Goal: Task Accomplishment & Management: Complete application form

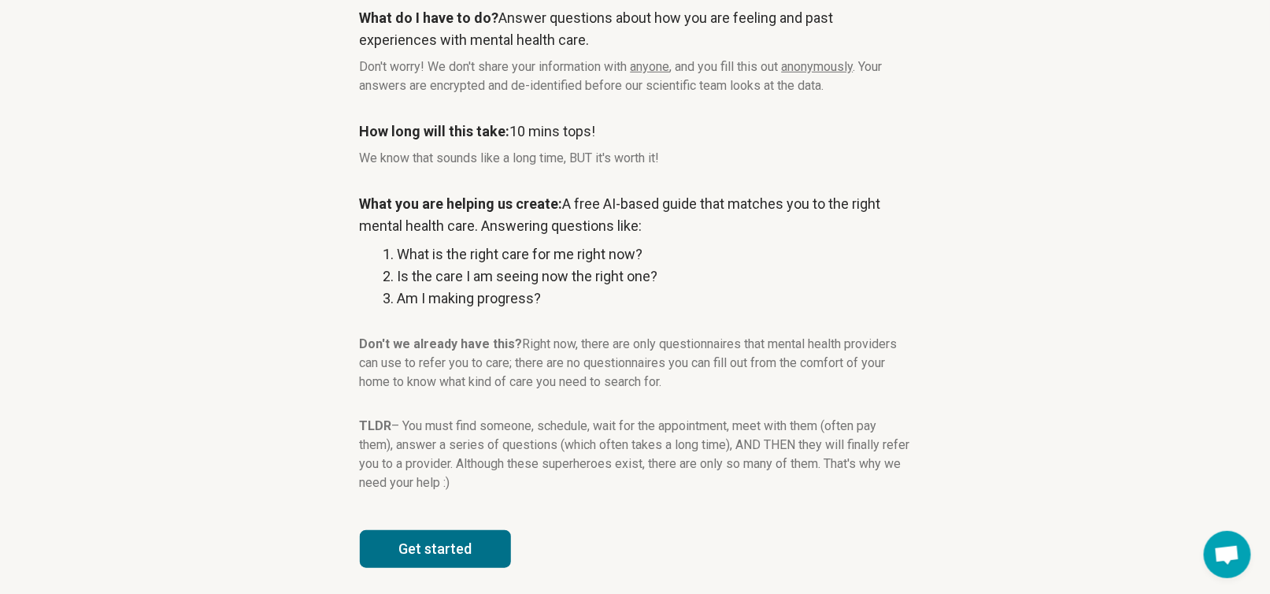
scroll to position [170, 0]
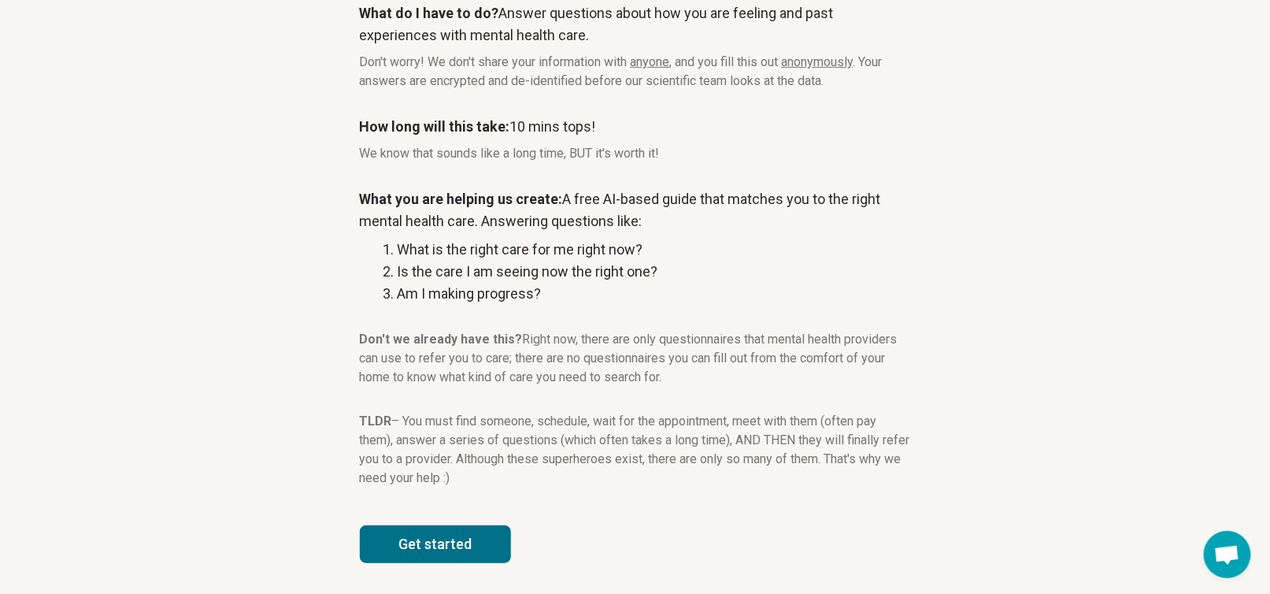
click at [471, 544] on button "Get started" at bounding box center [435, 544] width 151 height 38
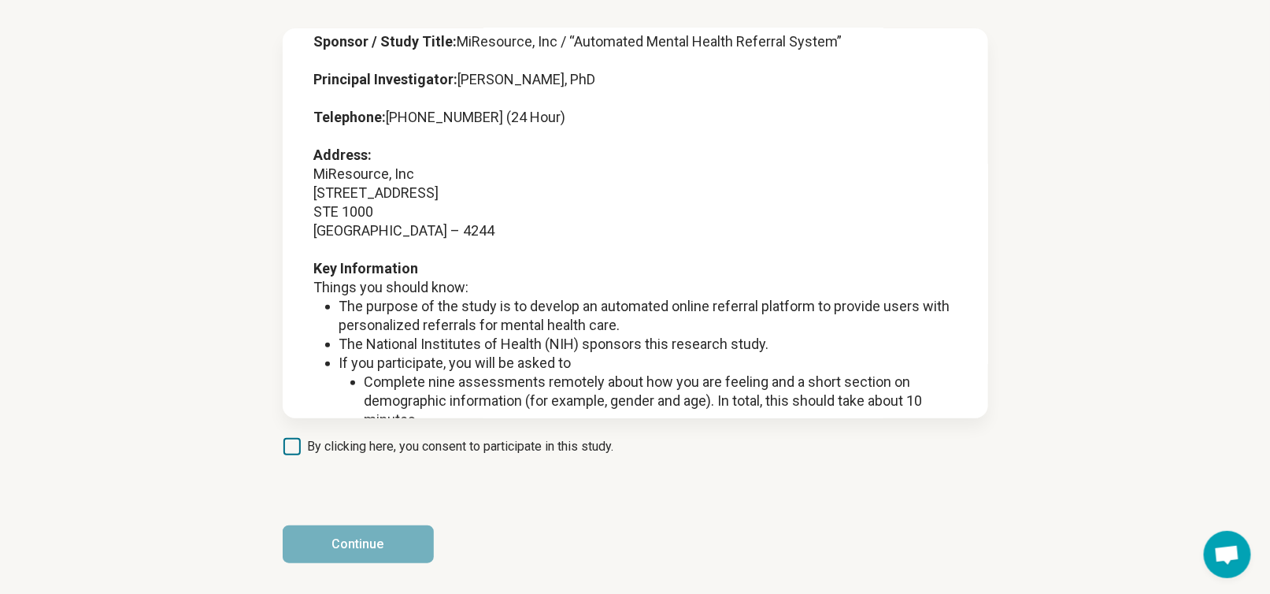
scroll to position [236, 0]
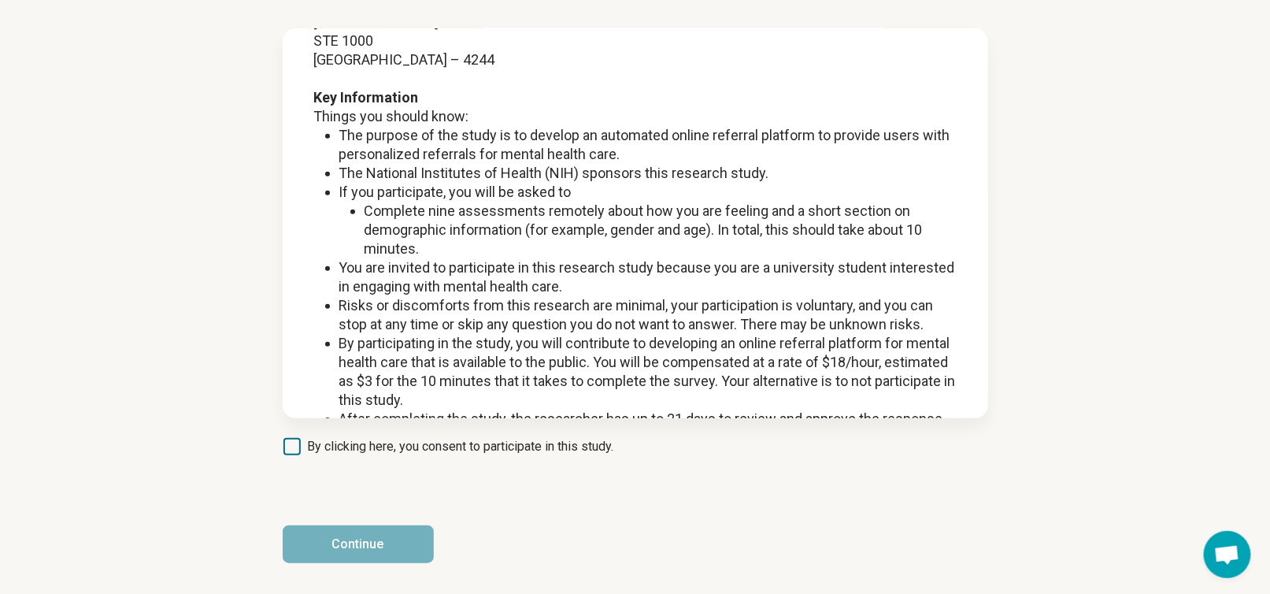
click at [294, 446] on icon at bounding box center [292, 446] width 17 height 17
click at [382, 539] on button "Continue" at bounding box center [358, 544] width 151 height 38
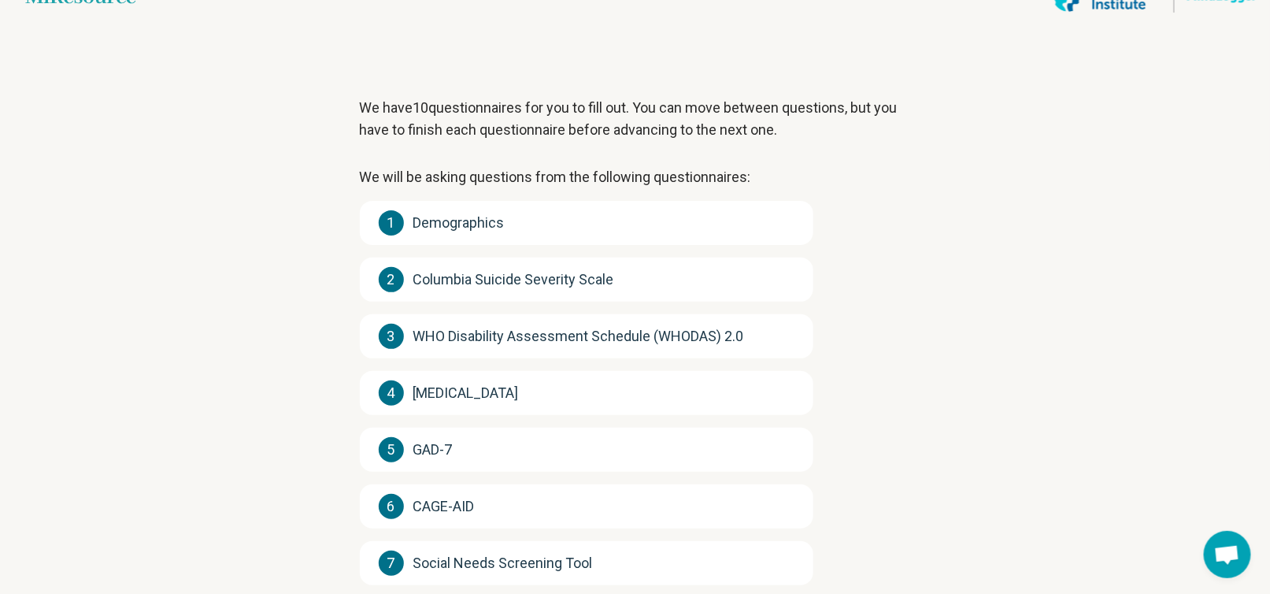
scroll to position [0, 0]
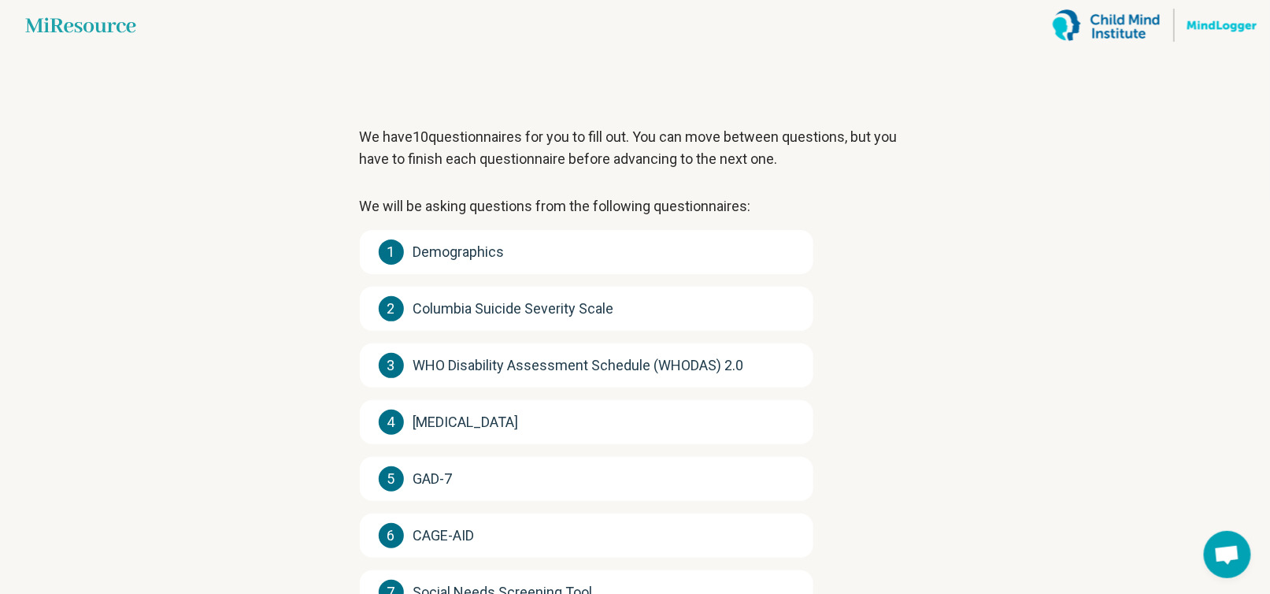
click at [502, 252] on span "Demographics" at bounding box center [458, 252] width 91 height 22
click at [406, 262] on div "1 Demographics" at bounding box center [587, 252] width 454 height 44
drag, startPoint x: 410, startPoint y: 300, endPoint x: 424, endPoint y: 355, distance: 56.9
click at [411, 303] on div "2 Columbia Suicide Severity Scale" at bounding box center [587, 309] width 454 height 44
drag, startPoint x: 424, startPoint y: 355, endPoint x: 428, endPoint y: 367, distance: 12.5
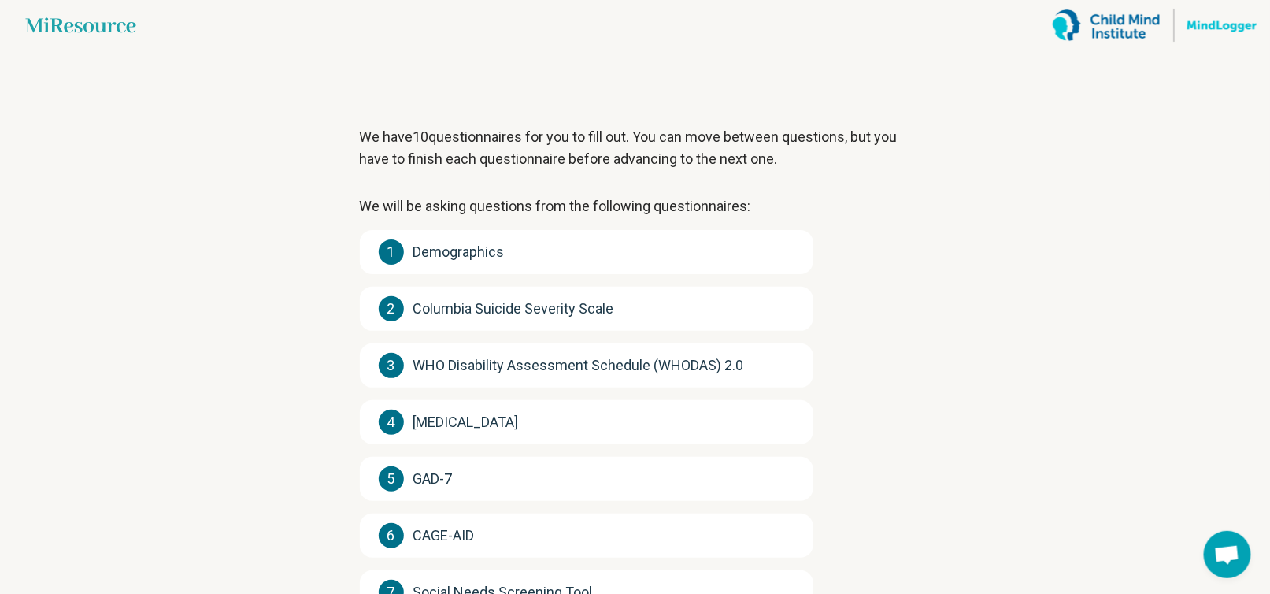
click at [424, 360] on div "3 WHO Disability Assessment Schedule (WHODAS) 2.0" at bounding box center [587, 365] width 454 height 44
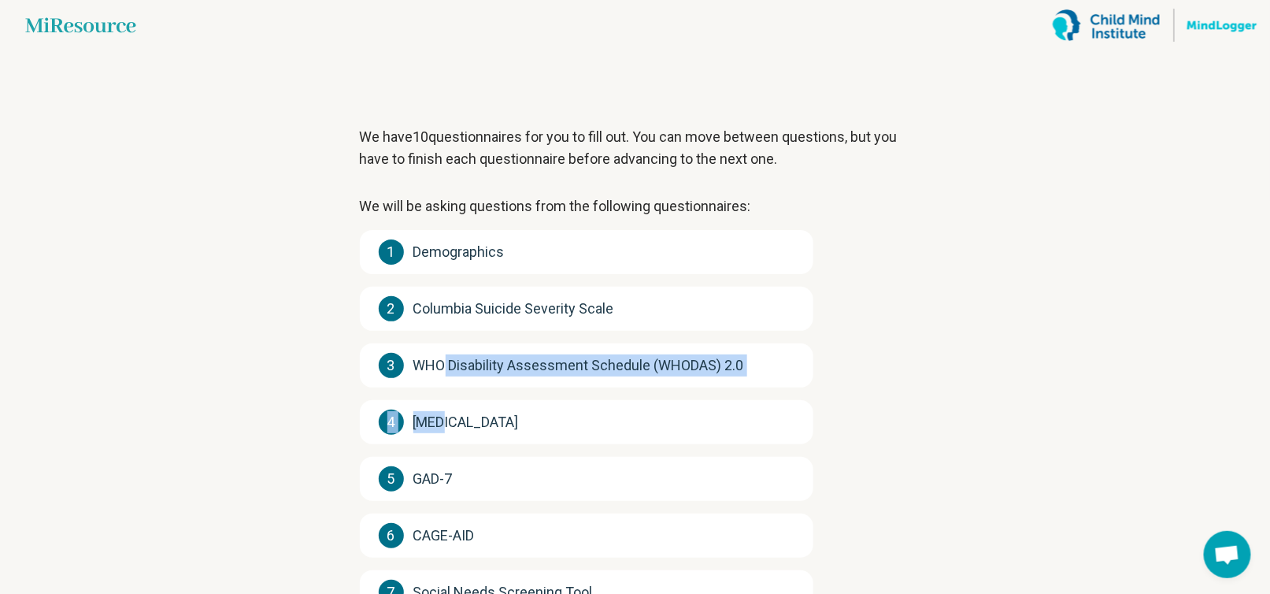
click at [450, 398] on div "1 Demographics 2 Columbia Suicide Severity Scale 3 WHO Disability Assessment Sc…" at bounding box center [587, 507] width 454 height 554
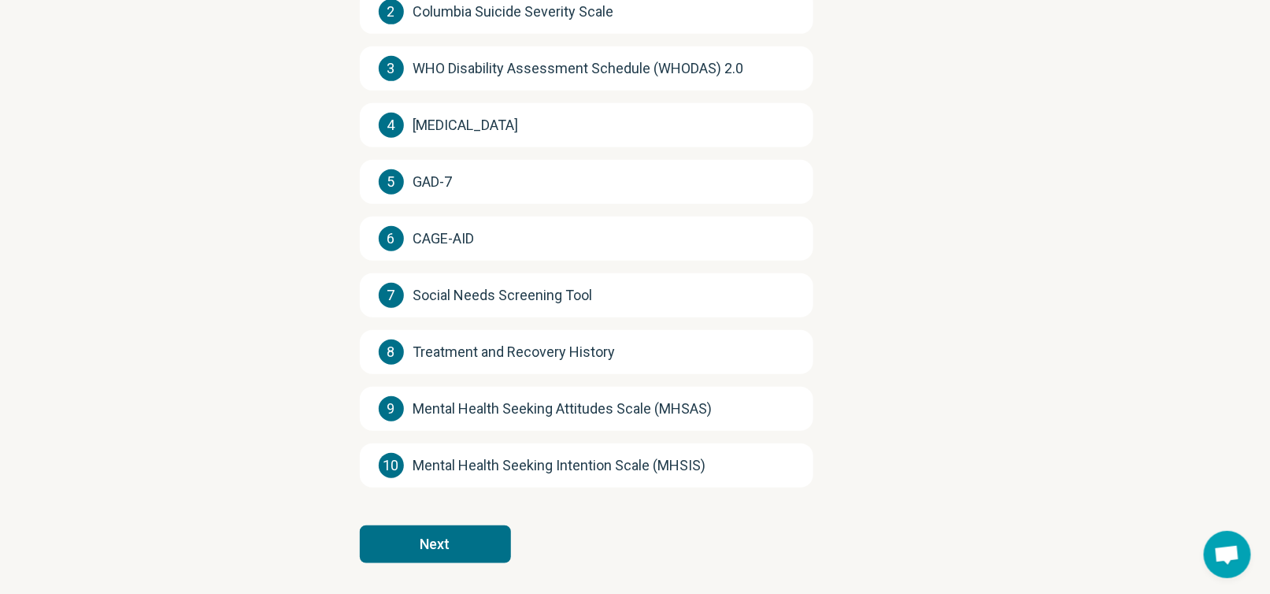
click at [827, 258] on article "We have 10 questionnaires for you to fill out. You can move between questions, …" at bounding box center [636, 174] width 602 height 841
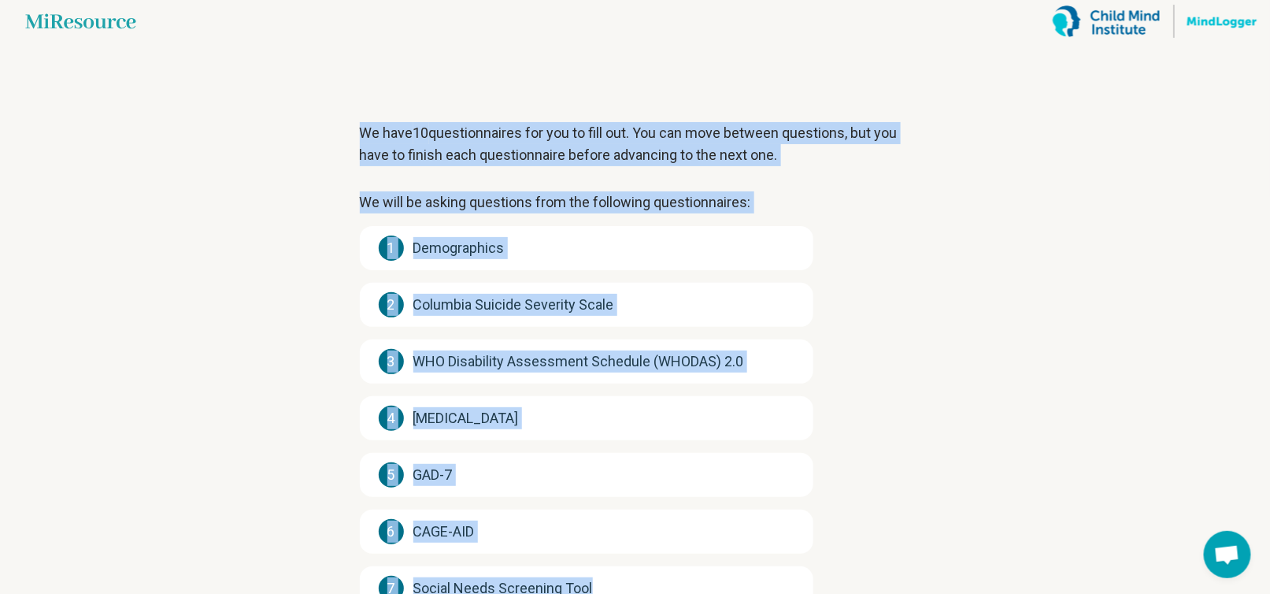
scroll to position [297, 0]
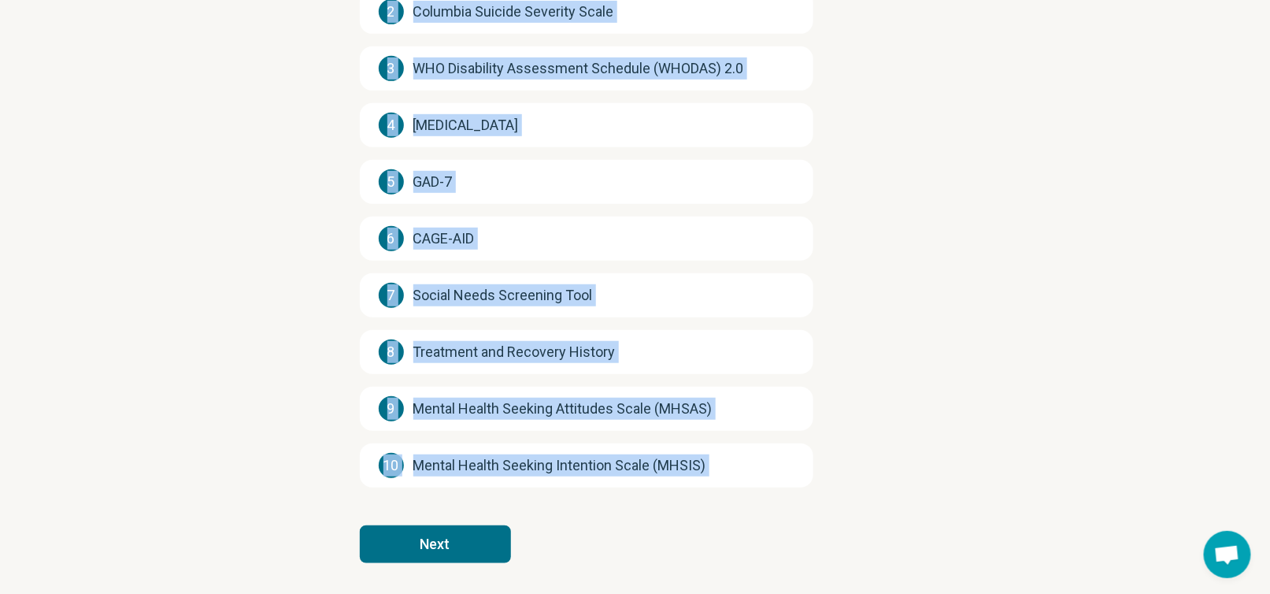
drag, startPoint x: 333, startPoint y: 121, endPoint x: 642, endPoint y: 625, distance: 590.4
click at [642, 593] on html "Miresource logo We have 10 questionnaires for you to fill out. You can move bet…" at bounding box center [635, 148] width 1270 height 891
copy body "We have 10 questionnaires for you to fill out. You can move between questions, …"
click at [458, 542] on button "Next" at bounding box center [435, 544] width 151 height 38
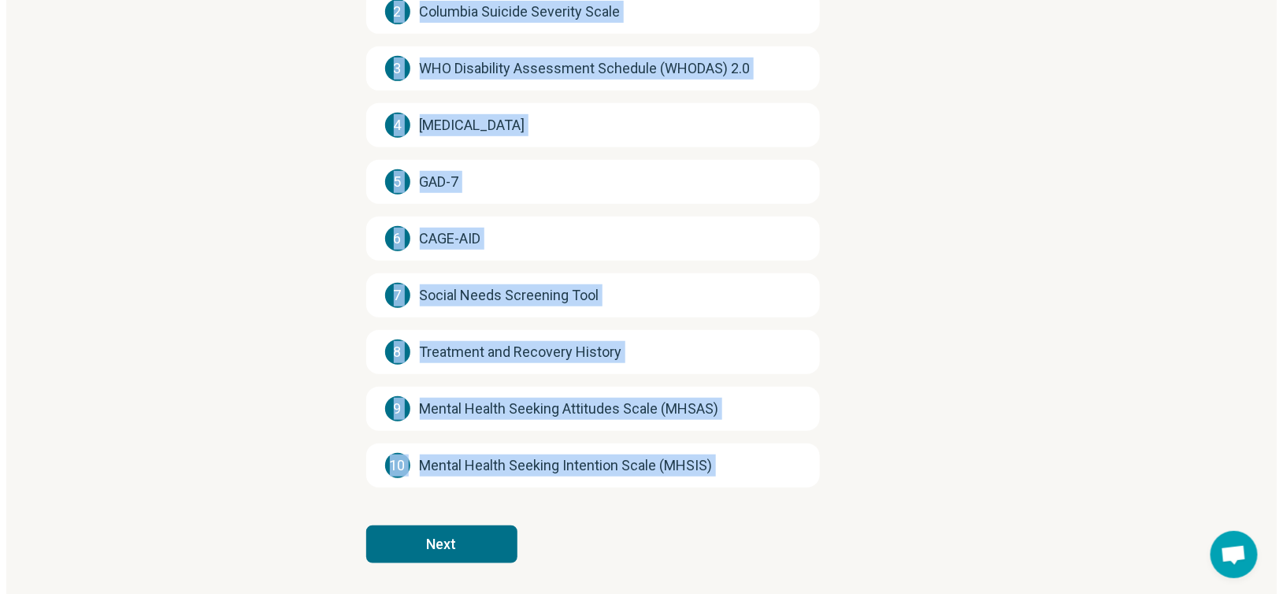
scroll to position [0, 0]
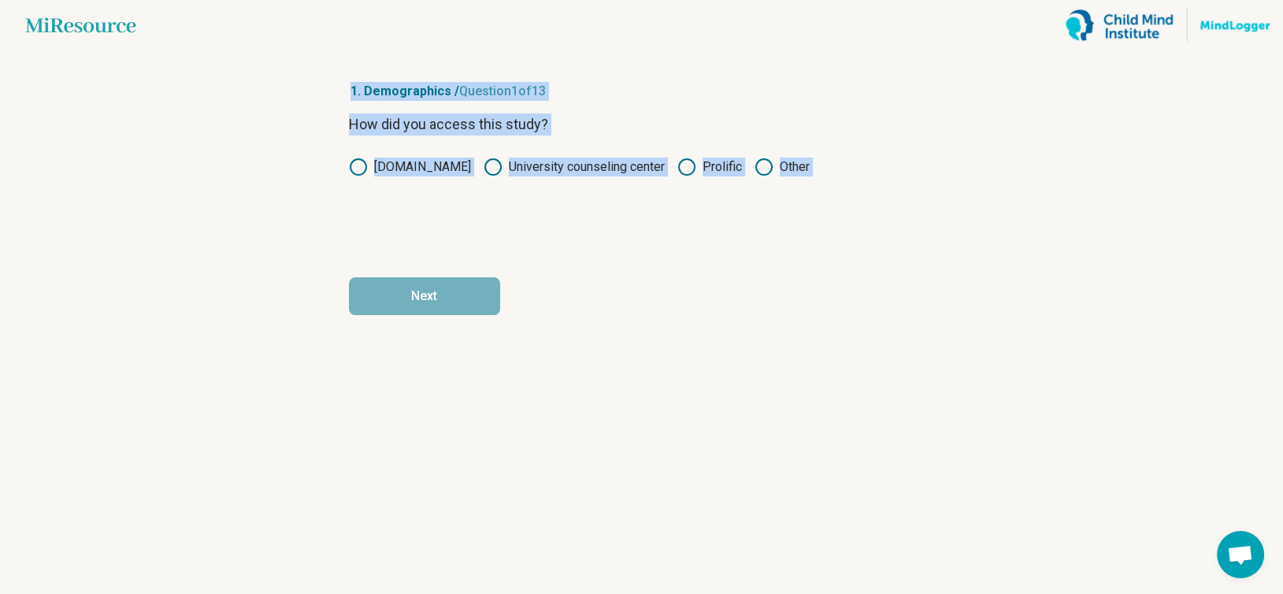
click at [684, 254] on form "How did you access this study? [DOMAIN_NAME] University counseling center Proli…" at bounding box center [642, 214] width 586 height 202
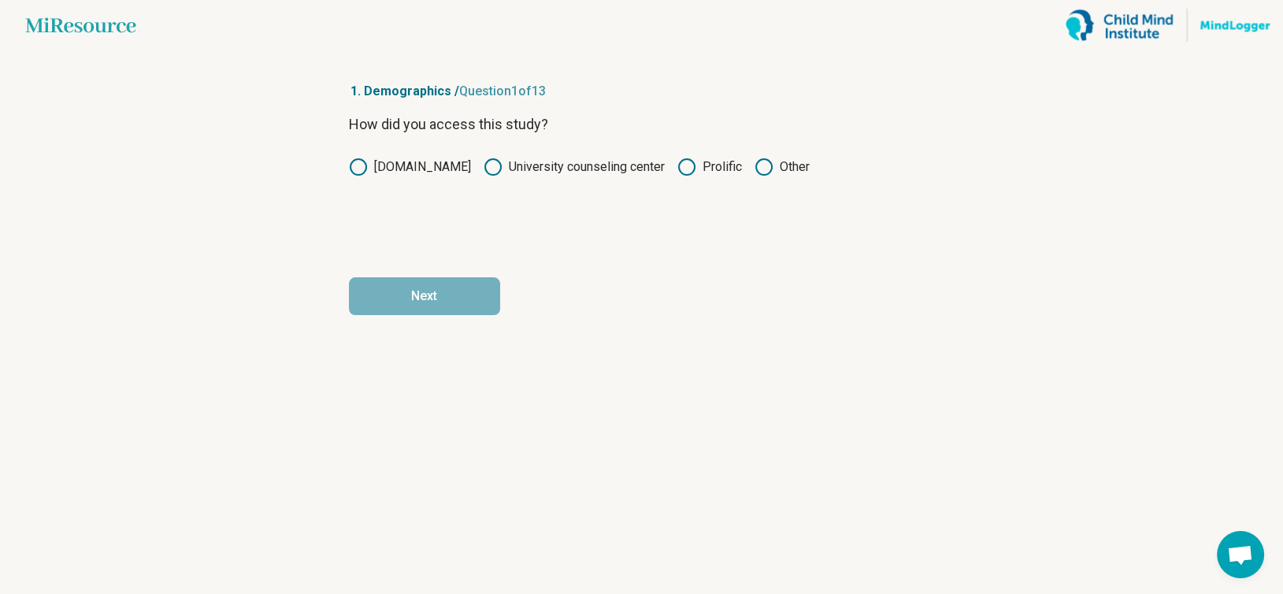
click at [688, 165] on icon at bounding box center [686, 167] width 19 height 19
click at [407, 307] on button "Next" at bounding box center [424, 296] width 151 height 38
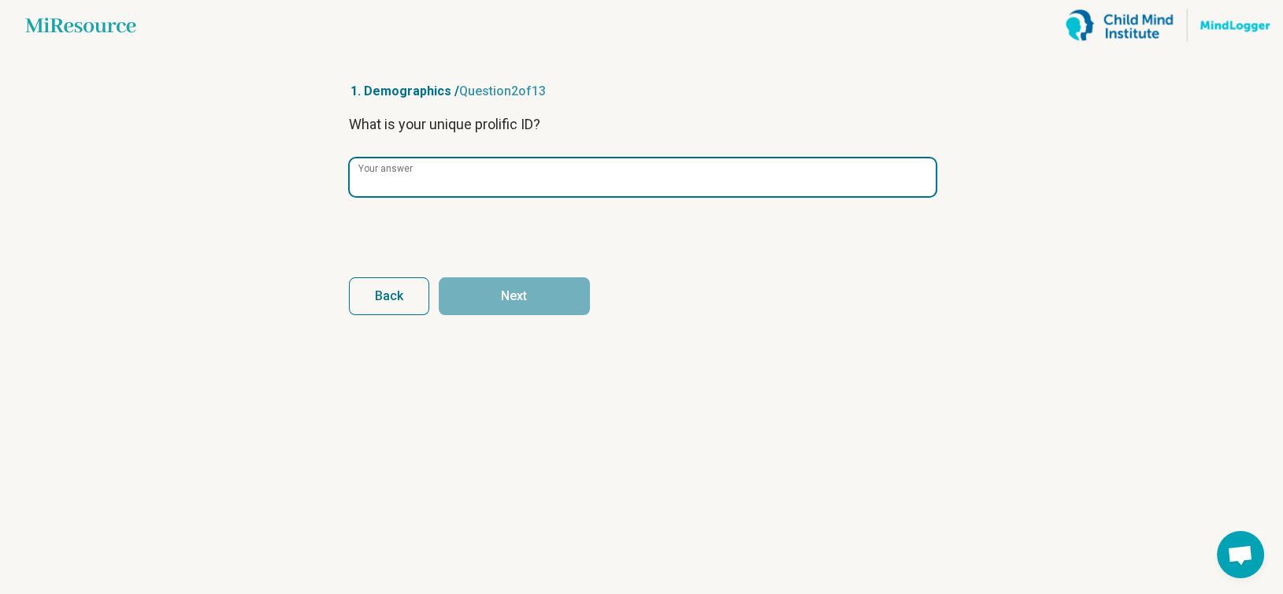
click at [432, 185] on input "Your answer" at bounding box center [643, 177] width 586 height 38
paste input "**********"
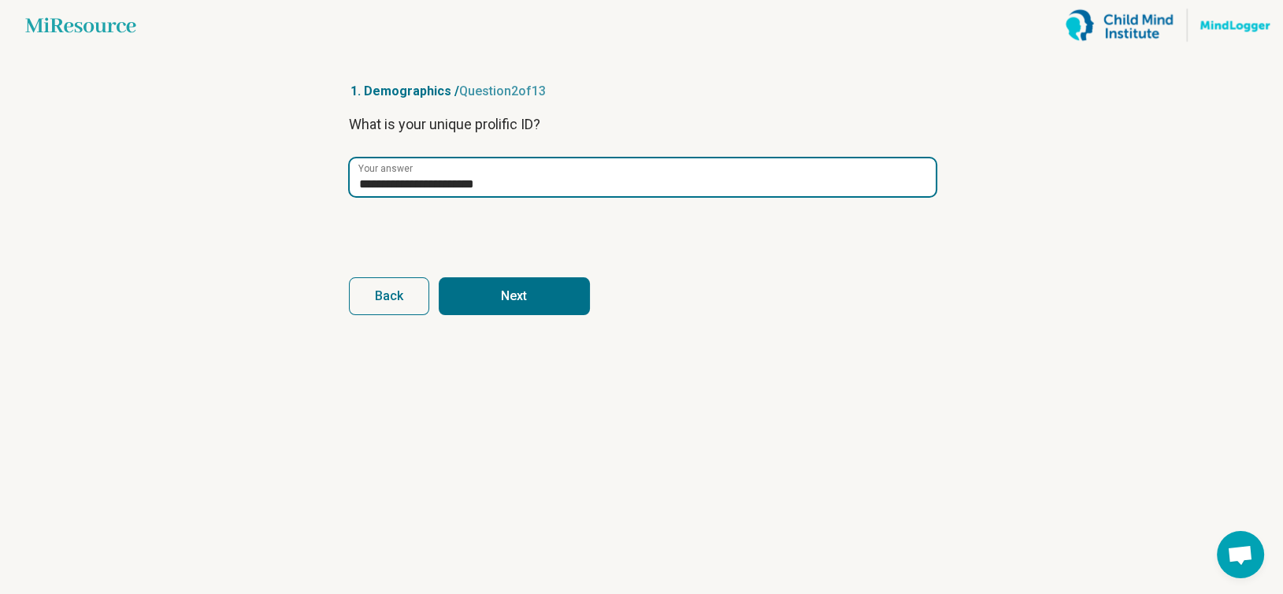
type input "**********"
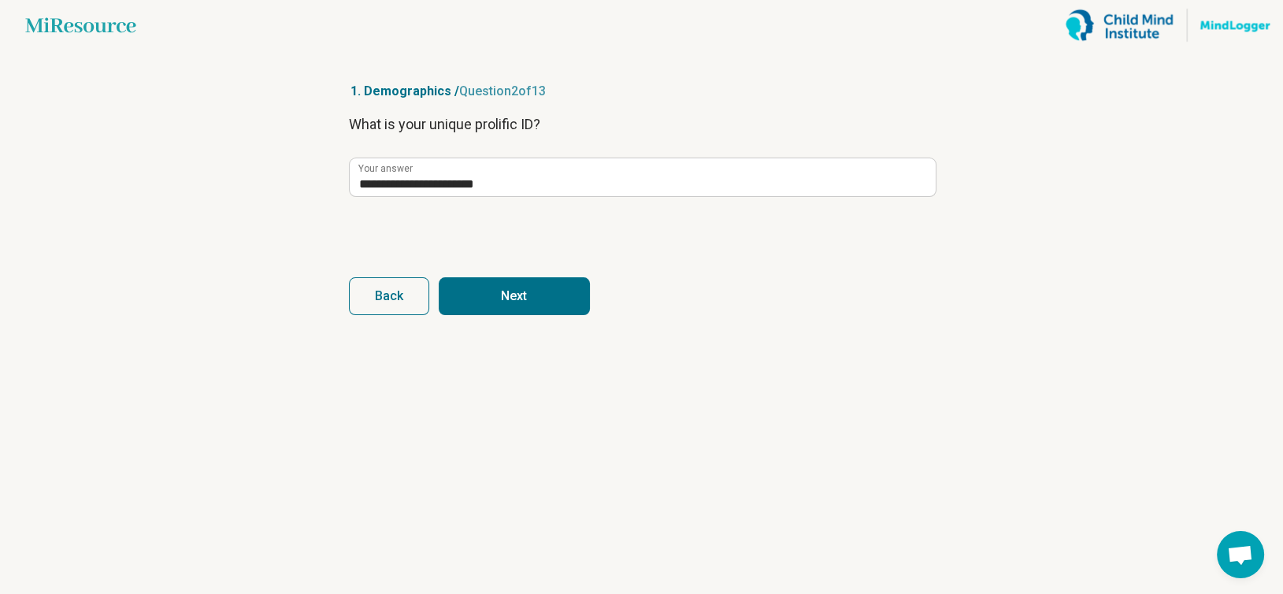
click at [509, 284] on button "Next" at bounding box center [514, 296] width 151 height 38
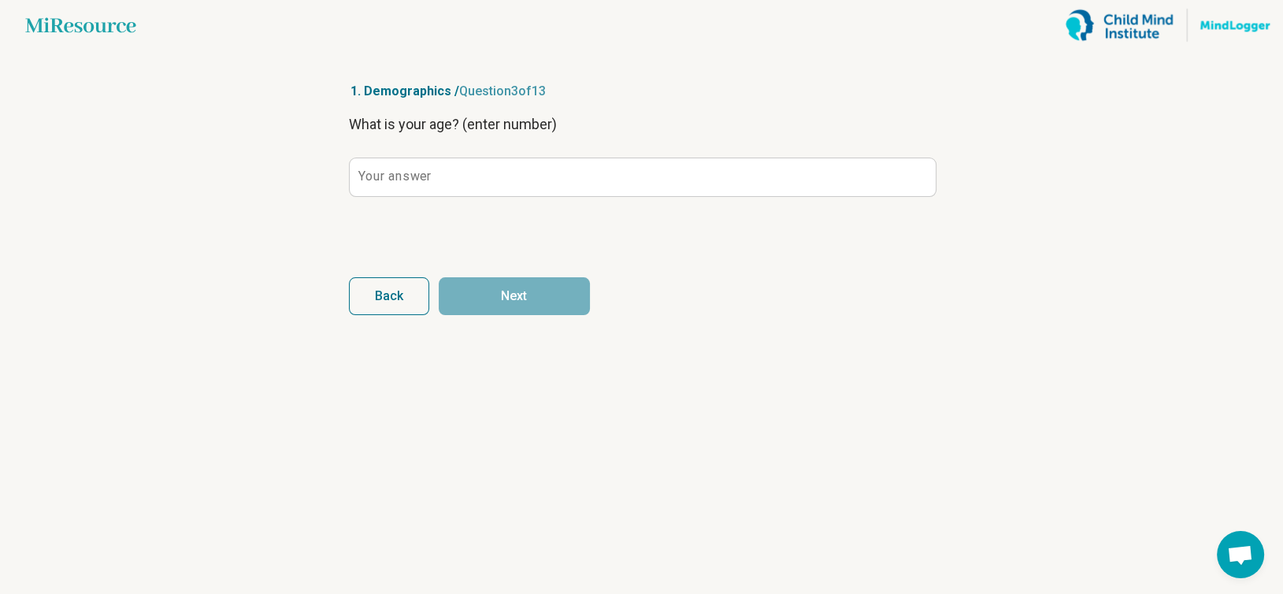
click at [408, 178] on label "Your answer" at bounding box center [394, 176] width 72 height 13
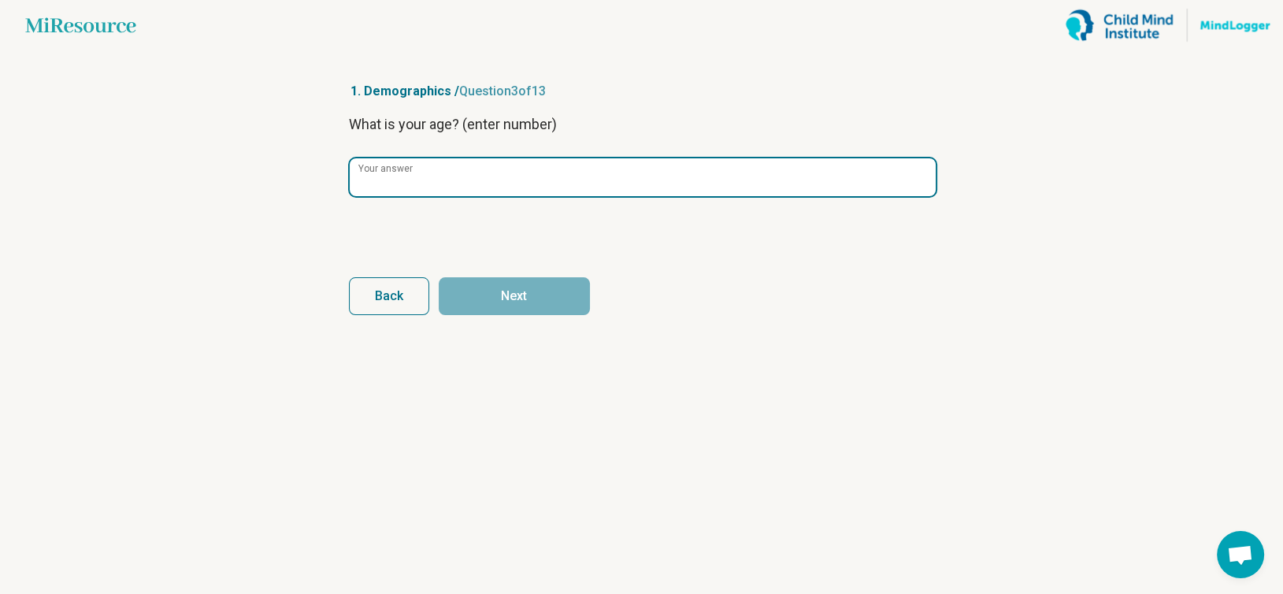
click at [408, 178] on input "Your answer" at bounding box center [643, 177] width 586 height 38
type input "**"
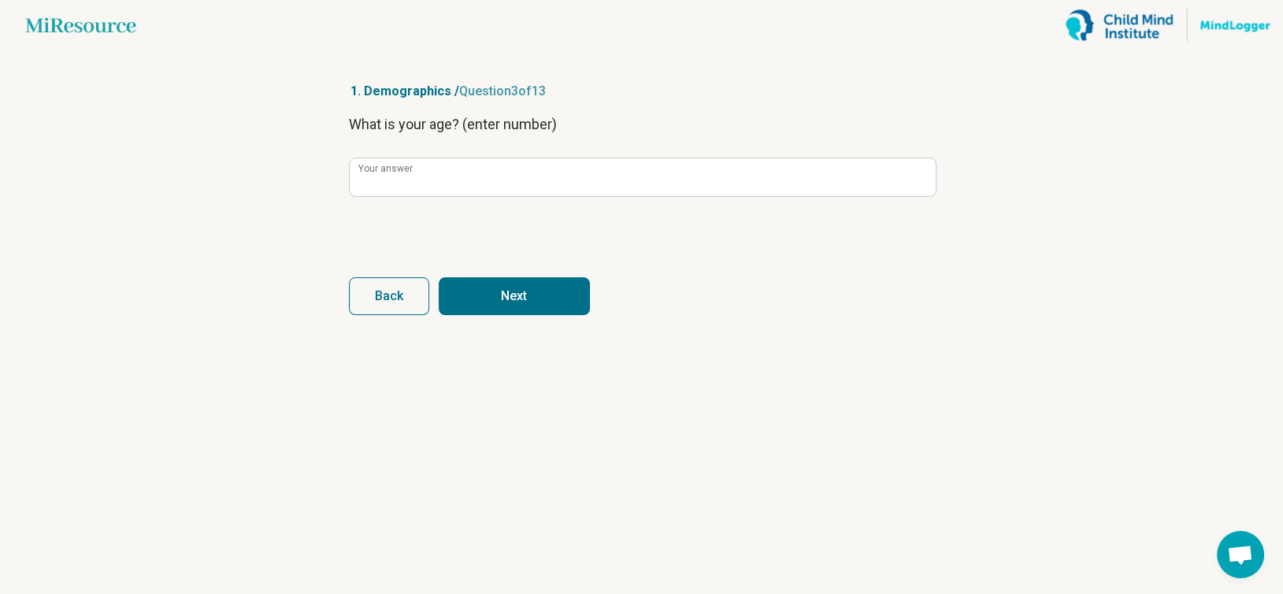
click at [518, 307] on button "Next" at bounding box center [514, 296] width 151 height 38
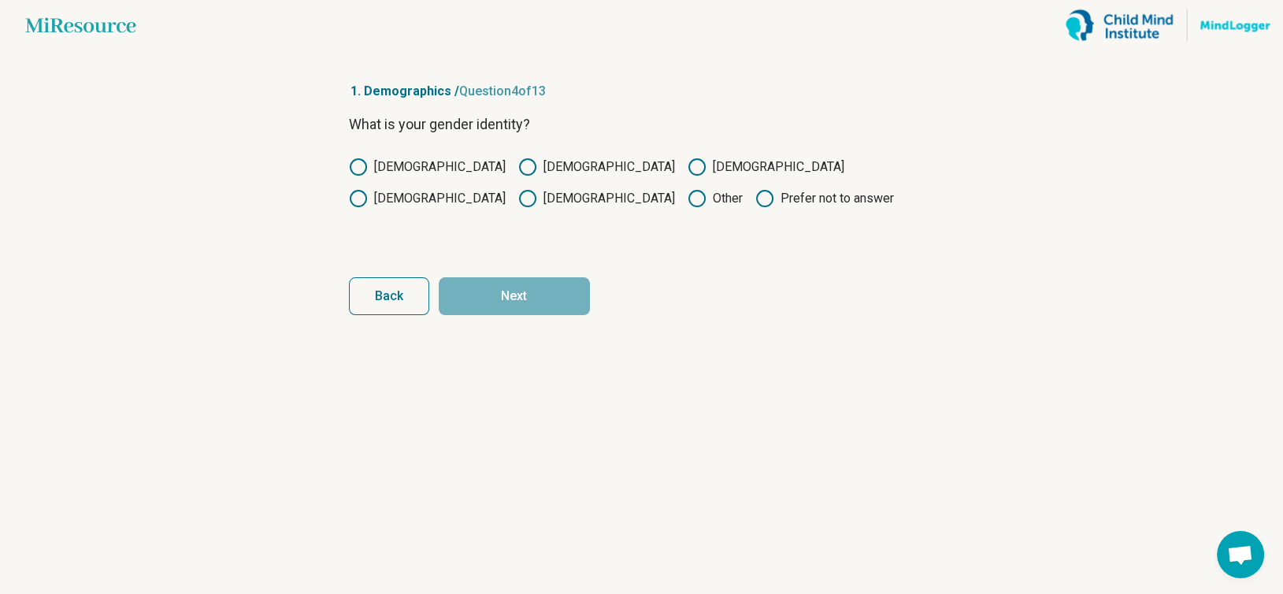
click at [364, 166] on icon at bounding box center [358, 167] width 19 height 19
click at [471, 285] on button "Next" at bounding box center [514, 296] width 151 height 38
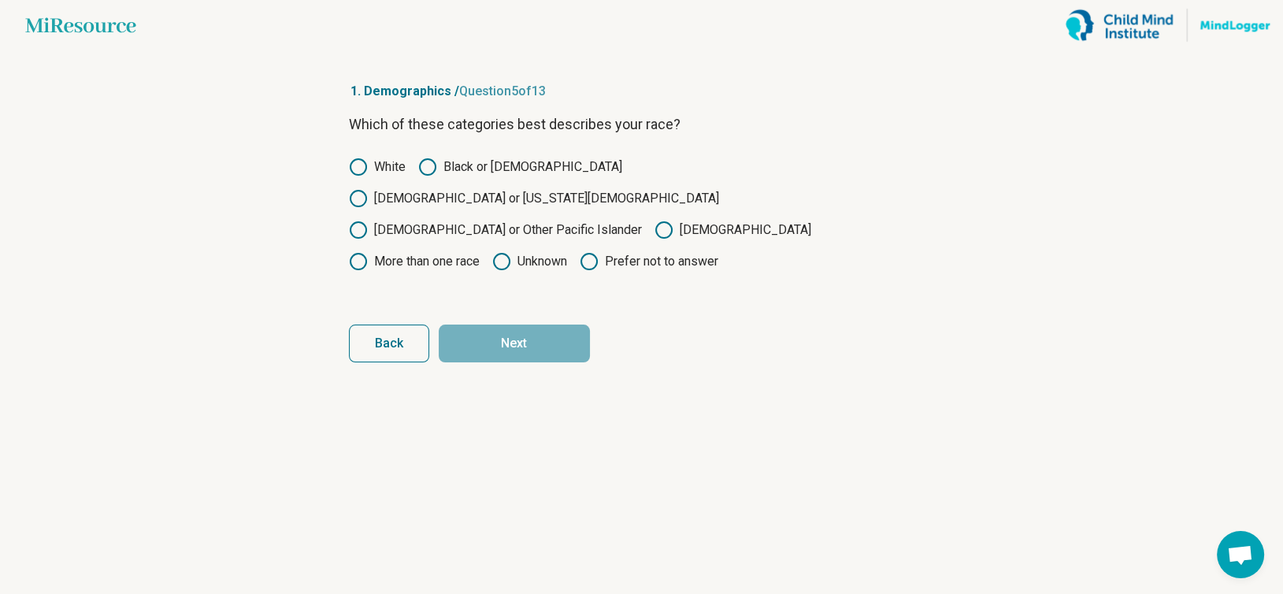
click at [358, 159] on circle at bounding box center [358, 167] width 16 height 16
click at [654, 221] on icon at bounding box center [663, 230] width 19 height 19
click at [366, 254] on circle at bounding box center [358, 262] width 16 height 16
click at [535, 324] on button "Next" at bounding box center [514, 343] width 151 height 38
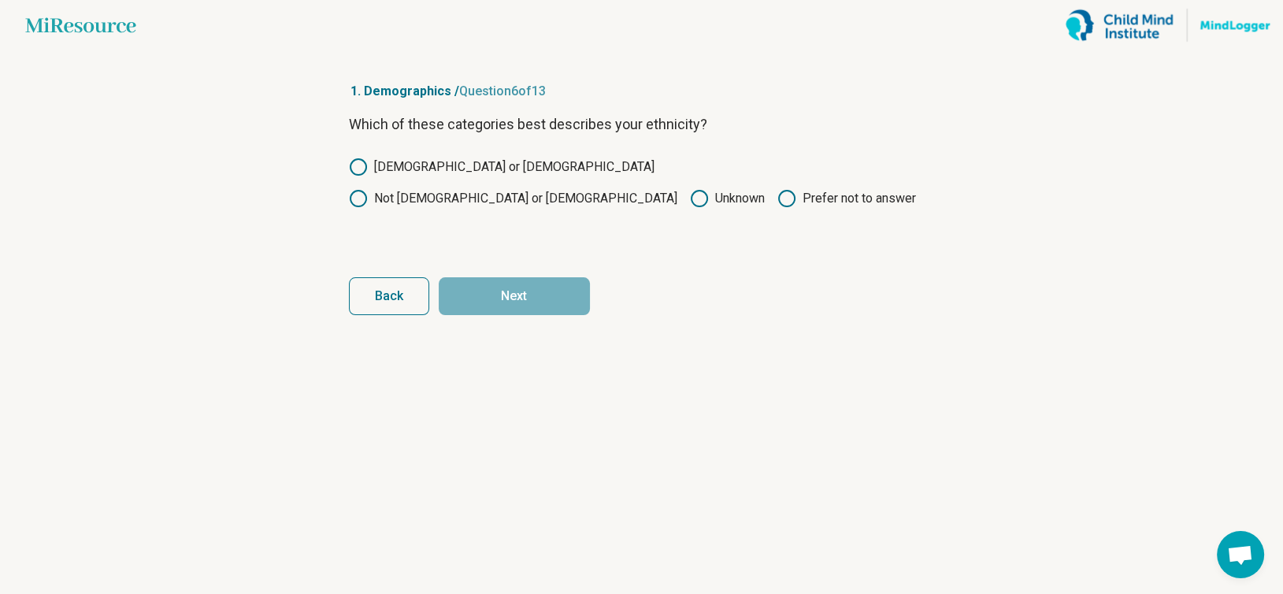
click at [547, 189] on label "Not [DEMOGRAPHIC_DATA] or [DEMOGRAPHIC_DATA]" at bounding box center [513, 198] width 328 height 19
click at [520, 298] on button "Next" at bounding box center [514, 296] width 151 height 38
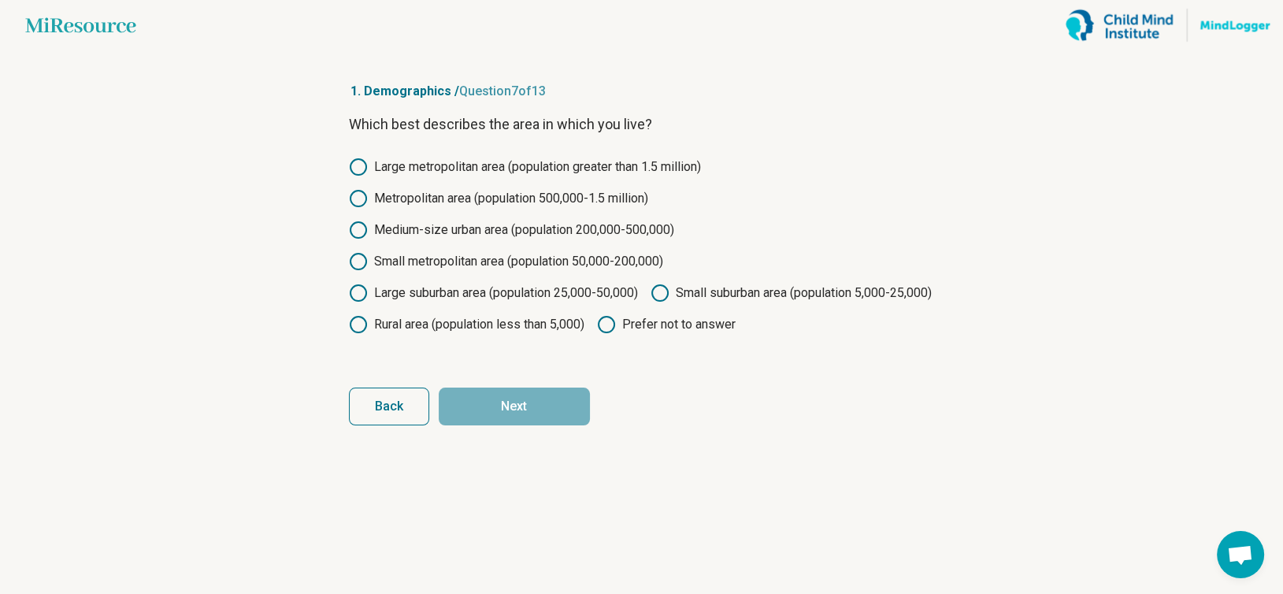
click at [359, 228] on icon at bounding box center [358, 230] width 19 height 19
click at [354, 289] on icon at bounding box center [358, 293] width 19 height 19
click at [525, 422] on button "Next" at bounding box center [514, 406] width 151 height 38
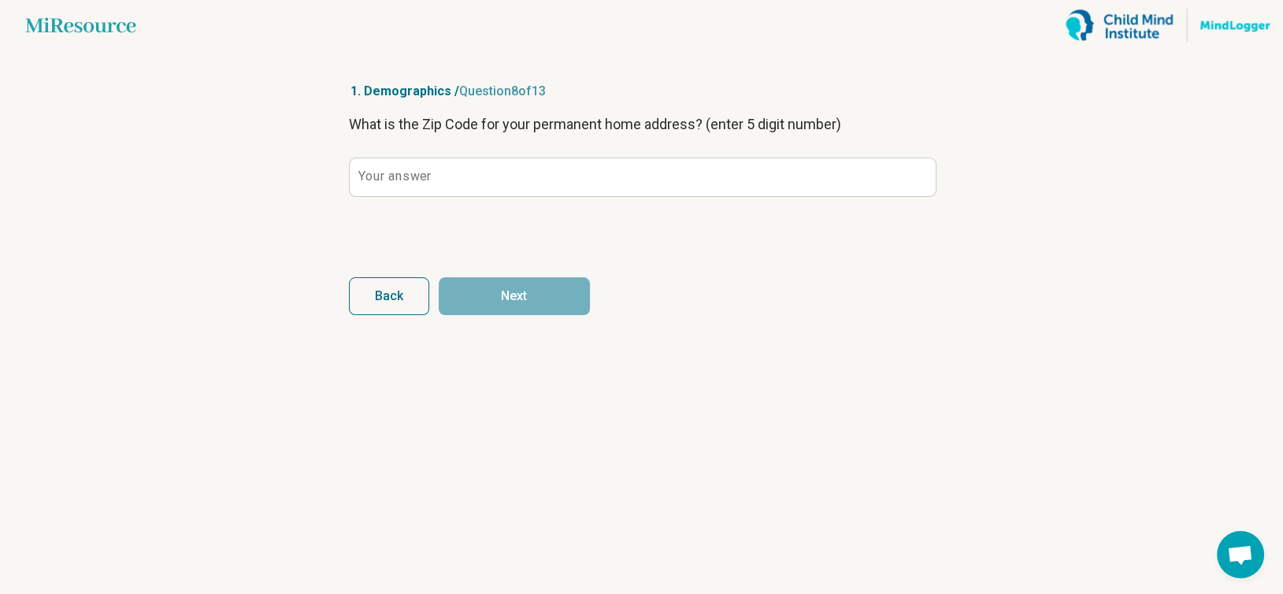
click at [362, 171] on label "Your answer" at bounding box center [394, 176] width 72 height 13
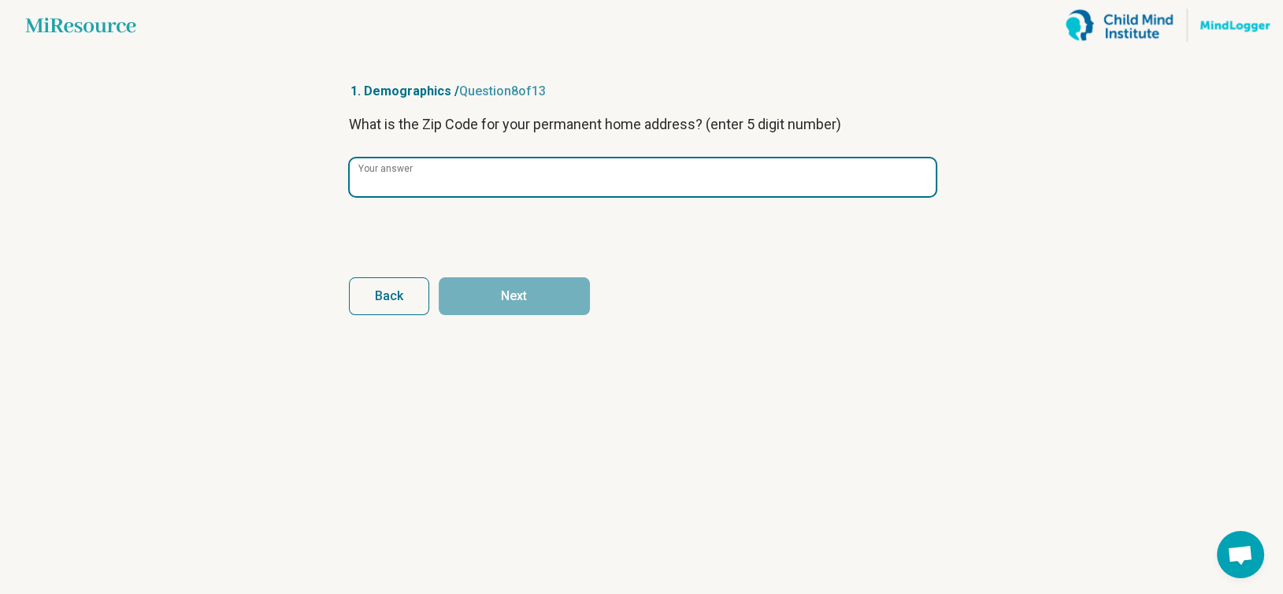
click at [362, 171] on input "Your answer" at bounding box center [643, 177] width 586 height 38
type input "*****"
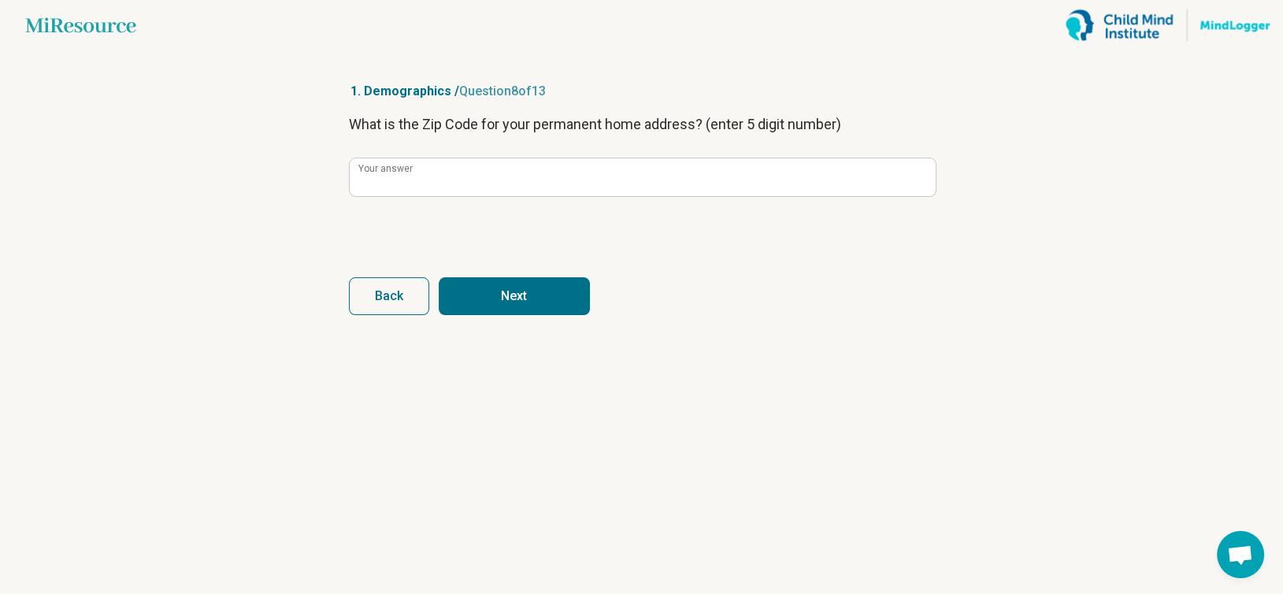
click at [463, 306] on button "Next" at bounding box center [514, 296] width 151 height 38
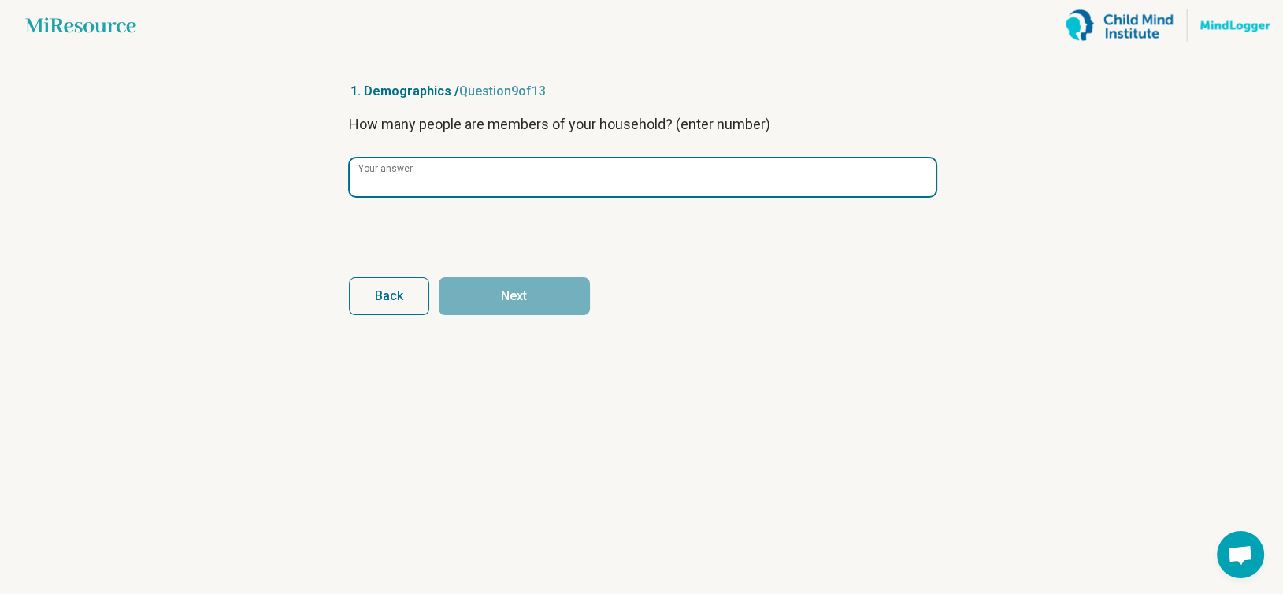
click at [376, 166] on div "Your answer" at bounding box center [642, 177] width 586 height 39
type input "*"
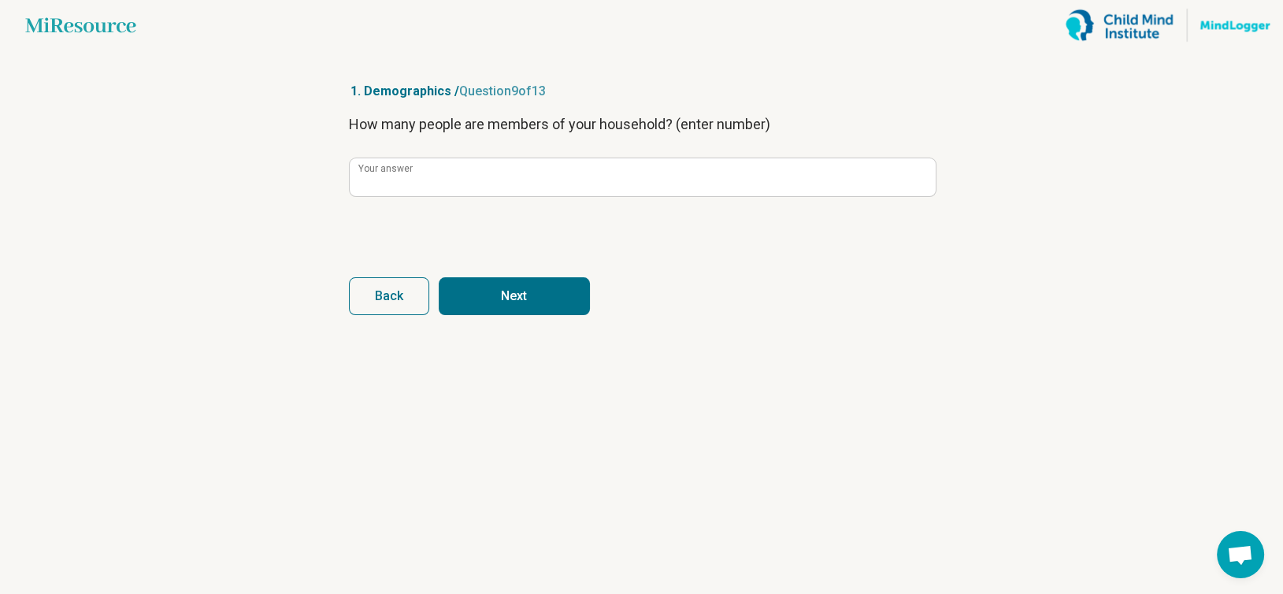
click at [533, 291] on button "Next" at bounding box center [514, 296] width 151 height 38
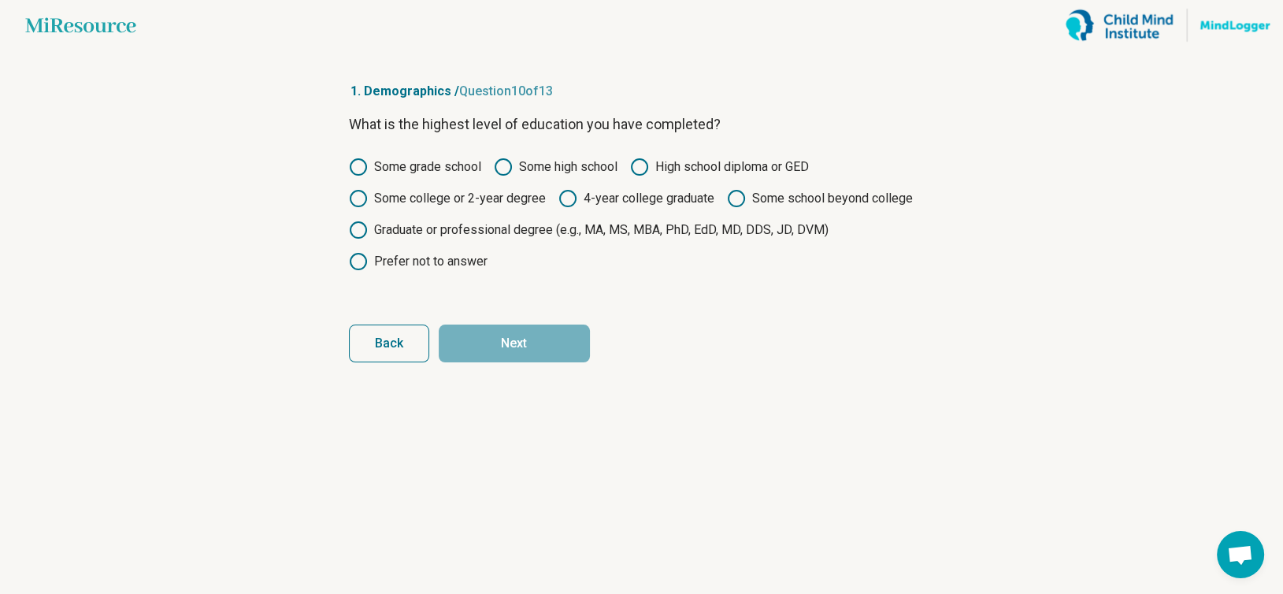
click at [572, 198] on icon at bounding box center [567, 198] width 19 height 19
click at [519, 355] on button "Next" at bounding box center [514, 343] width 151 height 38
drag, startPoint x: 558, startPoint y: 191, endPoint x: 560, endPoint y: 276, distance: 84.3
click at [558, 192] on icon at bounding box center [567, 198] width 19 height 19
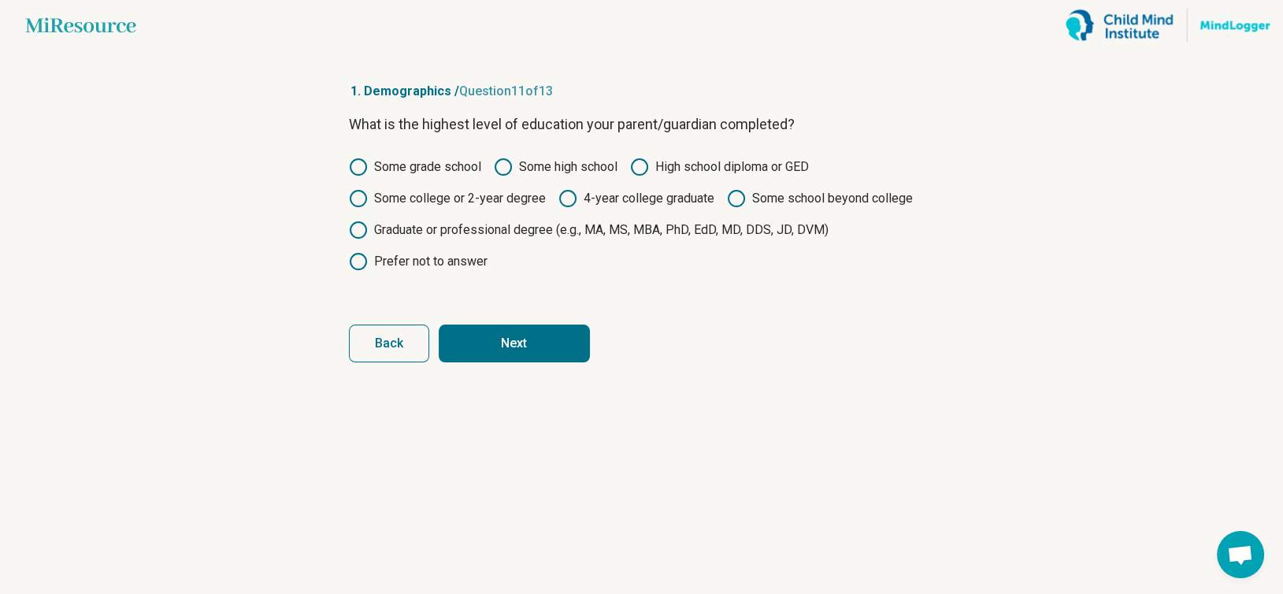
click at [542, 339] on button "Next" at bounding box center [514, 343] width 151 height 38
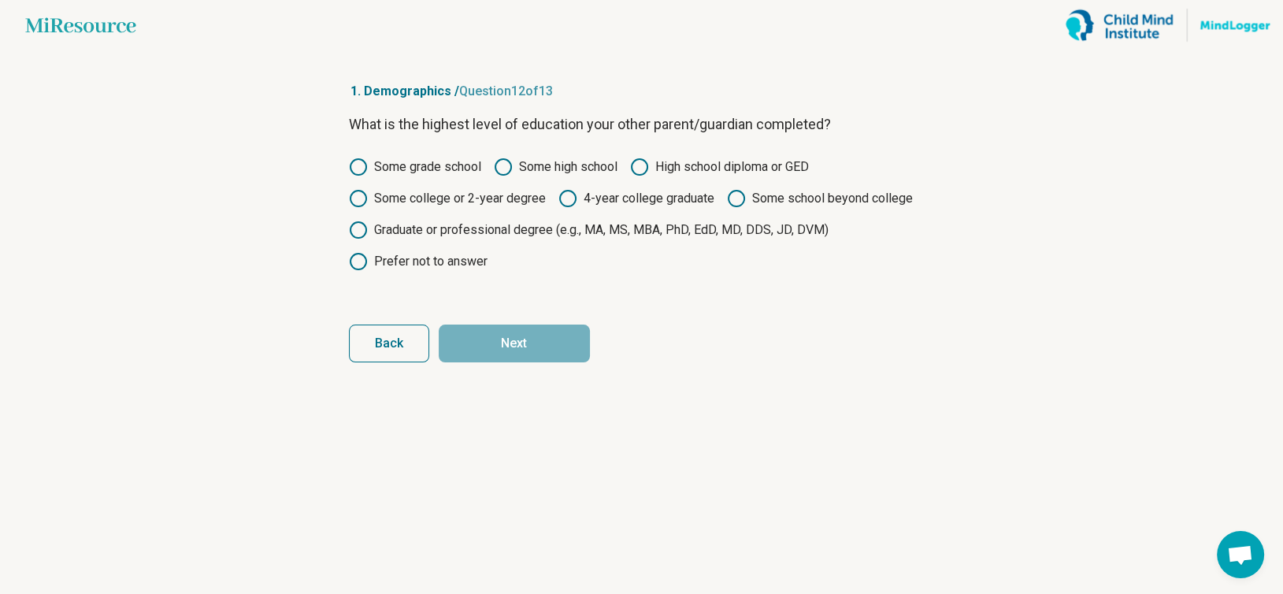
click at [570, 197] on icon at bounding box center [567, 198] width 19 height 19
click at [529, 333] on button "Next" at bounding box center [514, 343] width 151 height 38
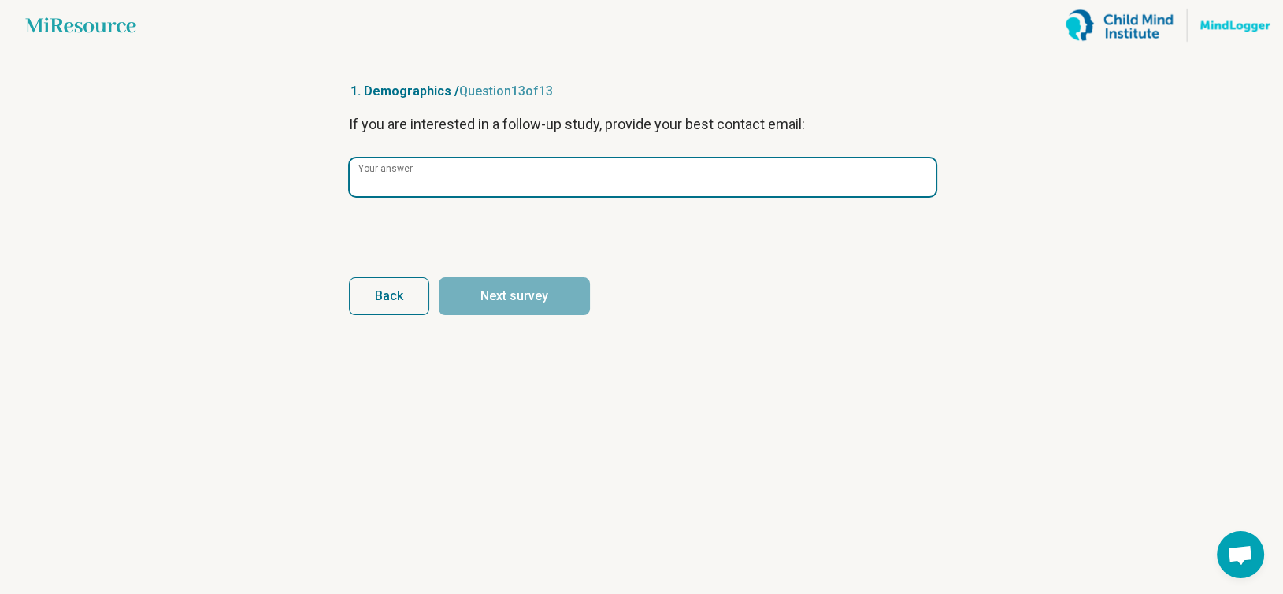
click at [403, 186] on input "Your answer" at bounding box center [643, 177] width 586 height 38
paste input "**********"
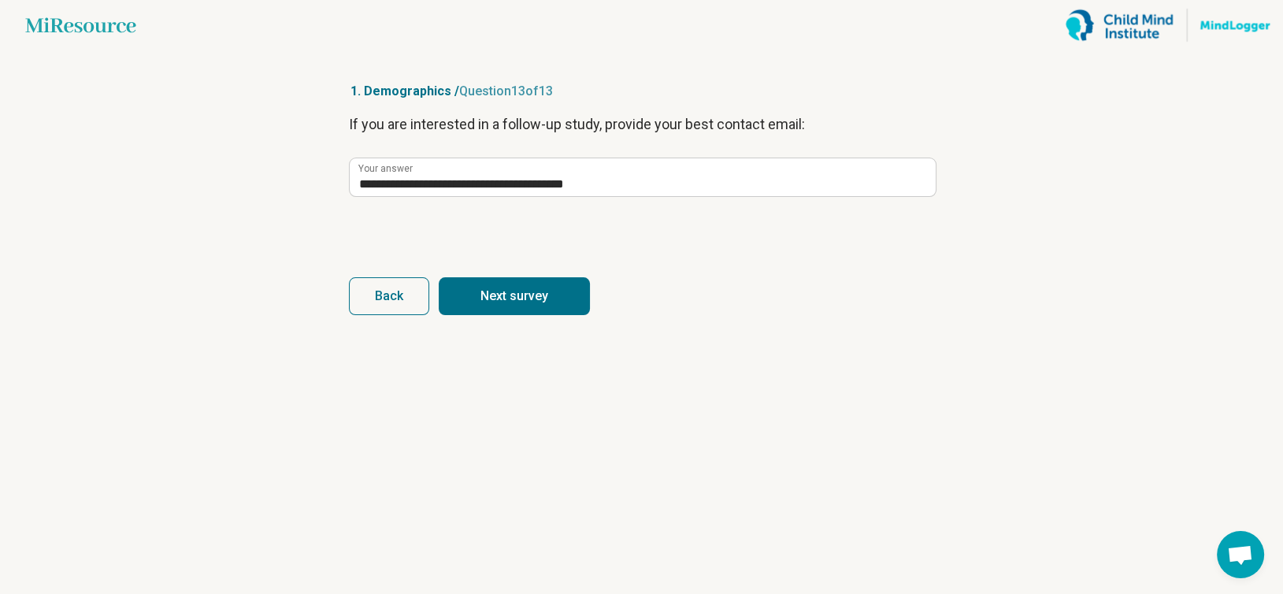
click at [513, 295] on button "Next survey" at bounding box center [514, 296] width 151 height 38
type input "**********"
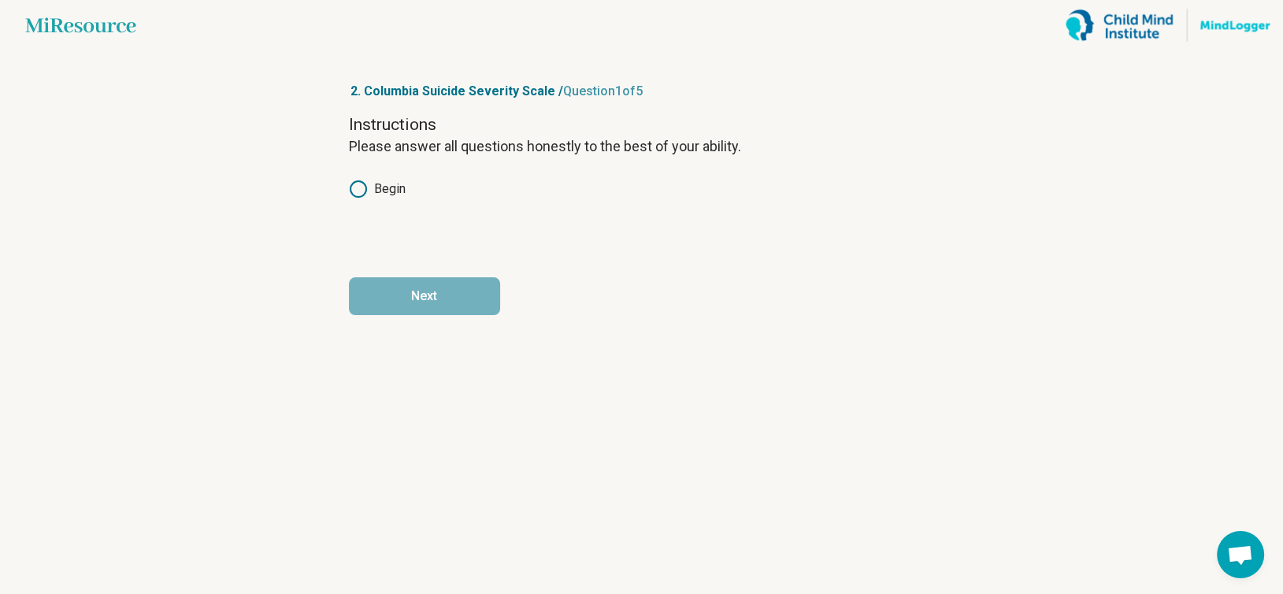
click at [358, 188] on icon at bounding box center [358, 189] width 19 height 19
click at [415, 309] on button "Next" at bounding box center [424, 296] width 151 height 38
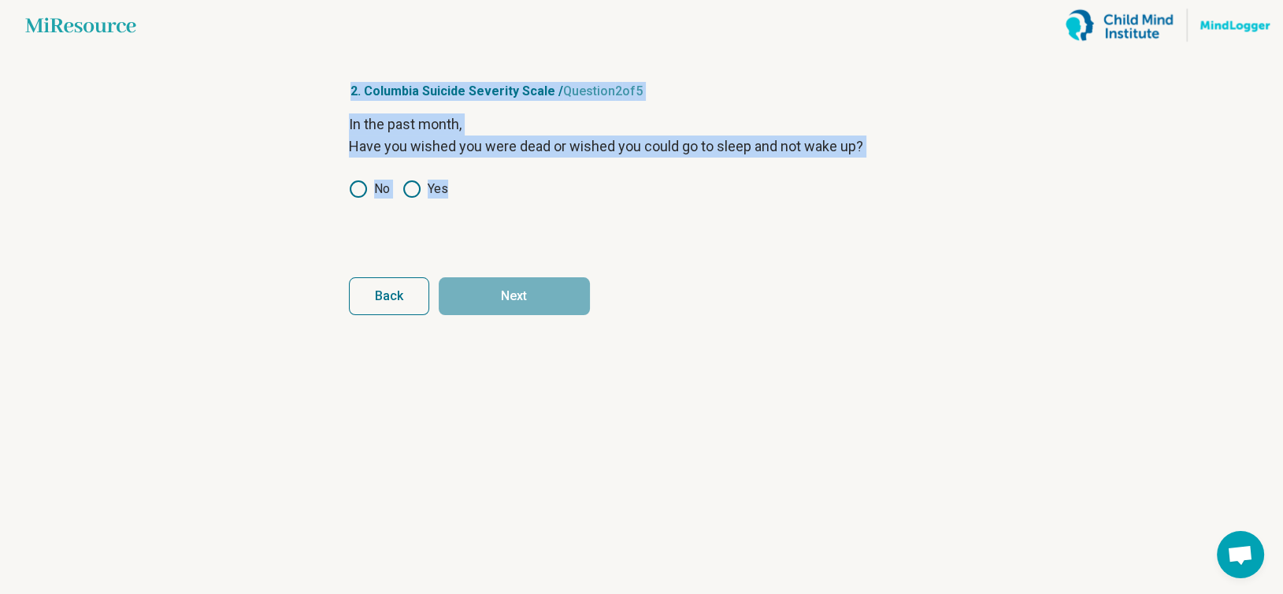
drag, startPoint x: 341, startPoint y: 72, endPoint x: 448, endPoint y: 197, distance: 164.2
click at [448, 197] on article "2. Columbia Suicide Severity Scale / Question 2 of 5 In the past month, Have yo…" at bounding box center [642, 321] width 636 height 543
click at [502, 186] on div "No Yes" at bounding box center [642, 189] width 586 height 19
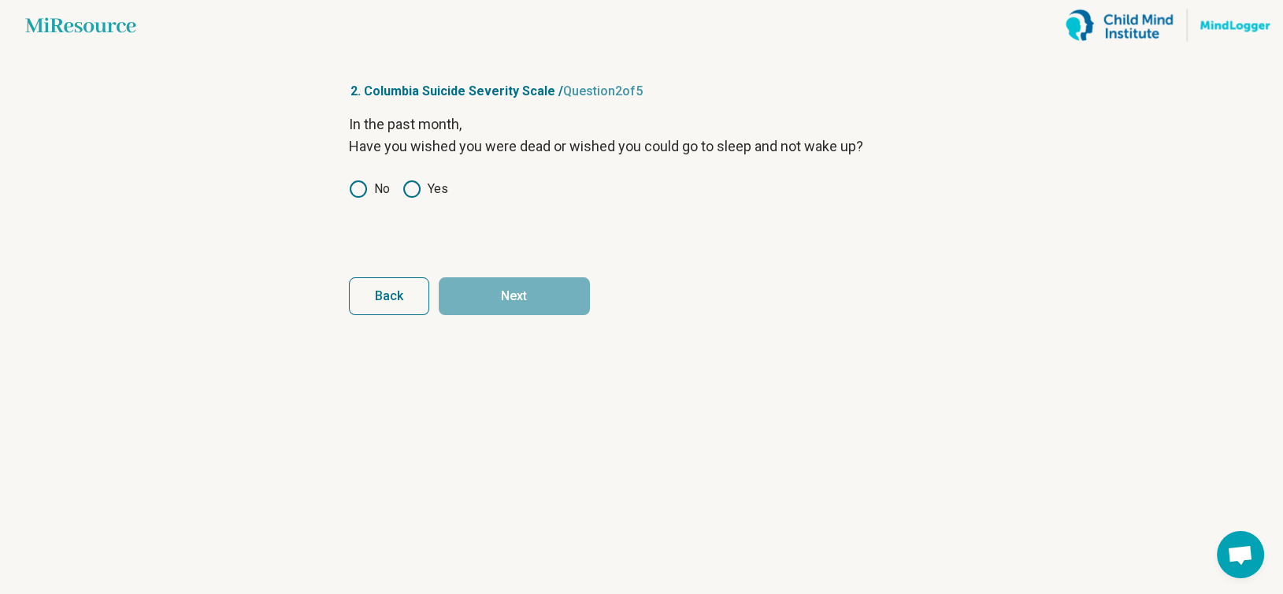
click at [332, 191] on article "2. Columbia Suicide Severity Scale / Question 2 of 5 In the past month, Have yo…" at bounding box center [642, 321] width 636 height 543
click at [354, 192] on icon at bounding box center [358, 189] width 19 height 19
click at [494, 297] on button "Next" at bounding box center [514, 296] width 151 height 38
click at [366, 195] on icon at bounding box center [358, 189] width 19 height 19
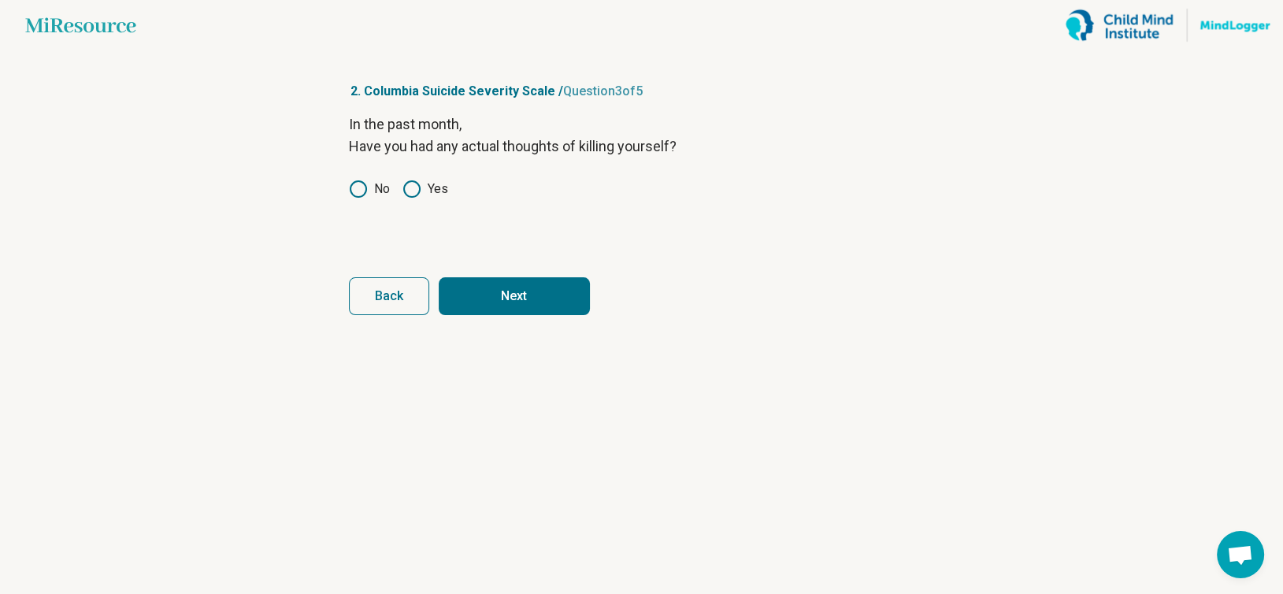
click at [506, 302] on button "Next" at bounding box center [514, 296] width 151 height 38
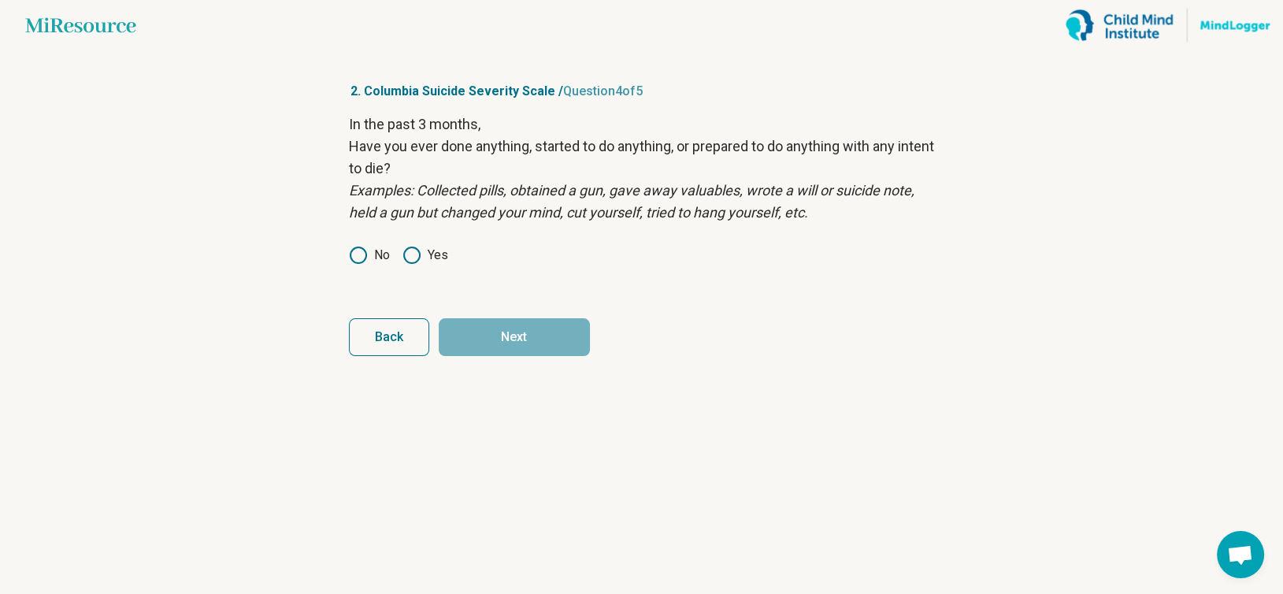
click at [354, 259] on icon at bounding box center [358, 255] width 19 height 19
click at [517, 333] on button "Next" at bounding box center [514, 337] width 151 height 38
click at [423, 261] on label "Yes" at bounding box center [425, 255] width 46 height 19
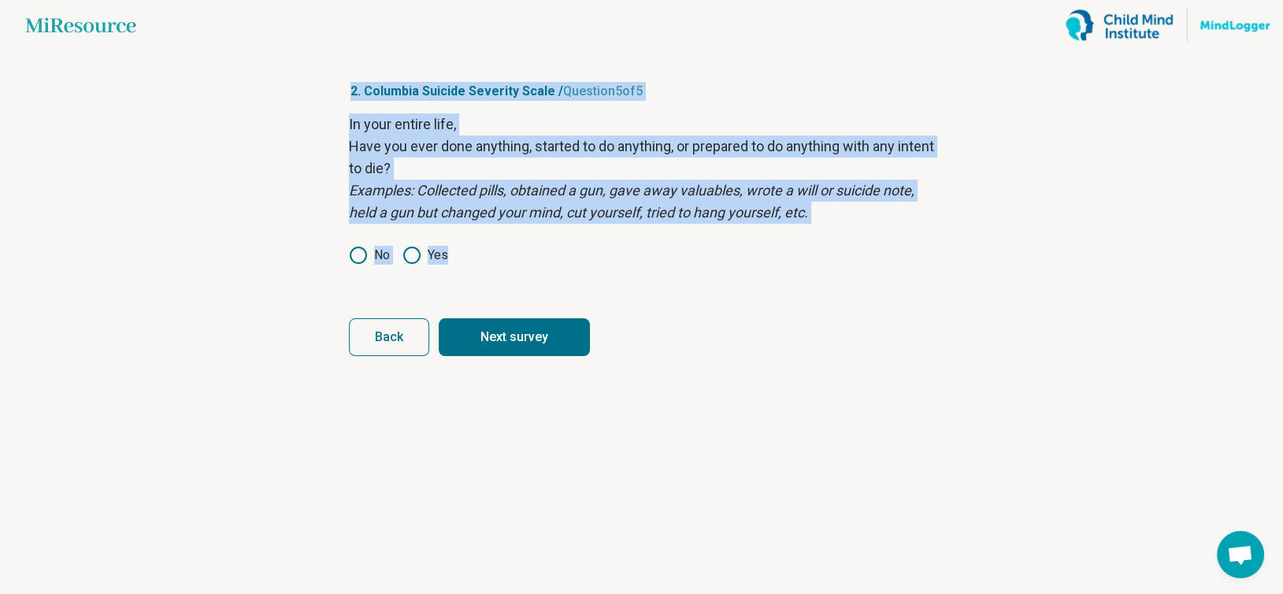
drag, startPoint x: 333, startPoint y: 87, endPoint x: 530, endPoint y: 237, distance: 247.3
click at [530, 237] on article "2. Columbia Suicide Severity Scale / Question 5 of 5 In your entire life, Have …" at bounding box center [642, 321] width 636 height 543
copy article "2. Columbia Suicide Severity Scale / Question 5 of 5 In your entire life, Have …"
click at [521, 350] on button "Next survey" at bounding box center [514, 337] width 151 height 38
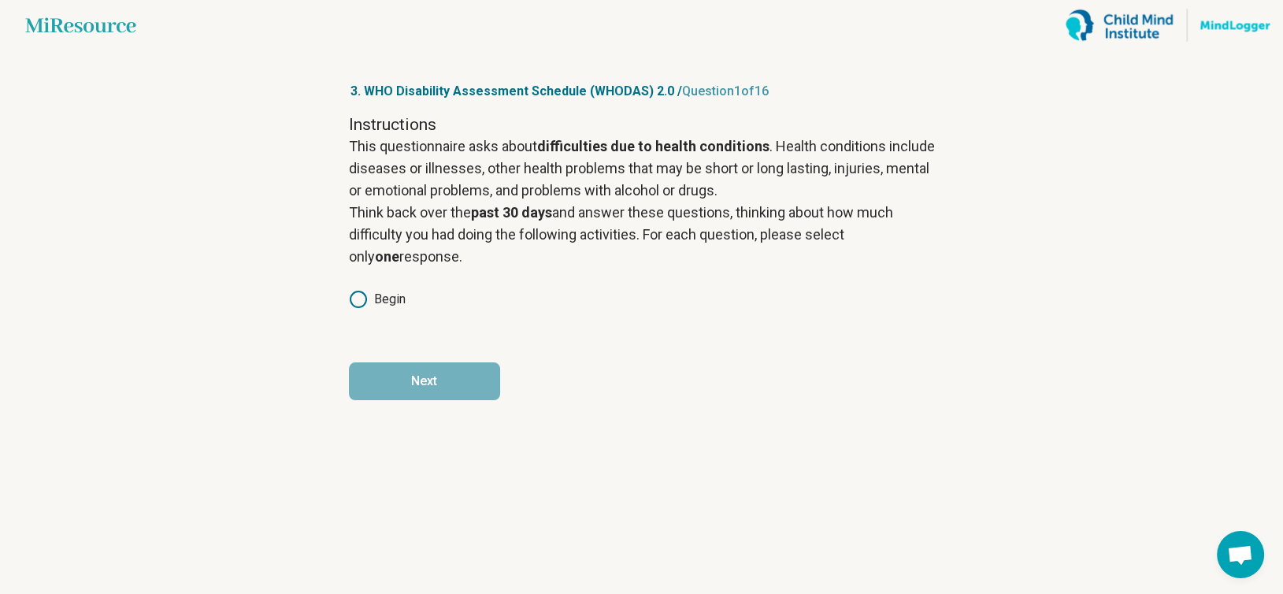
click at [353, 306] on icon at bounding box center [358, 299] width 19 height 19
drag, startPoint x: 320, startPoint y: 90, endPoint x: 612, endPoint y: 256, distance: 336.1
click at [612, 256] on main "Miresource logo 3. WHO Disability Assessment Schedule (WHODAS) 2.0 / Question 1…" at bounding box center [641, 297] width 1283 height 594
copy article "3. WHO Disability Assessment Schedule (WHODAS) 2.0 / Question 1 of 16 Instructi…"
click at [421, 383] on button "Next" at bounding box center [424, 381] width 151 height 38
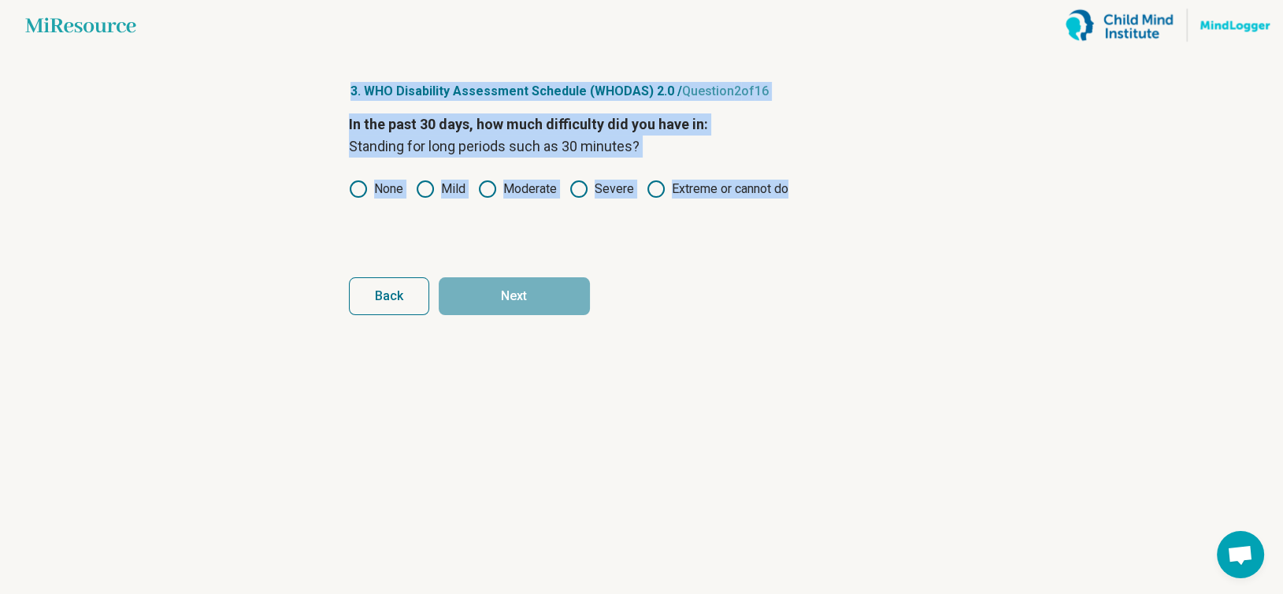
drag, startPoint x: 305, startPoint y: 76, endPoint x: 882, endPoint y: 219, distance: 594.6
click at [882, 219] on main "Miresource logo 3. WHO Disability Assessment Schedule (WHODAS) 2.0 / Question 2…" at bounding box center [641, 297] width 1283 height 594
copy article "3. WHO Disability Assessment Schedule (WHODAS) 2.0 / Question 2 of 16 In the pa…"
click at [419, 187] on icon at bounding box center [425, 189] width 19 height 19
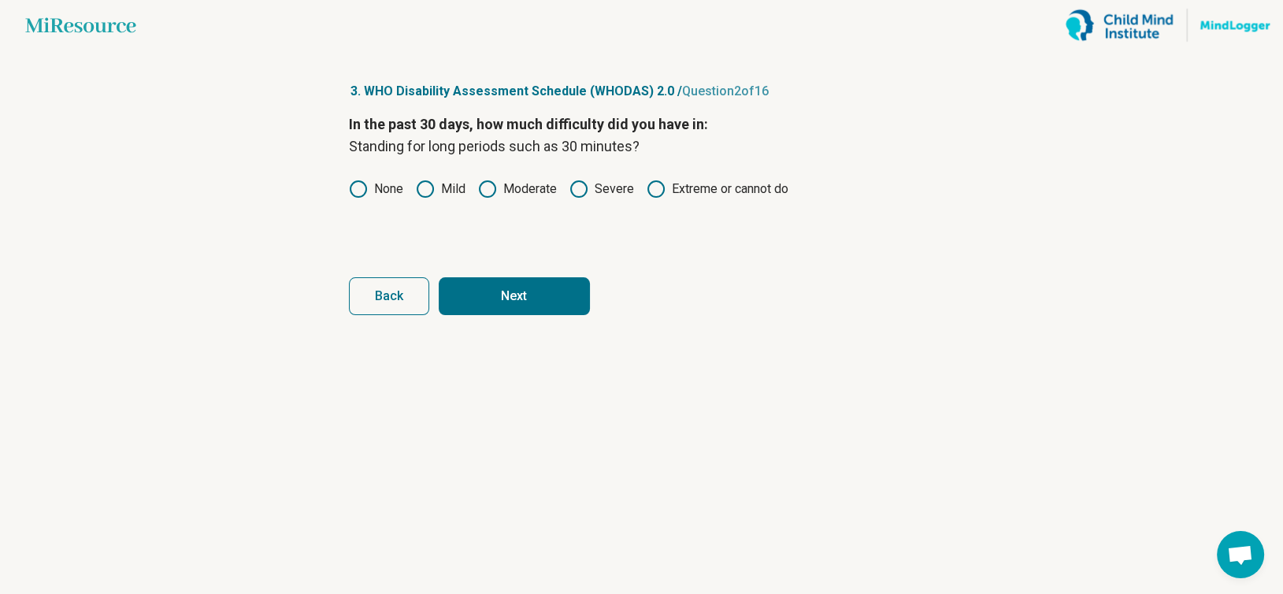
click at [484, 293] on button "Next" at bounding box center [514, 296] width 151 height 38
click at [328, 81] on article "3. WHO Disability Assessment Schedule (WHODAS) 2.0 / Question 3 of 16 In the pa…" at bounding box center [642, 321] width 636 height 543
click at [422, 189] on icon at bounding box center [425, 189] width 19 height 19
click at [507, 287] on button "Next" at bounding box center [514, 296] width 151 height 38
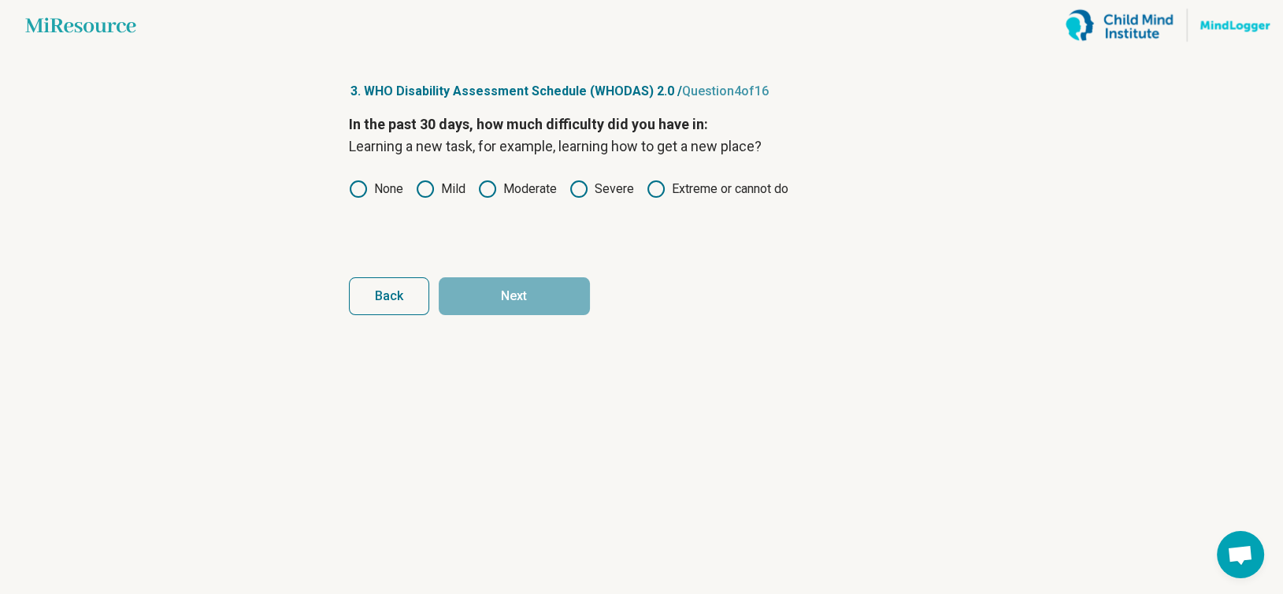
click at [459, 184] on label "Mild" at bounding box center [441, 189] width 50 height 19
click at [523, 285] on button "Next" at bounding box center [514, 296] width 151 height 38
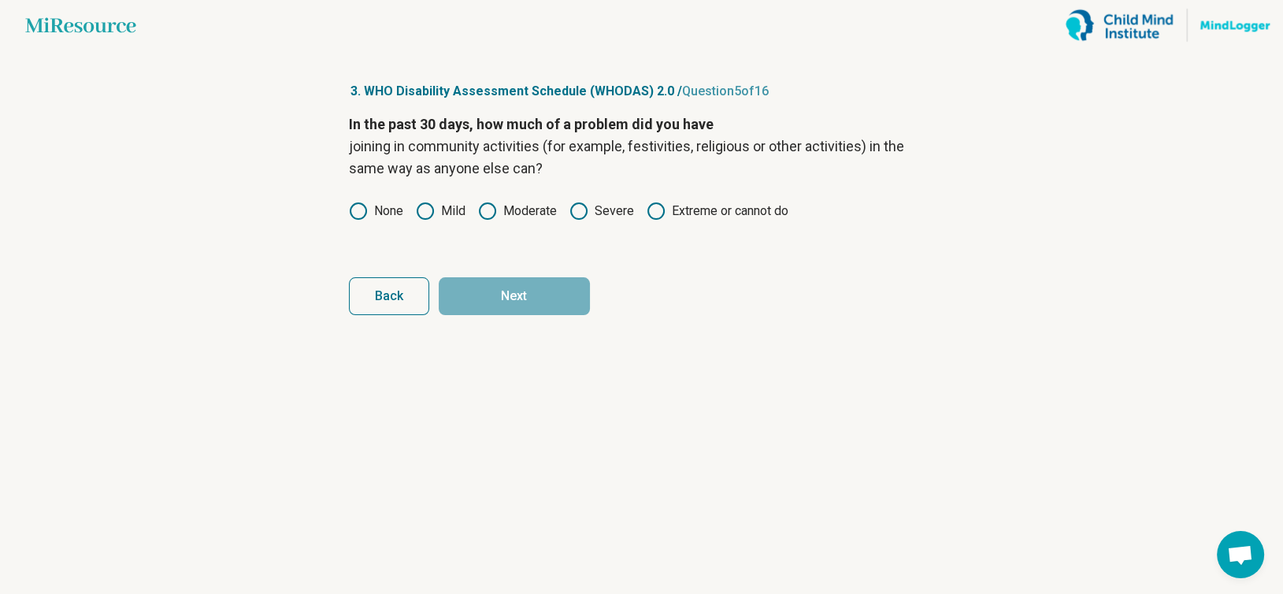
click at [430, 214] on icon at bounding box center [425, 211] width 19 height 19
click at [522, 299] on button "Next" at bounding box center [514, 296] width 151 height 38
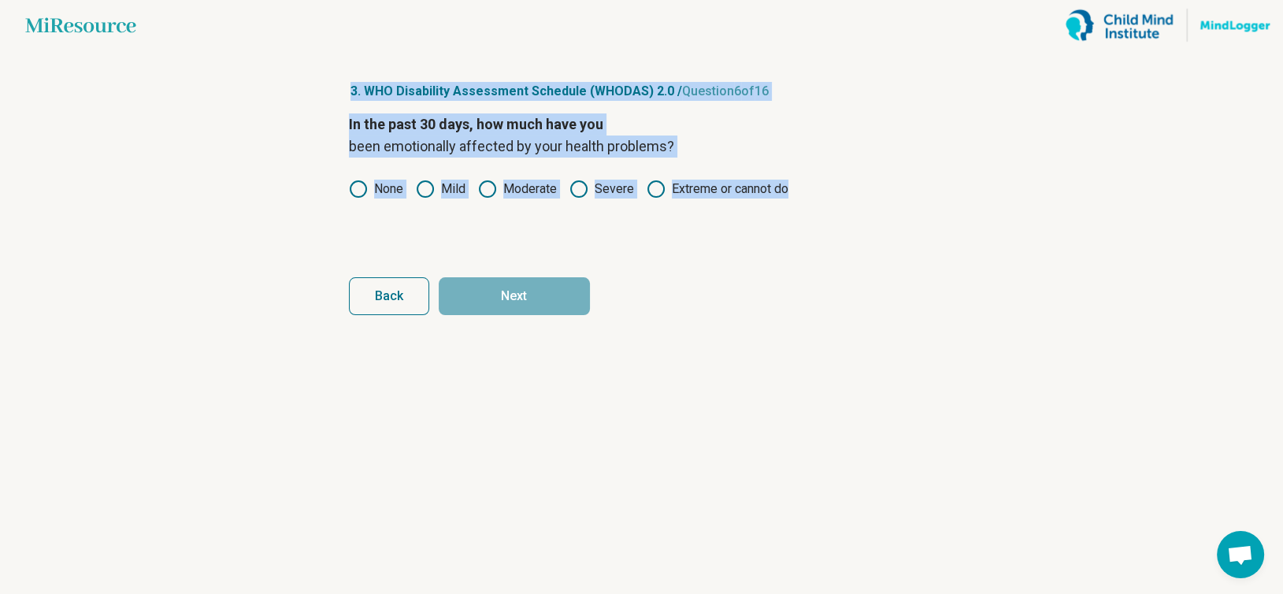
drag, startPoint x: 317, startPoint y: 88, endPoint x: 887, endPoint y: 226, distance: 586.6
click at [887, 226] on main "Miresource logo 3. WHO Disability Assessment Schedule (WHODAS) 2.0 / Question 6…" at bounding box center [641, 297] width 1283 height 594
copy article "3. WHO Disability Assessment Schedule (WHODAS) 2.0 / Question 6 of 16 In the pa…"
click at [498, 189] on label "Moderate" at bounding box center [517, 189] width 79 height 19
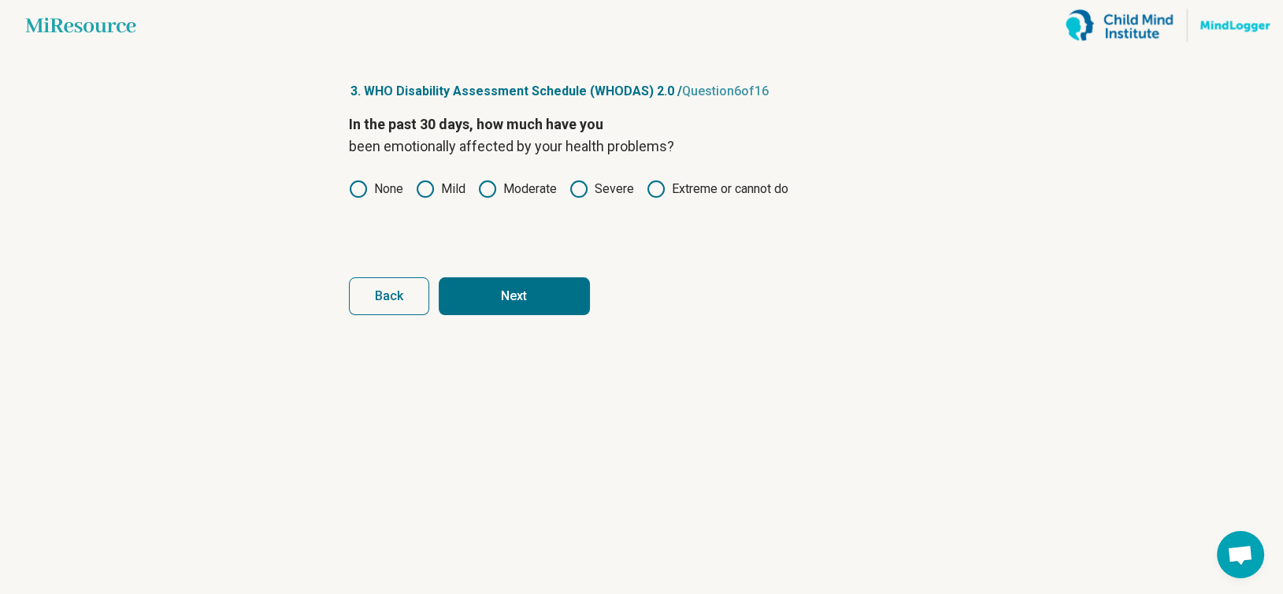
click at [505, 309] on button "Next" at bounding box center [514, 296] width 151 height 38
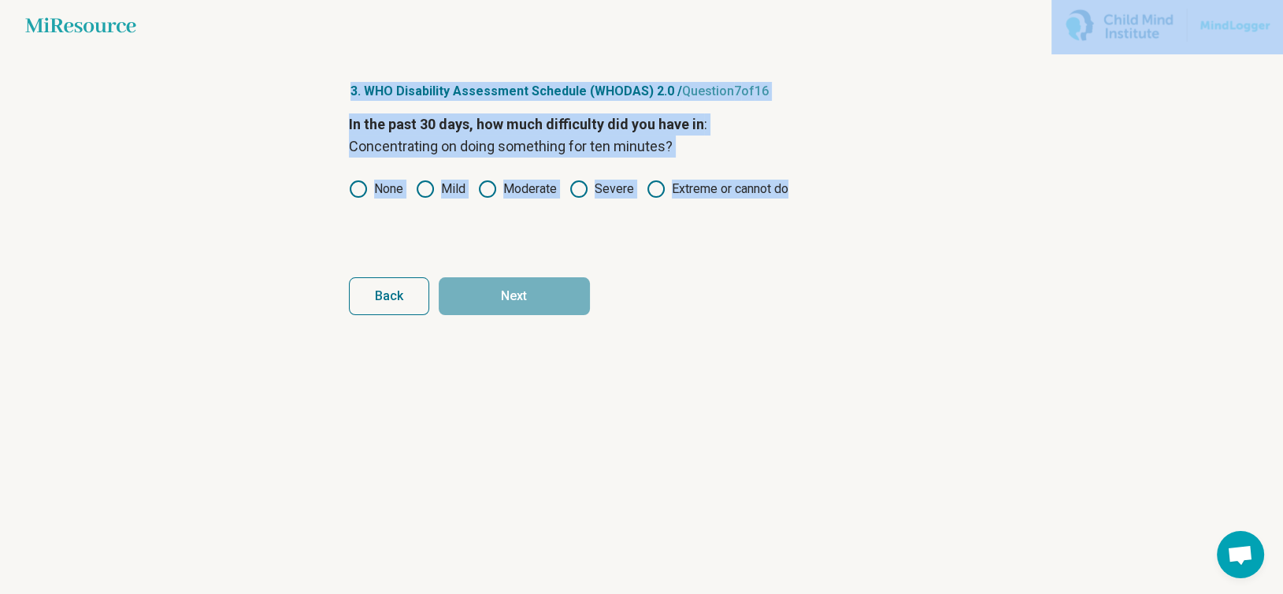
drag, startPoint x: 314, startPoint y: 138, endPoint x: 817, endPoint y: 209, distance: 508.2
click at [816, 209] on main "Miresource logo 3. WHO Disability Assessment Schedule (WHODAS) 2.0 / Question 7…" at bounding box center [641, 297] width 1283 height 594
copy main "Miresource logo 3. WHO Disability Assessment Schedule (WHODAS) 2.0 / Question 7…"
click at [434, 180] on label "Mild" at bounding box center [441, 189] width 50 height 19
click at [503, 304] on button "Next" at bounding box center [514, 296] width 151 height 38
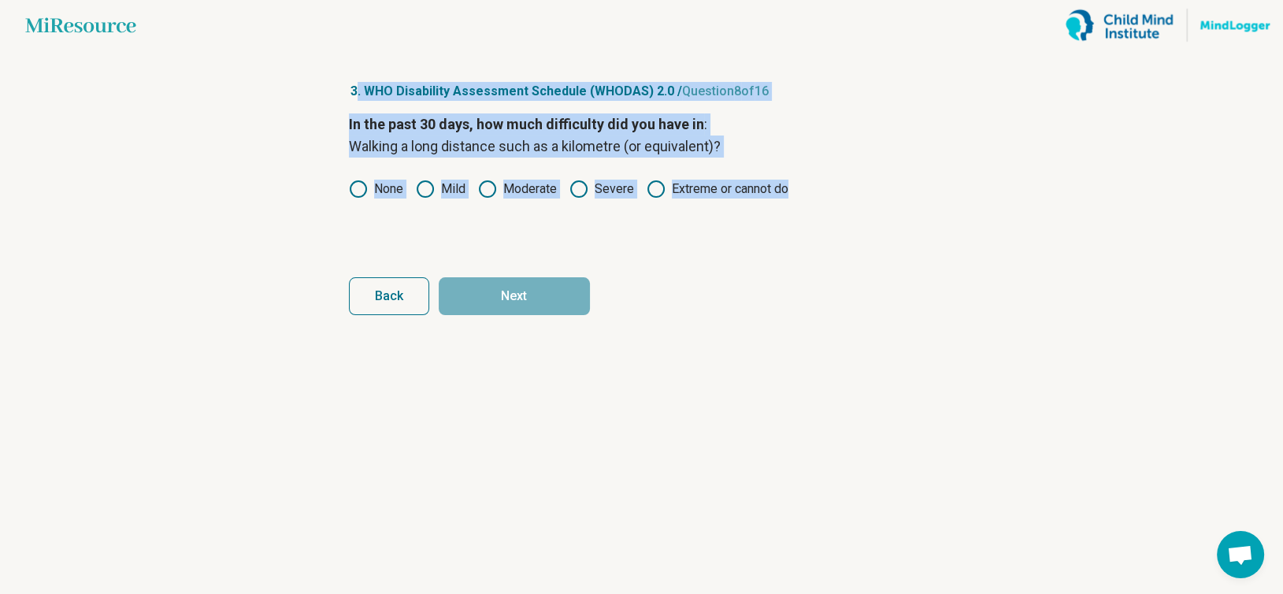
drag, startPoint x: 354, startPoint y: 88, endPoint x: 903, endPoint y: 220, distance: 565.2
click at [903, 220] on article "3. WHO Disability Assessment Schedule (WHODAS) 2.0 / Question 8 of 16 In the pa…" at bounding box center [642, 321] width 636 height 543
copy article ". WHO Disability Assessment Schedule (WHODAS) 2.0 / Question 8 of 16 In the pas…"
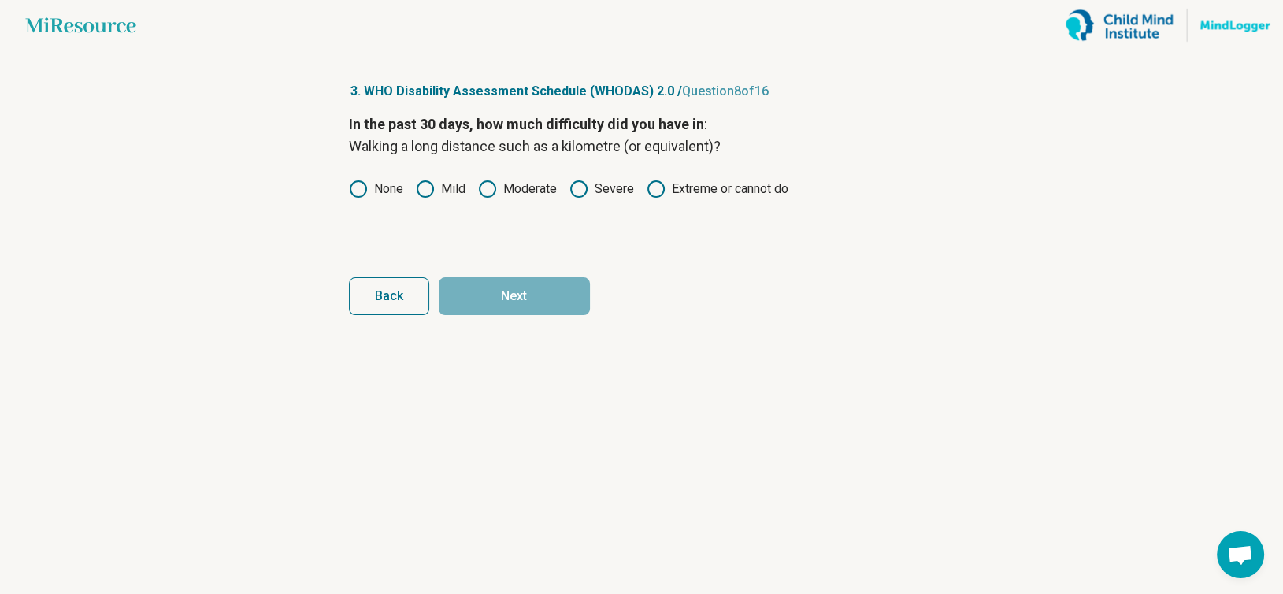
click at [302, 95] on main "Miresource logo 3. WHO Disability Assessment Schedule (WHODAS) 2.0 / Question 8…" at bounding box center [641, 297] width 1283 height 594
click at [444, 191] on label "Mild" at bounding box center [441, 189] width 50 height 19
click at [487, 290] on button "Next" at bounding box center [514, 296] width 151 height 38
click at [423, 189] on icon at bounding box center [425, 189] width 19 height 19
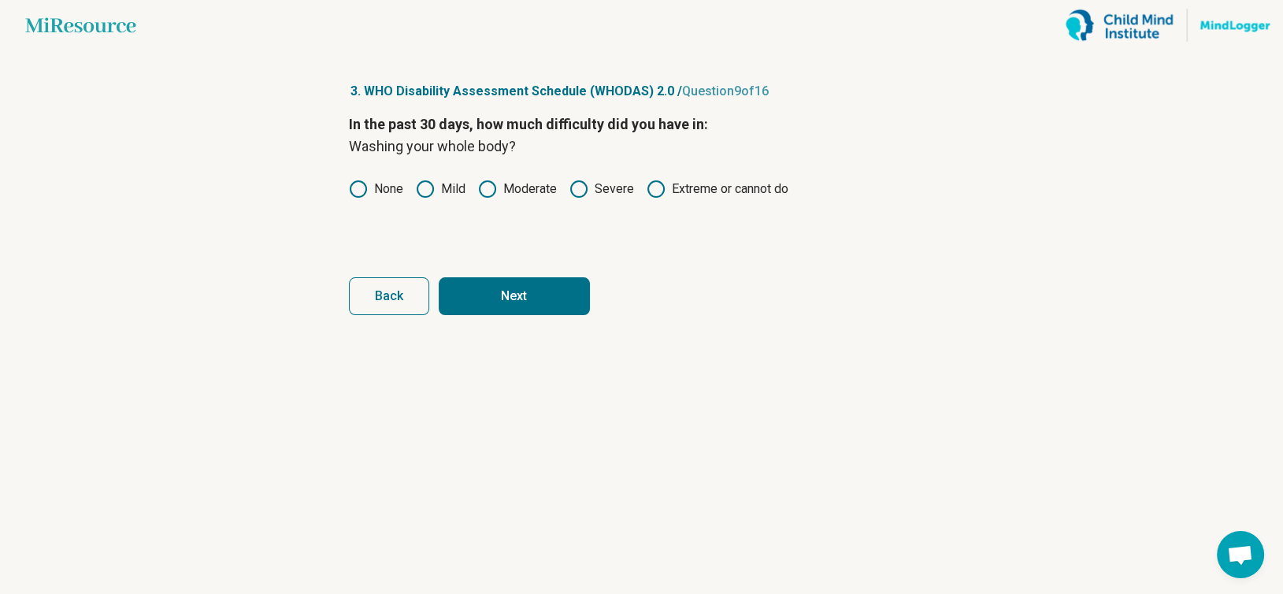
click at [491, 285] on button "Next" at bounding box center [514, 296] width 151 height 38
click at [435, 189] on label "Mild" at bounding box center [441, 189] width 50 height 19
click at [499, 289] on button "Next" at bounding box center [514, 296] width 151 height 38
drag, startPoint x: 488, startPoint y: 187, endPoint x: 524, endPoint y: 261, distance: 82.4
click at [488, 188] on icon at bounding box center [487, 189] width 19 height 19
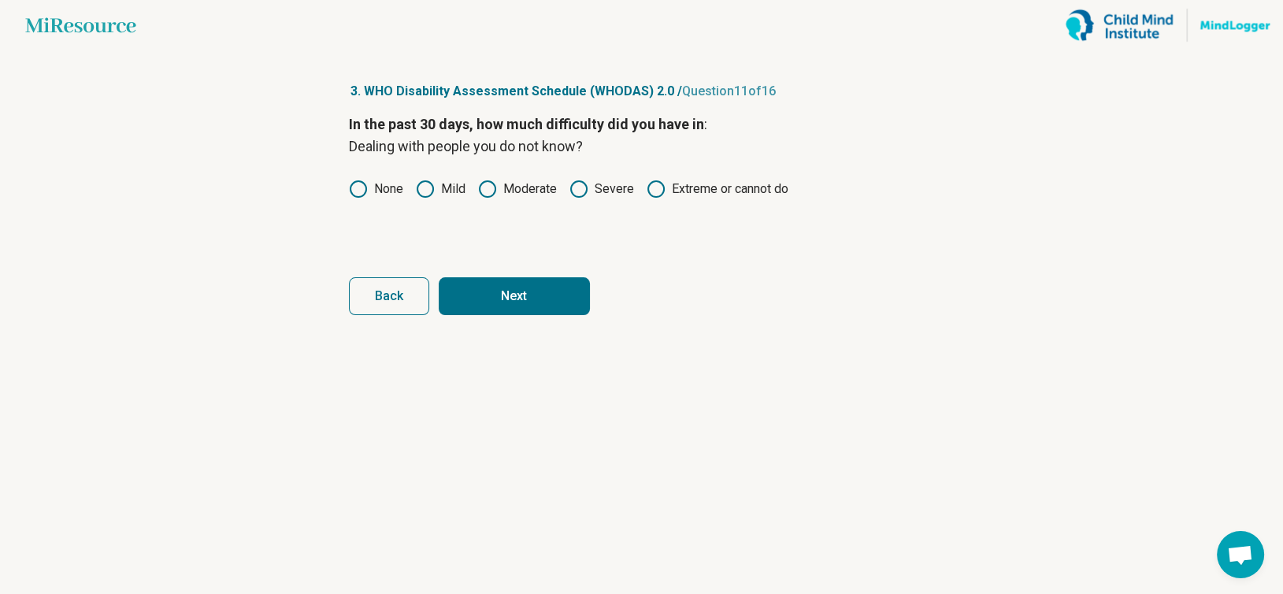
click at [529, 295] on button "Next" at bounding box center [514, 296] width 151 height 38
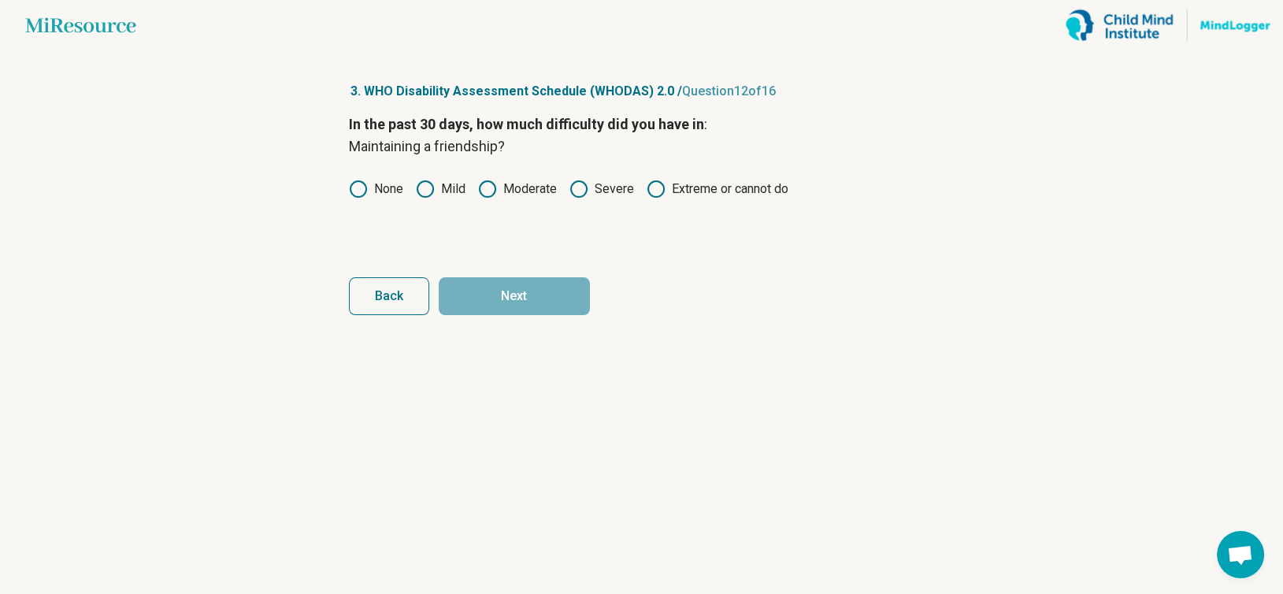
click at [483, 187] on icon at bounding box center [487, 189] width 19 height 19
click at [526, 289] on button "Next" at bounding box center [514, 296] width 151 height 38
click at [432, 189] on icon at bounding box center [425, 189] width 19 height 19
click at [514, 288] on button "Next" at bounding box center [514, 296] width 151 height 38
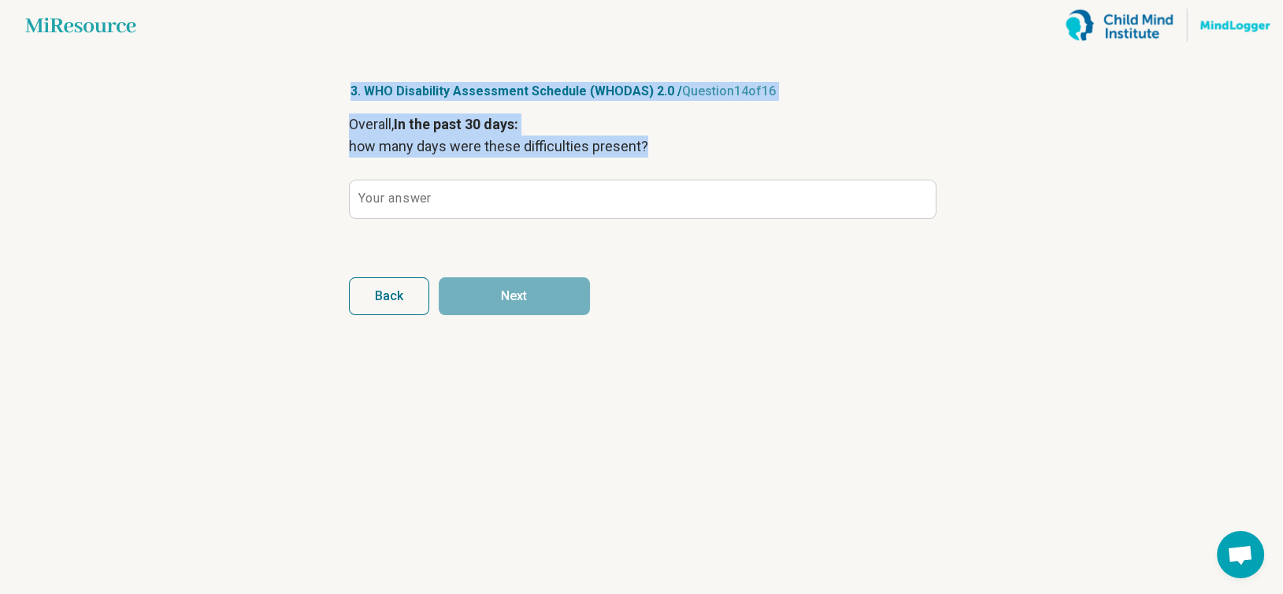
drag, startPoint x: 335, startPoint y: 82, endPoint x: 670, endPoint y: 158, distance: 344.1
click at [670, 158] on article "3. WHO Disability Assessment Schedule (WHODAS) 2.0 / Question 14 of 16 Overall,…" at bounding box center [642, 321] width 636 height 543
copy article "3. WHO Disability Assessment Schedule (WHODAS) 2.0 / Question 14 of 16 Overall,…"
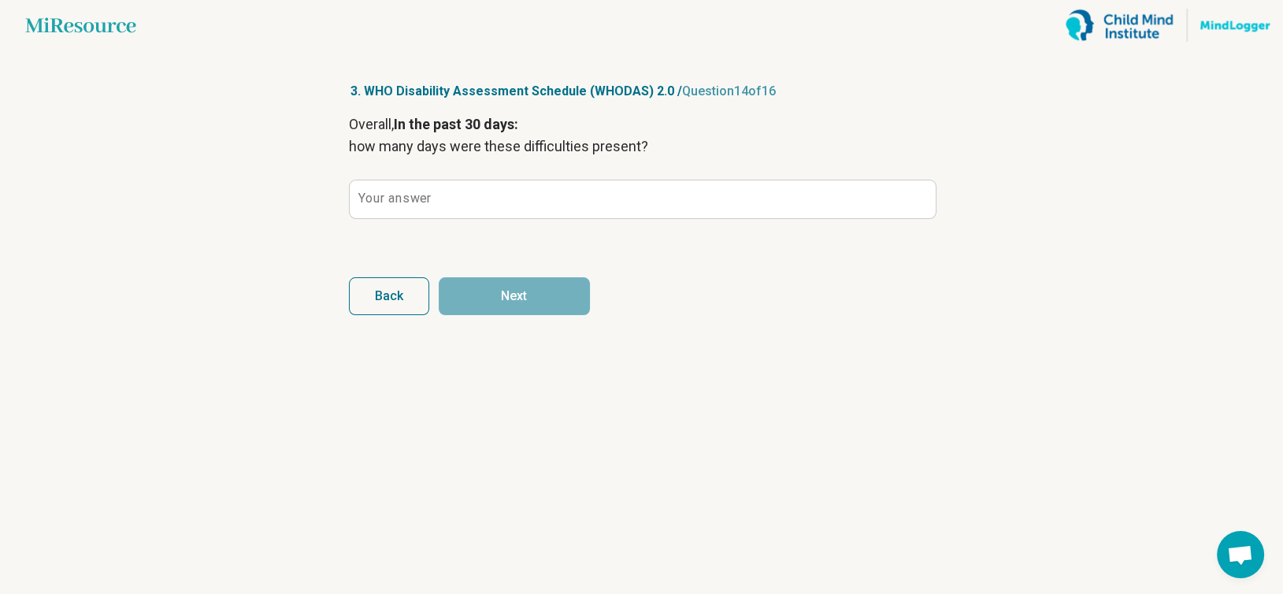
click at [369, 195] on label "Your answer" at bounding box center [394, 198] width 72 height 13
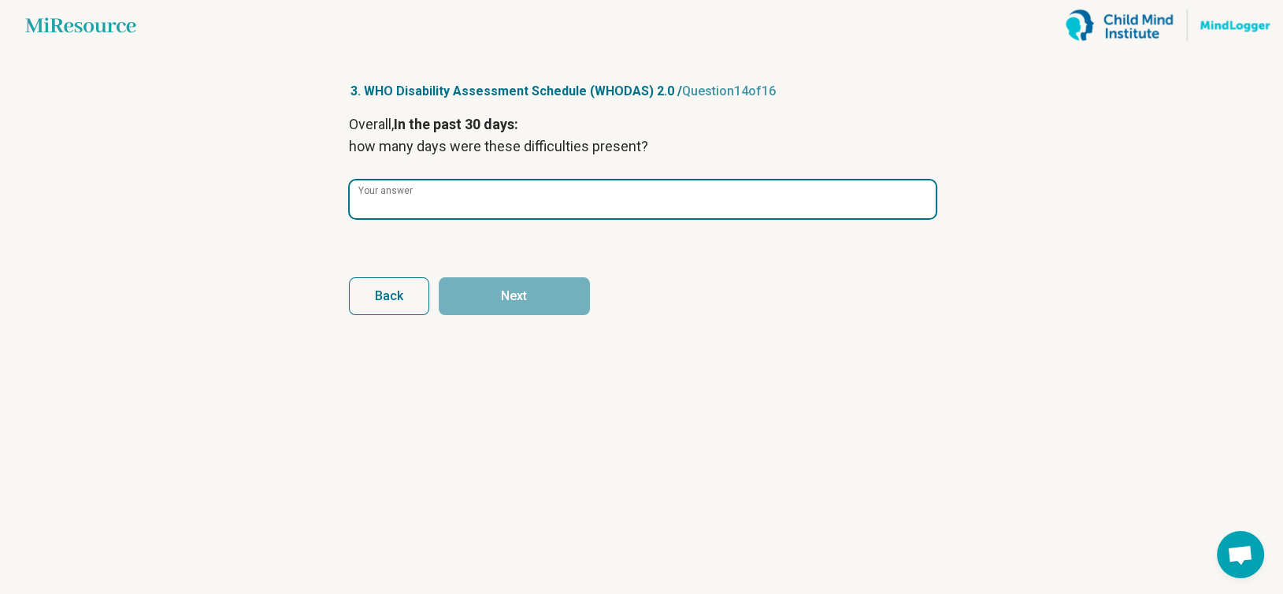
click at [369, 195] on input "Your answer" at bounding box center [643, 199] width 586 height 38
type input "**"
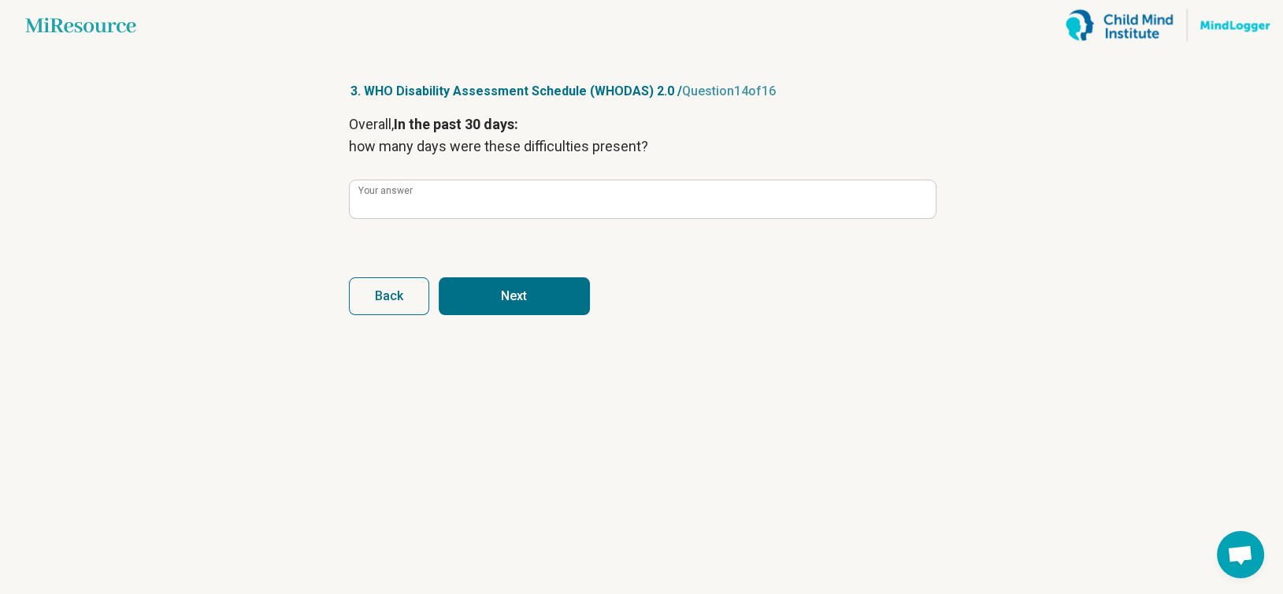
click at [502, 291] on button "Next" at bounding box center [514, 296] width 151 height 38
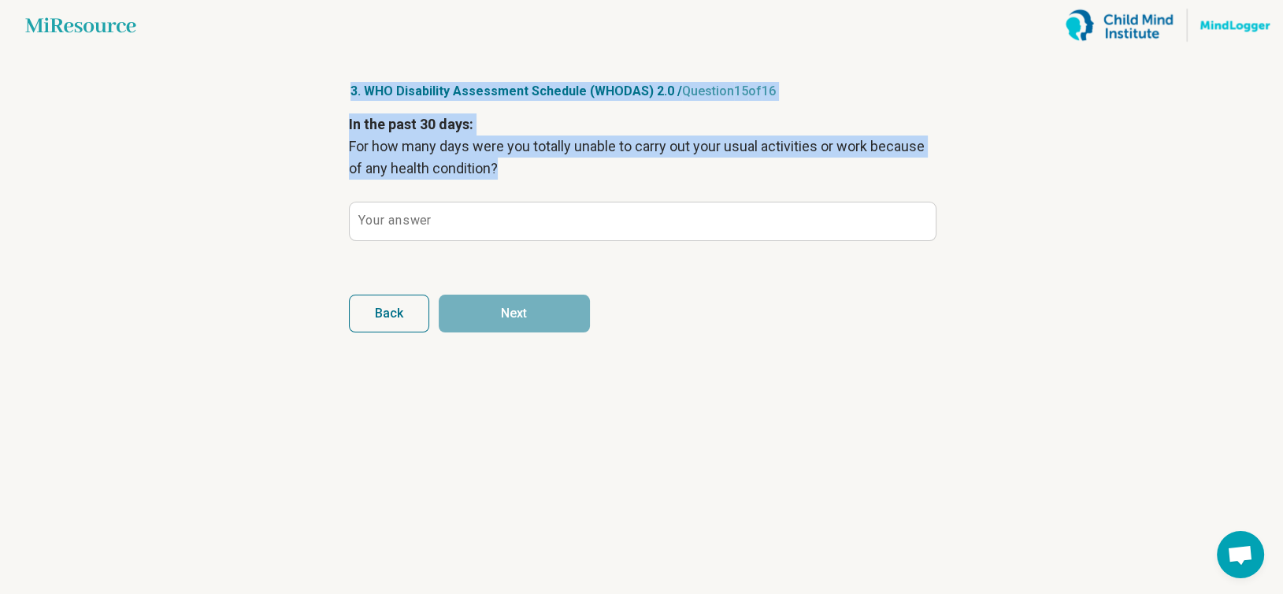
drag, startPoint x: 310, startPoint y: 97, endPoint x: 519, endPoint y: 176, distance: 223.1
click at [519, 176] on main "Miresource logo 3. WHO Disability Assessment Schedule (WHODAS) 2.0 / Question 1…" at bounding box center [641, 297] width 1283 height 594
copy article "3. WHO Disability Assessment Schedule (WHODAS) 2.0 / Question 15 of 16 In the p…"
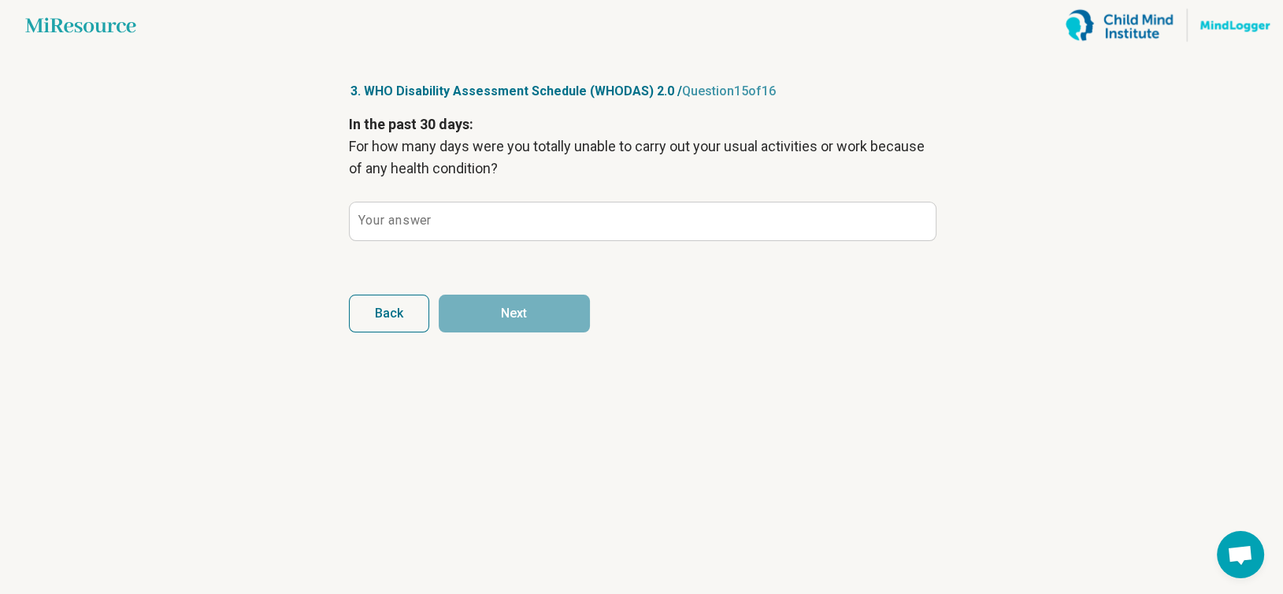
click at [421, 217] on label "Your answer" at bounding box center [394, 220] width 72 height 13
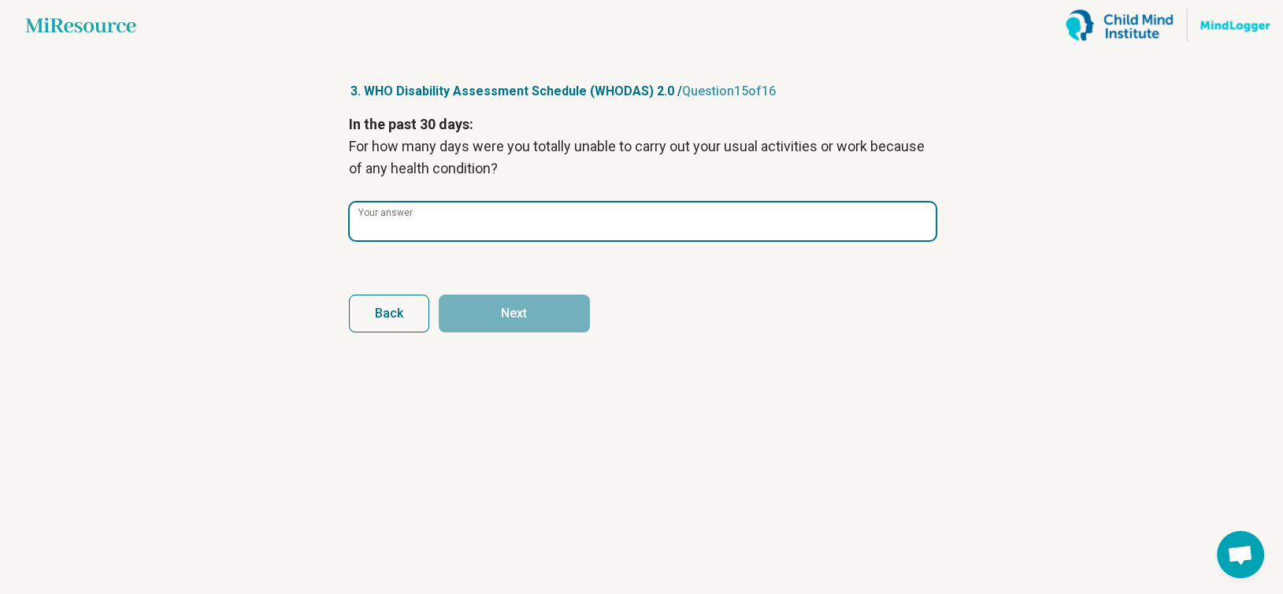
click at [421, 217] on input "Your answer" at bounding box center [643, 221] width 586 height 38
click at [425, 223] on input "Your answer" at bounding box center [643, 221] width 586 height 38
type input "*"
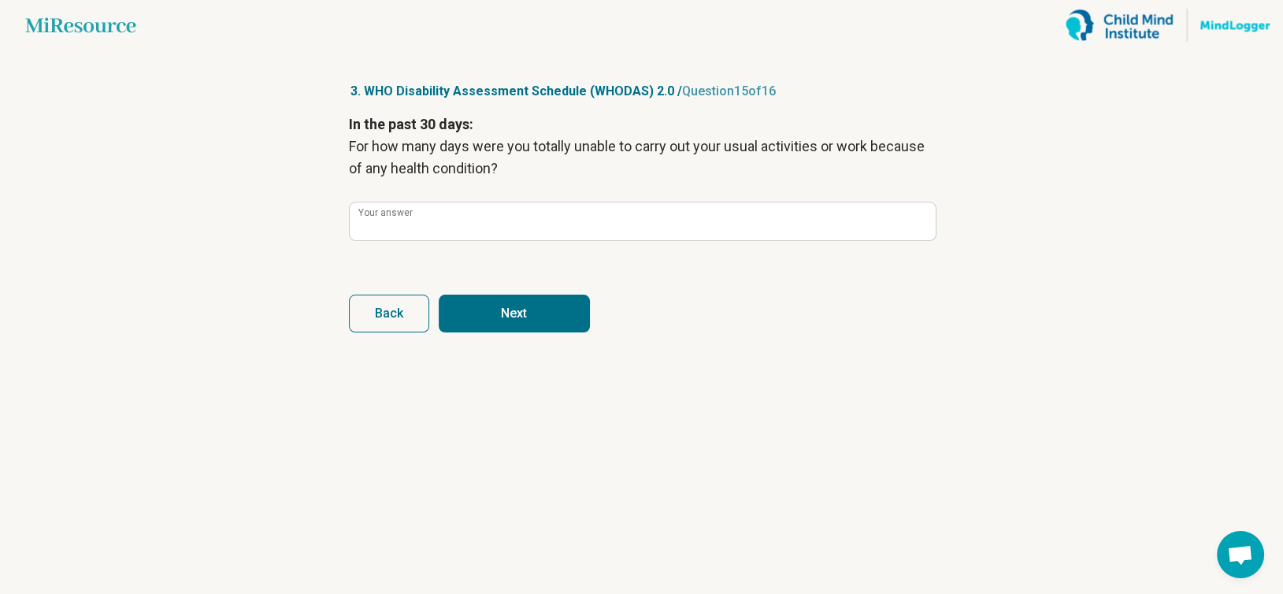
click at [525, 319] on button "Next" at bounding box center [514, 314] width 151 height 38
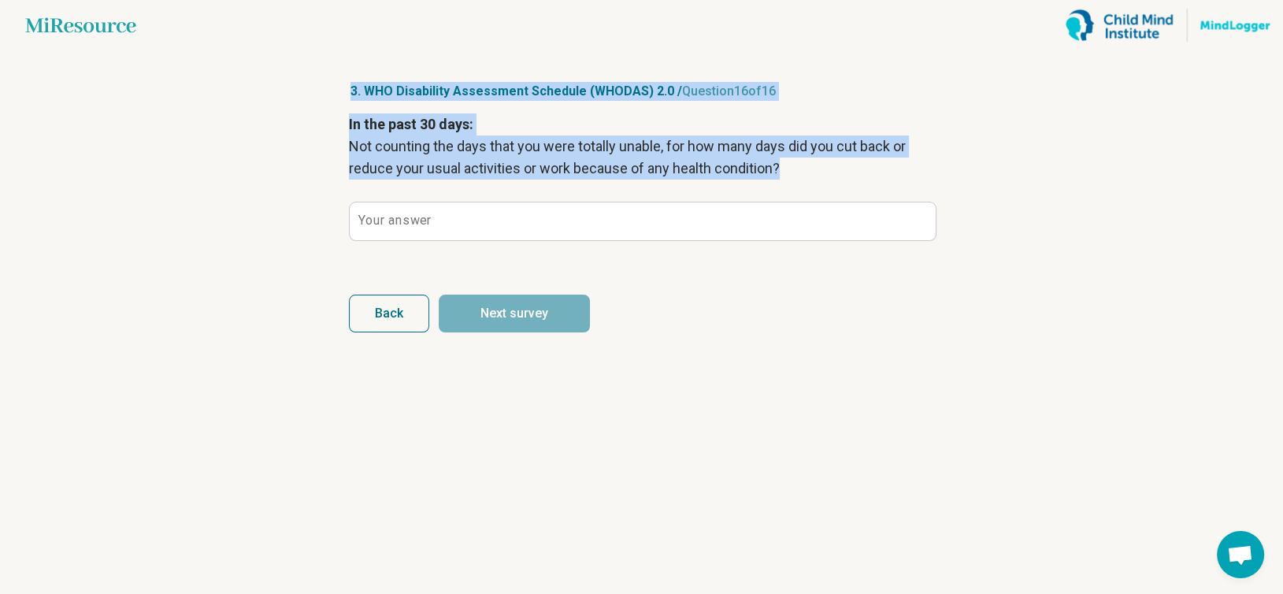
drag, startPoint x: 319, startPoint y: 91, endPoint x: 998, endPoint y: 195, distance: 686.8
click at [998, 195] on main "Miresource logo 3. WHO Disability Assessment Schedule (WHODAS) 2.0 / Question 1…" at bounding box center [641, 297] width 1283 height 594
copy article "3. WHO Disability Assessment Schedule (WHODAS) 2.0 / Question 16 of 16 In the p…"
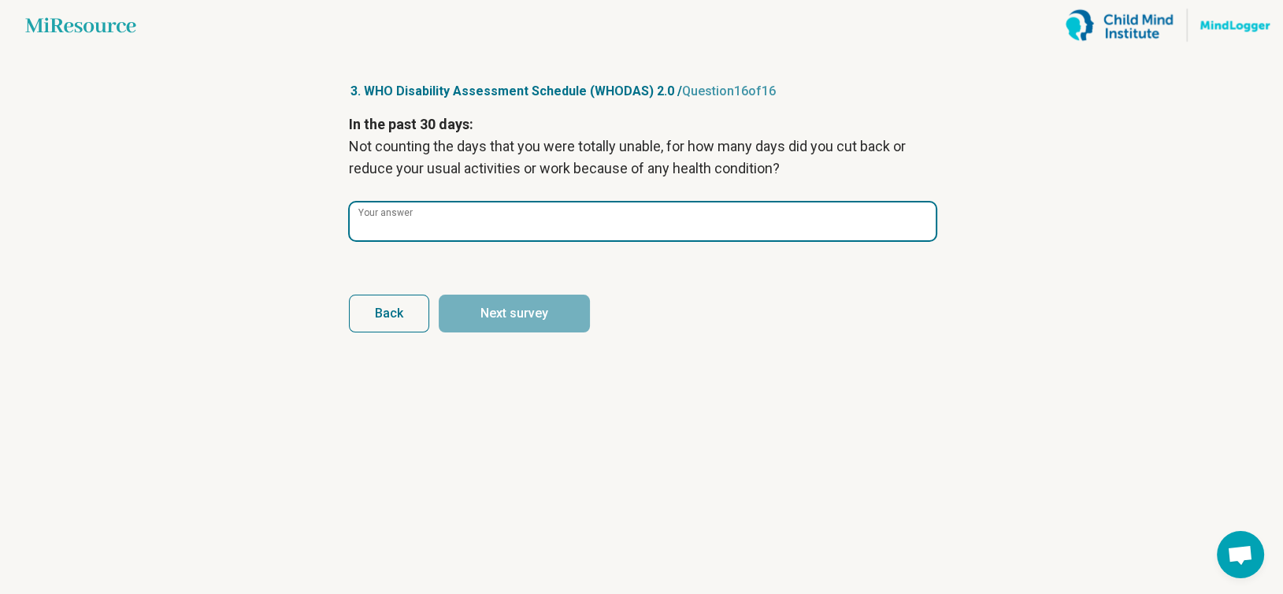
click at [496, 235] on input "Your answer" at bounding box center [643, 221] width 586 height 38
type input "*"
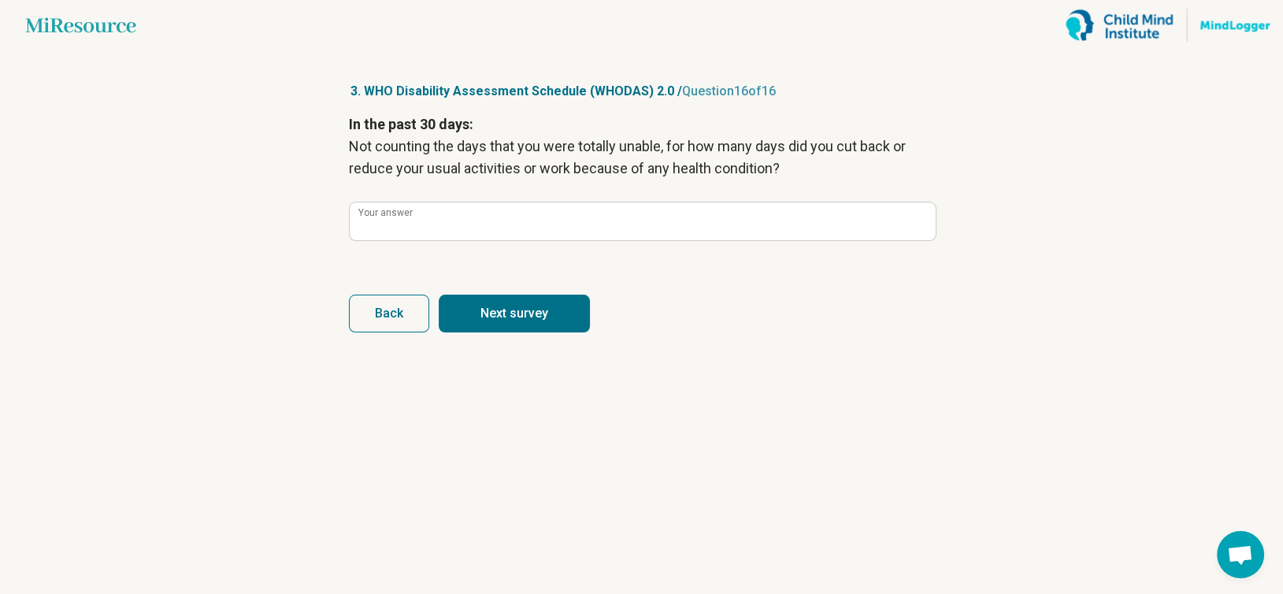
click at [551, 324] on button "Next survey" at bounding box center [514, 314] width 151 height 38
type input "*"
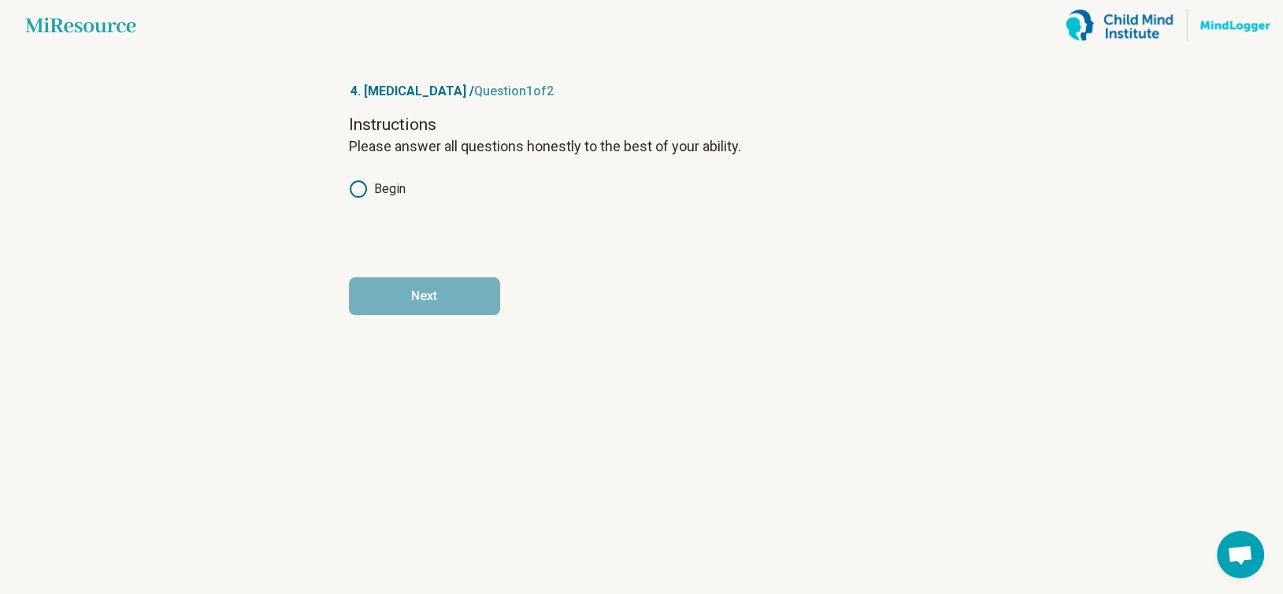
click at [358, 190] on icon at bounding box center [358, 189] width 19 height 19
click at [411, 290] on button "Next" at bounding box center [424, 296] width 151 height 38
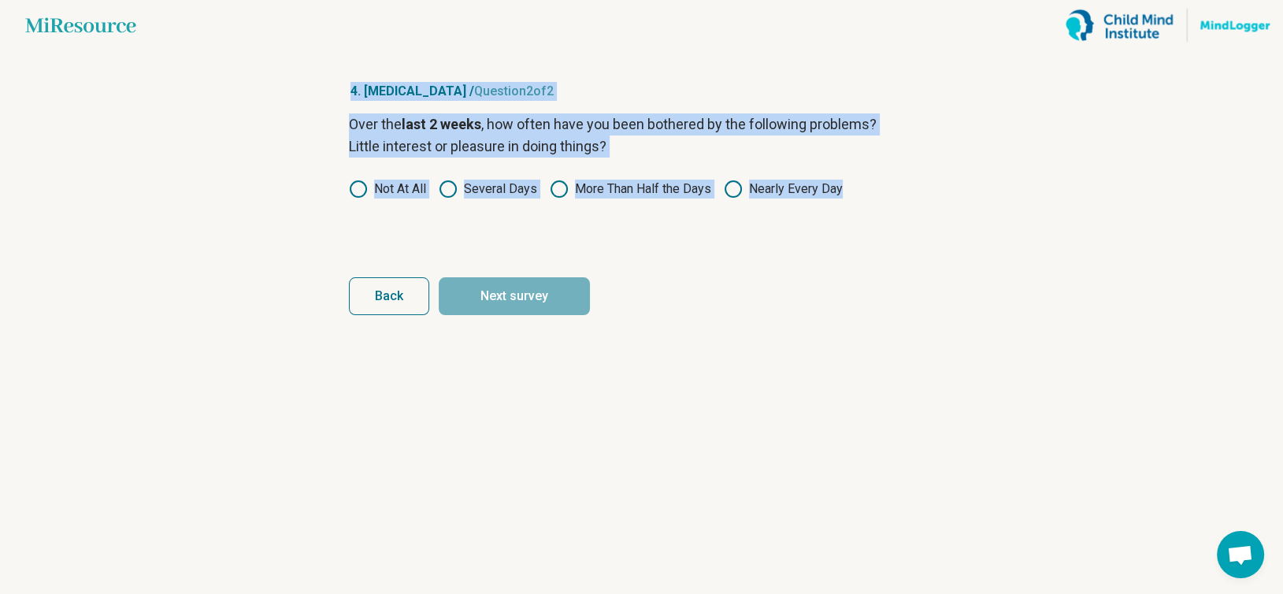
drag, startPoint x: 324, startPoint y: 94, endPoint x: 945, endPoint y: 254, distance: 641.8
click at [945, 254] on article "4. [MEDICAL_DATA] / Question 2 of 2 Over the last 2 weeks , how often have you …" at bounding box center [642, 321] width 636 height 543
click at [490, 192] on label "Several Days" at bounding box center [488, 189] width 98 height 19
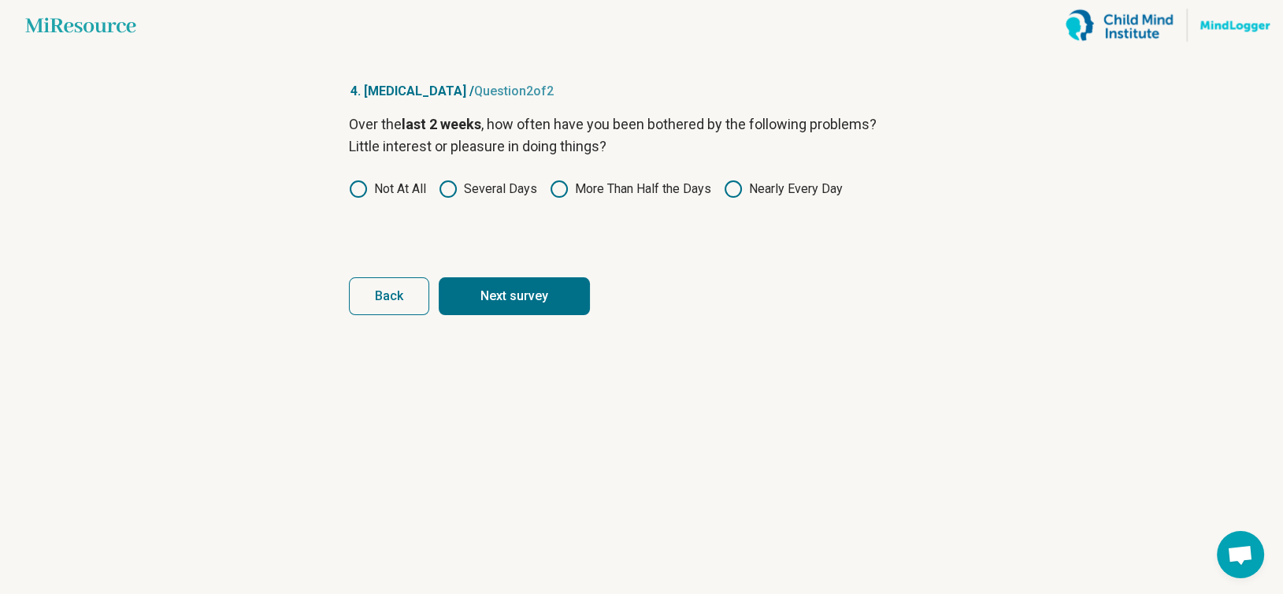
click at [492, 306] on button "Next survey" at bounding box center [514, 296] width 151 height 38
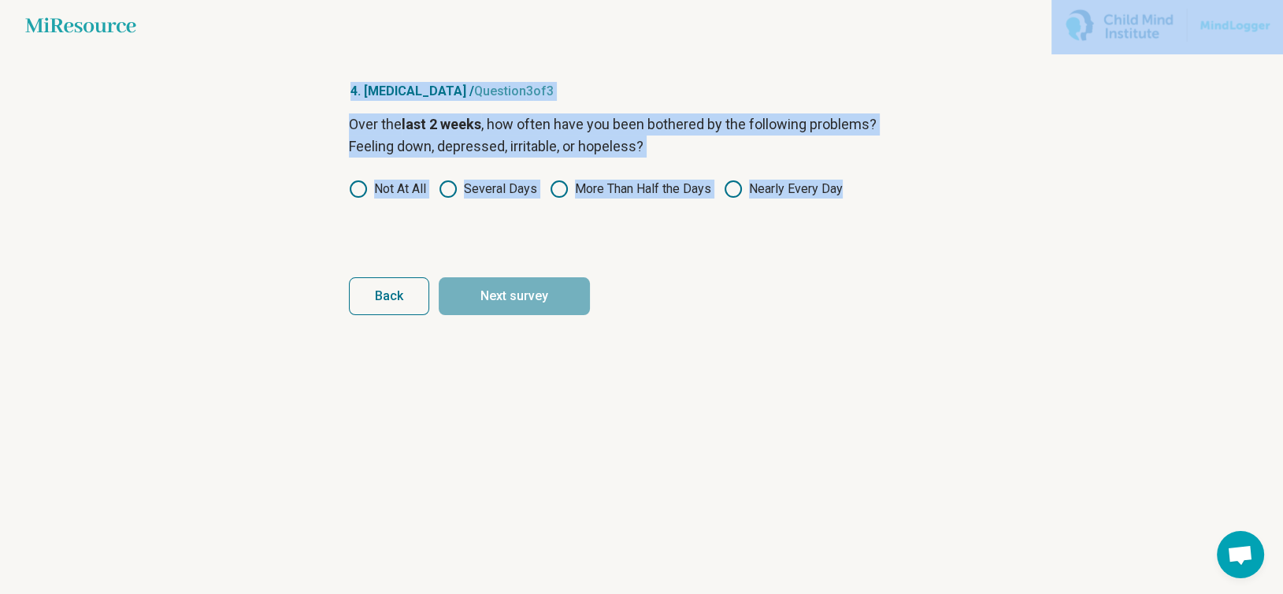
drag, startPoint x: 268, startPoint y: 83, endPoint x: 900, endPoint y: 196, distance: 642.5
click at [900, 196] on main "Miresource logo 4. [MEDICAL_DATA] / Question 3 of 3 Over the last 2 weeks , how…" at bounding box center [641, 297] width 1283 height 594
click at [450, 198] on icon at bounding box center [448, 189] width 19 height 19
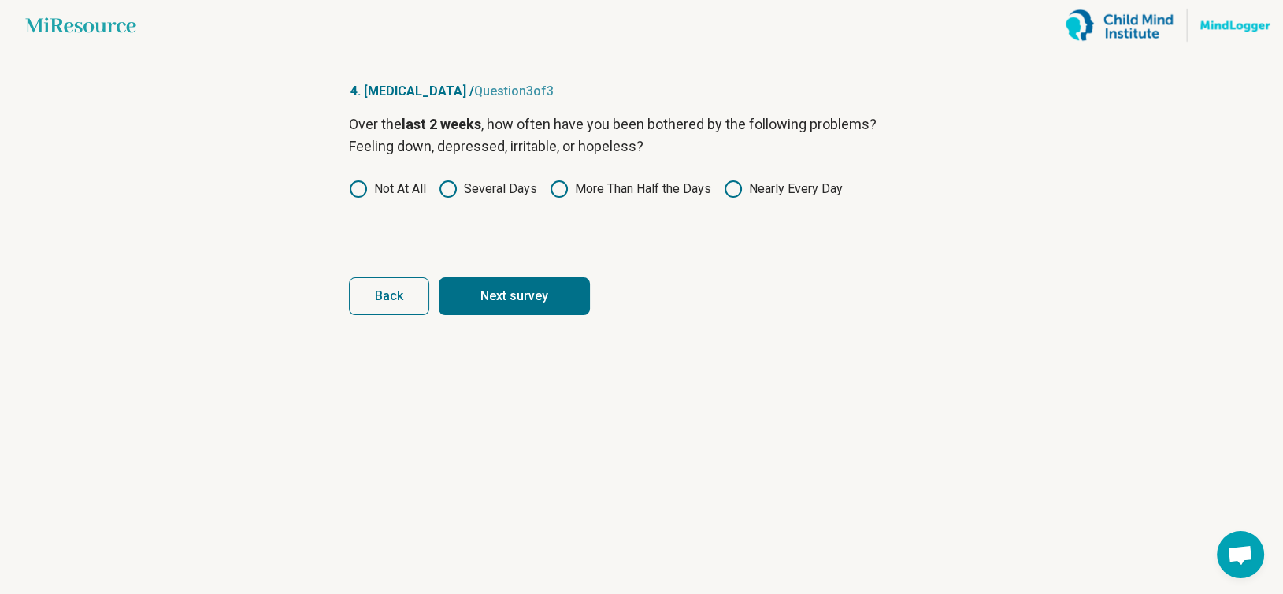
click at [513, 309] on button "Next survey" at bounding box center [514, 296] width 151 height 38
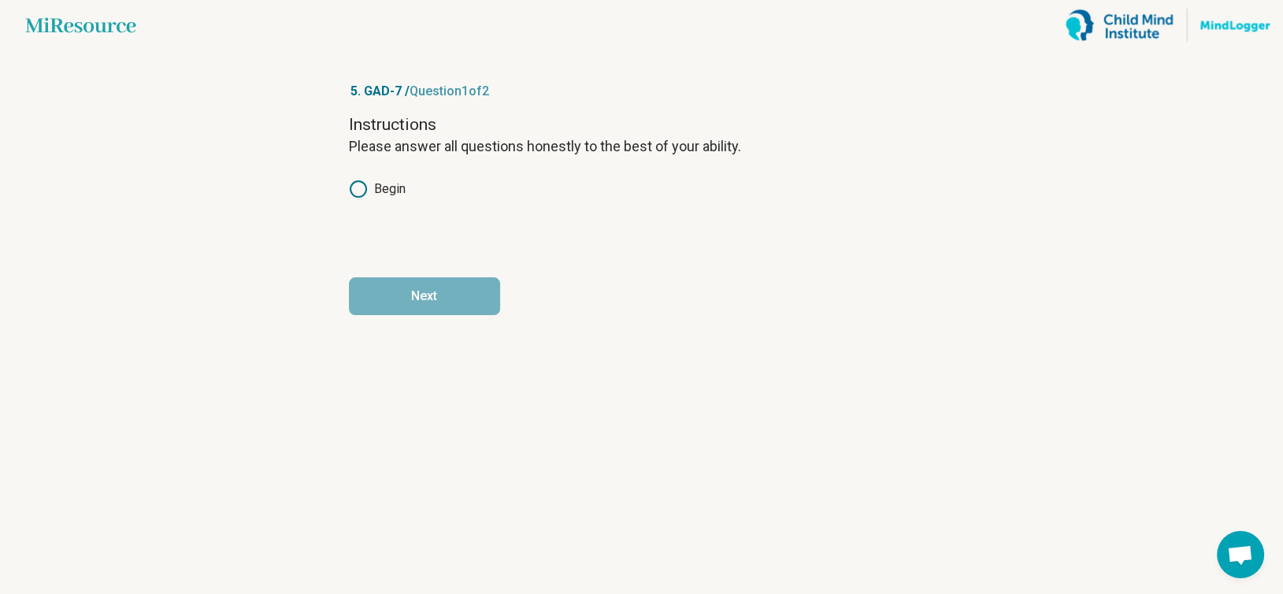
drag, startPoint x: 354, startPoint y: 190, endPoint x: 358, endPoint y: 197, distance: 8.1
click at [356, 192] on icon at bounding box center [358, 189] width 19 height 19
click at [421, 280] on button "Next" at bounding box center [424, 296] width 151 height 38
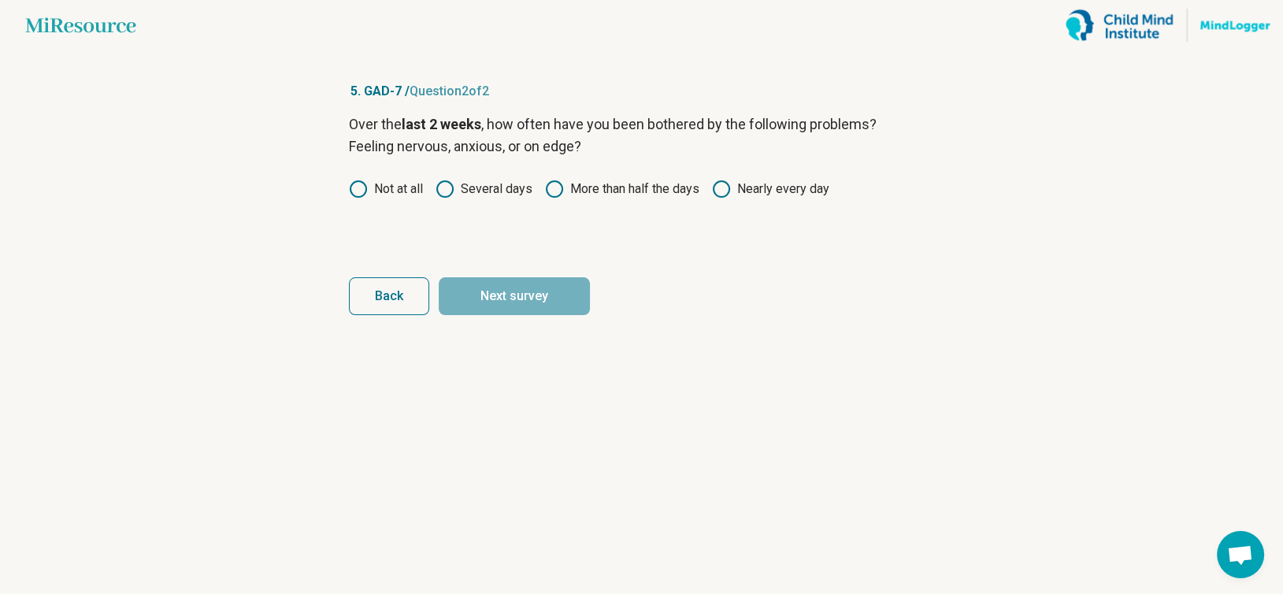
click at [427, 295] on button "Back" at bounding box center [389, 296] width 80 height 38
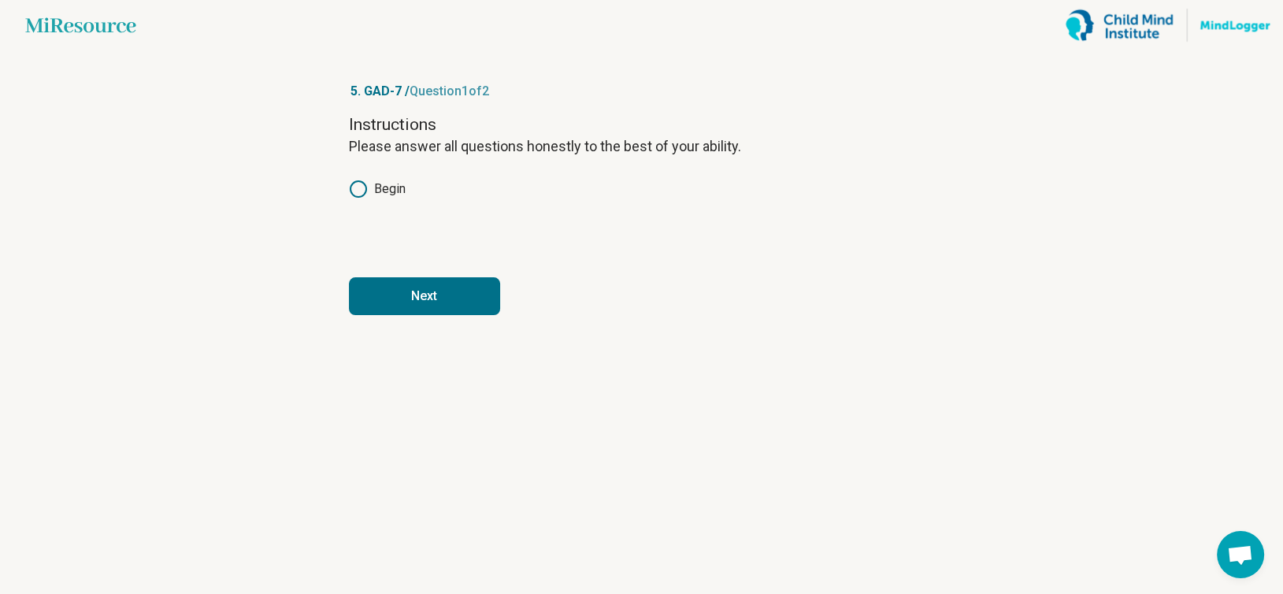
click at [425, 295] on button "Next" at bounding box center [424, 296] width 151 height 38
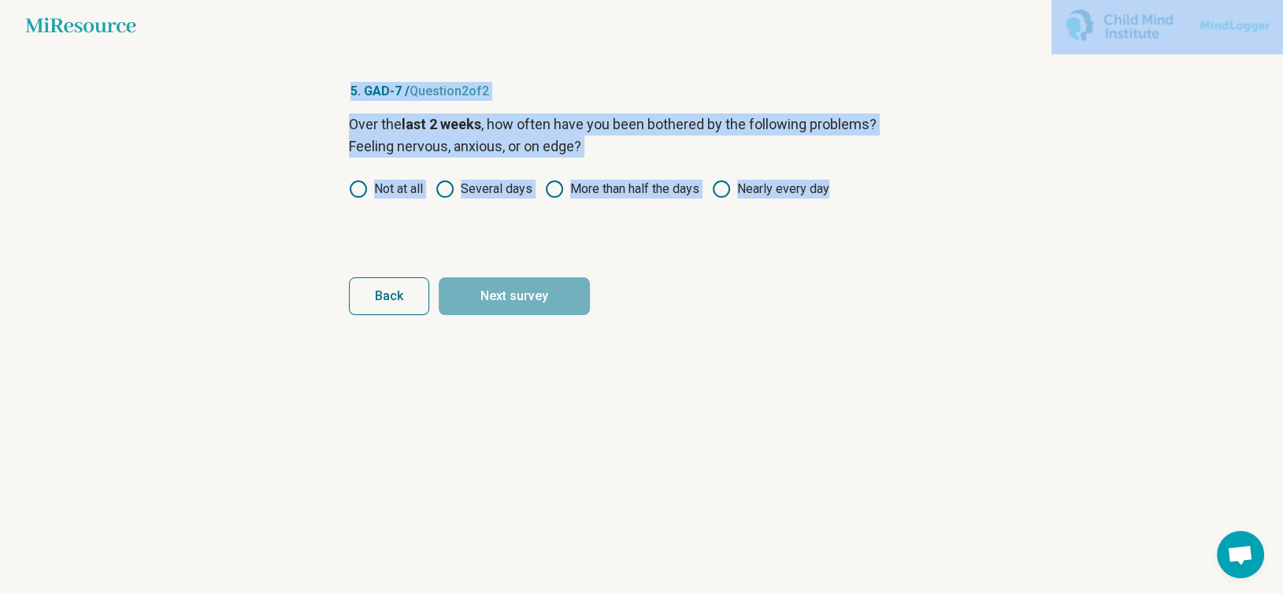
drag, startPoint x: 327, startPoint y: 46, endPoint x: 1013, endPoint y: 202, distance: 703.4
click at [1013, 202] on main "Miresource logo 5. GAD-7 / Question 2 of 2 Over the last 2 weeks , how often ha…" at bounding box center [641, 297] width 1283 height 594
click at [447, 189] on icon at bounding box center [445, 189] width 19 height 19
click at [487, 295] on button "Next survey" at bounding box center [514, 296] width 151 height 38
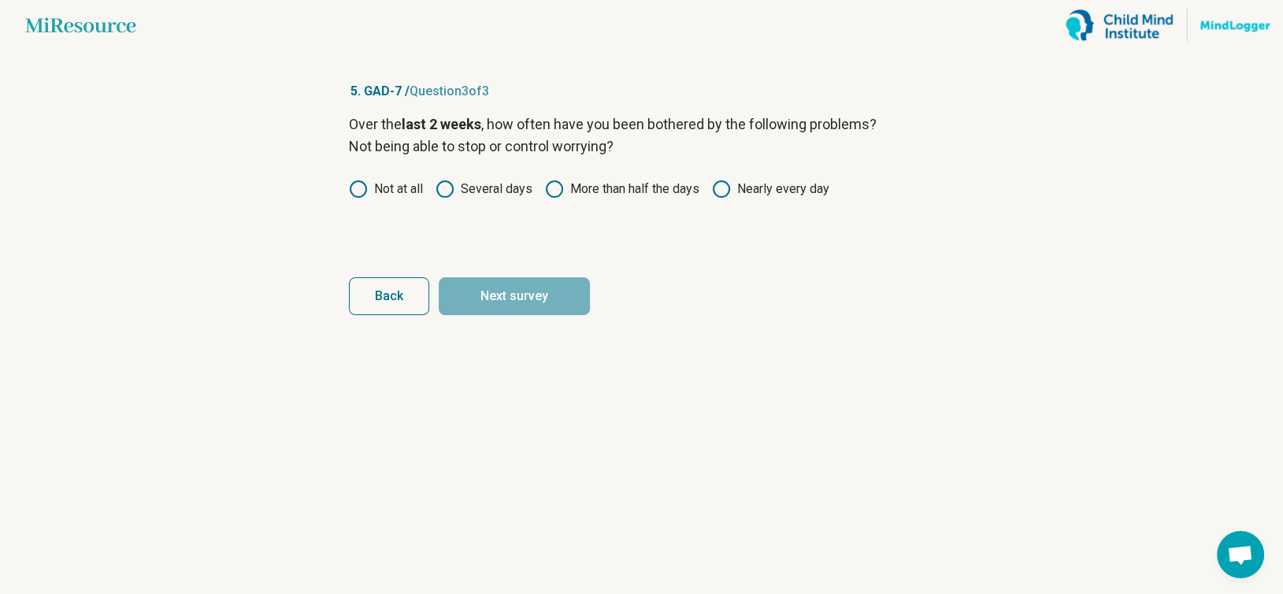
drag, startPoint x: 658, startPoint y: 202, endPoint x: 727, endPoint y: 193, distance: 69.9
click at [660, 202] on div "Over the last 2 weeks , how often have you been bothered by the following probl…" at bounding box center [642, 179] width 586 height 132
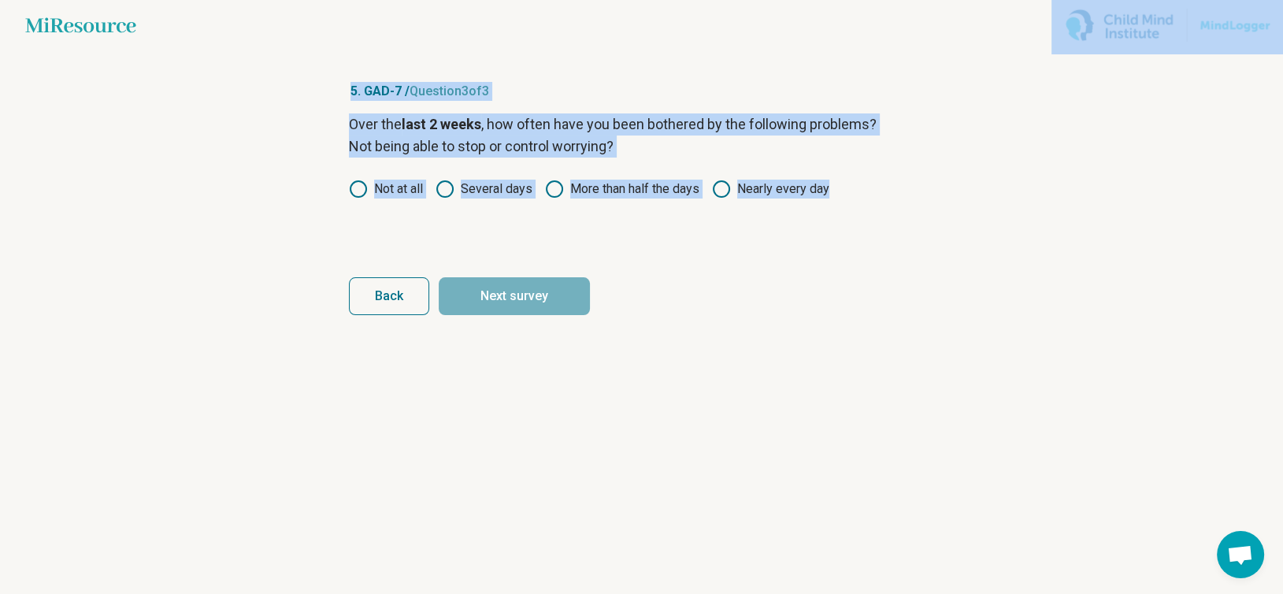
drag, startPoint x: 836, startPoint y: 175, endPoint x: 193, endPoint y: 135, distance: 643.9
click at [193, 135] on main "Miresource logo 5. GAD-7 / Question 3 of 3 Over the last 2 weeks , how often ha…" at bounding box center [641, 297] width 1283 height 594
click at [452, 191] on icon at bounding box center [445, 189] width 19 height 19
click at [531, 307] on button "Next survey" at bounding box center [514, 296] width 151 height 38
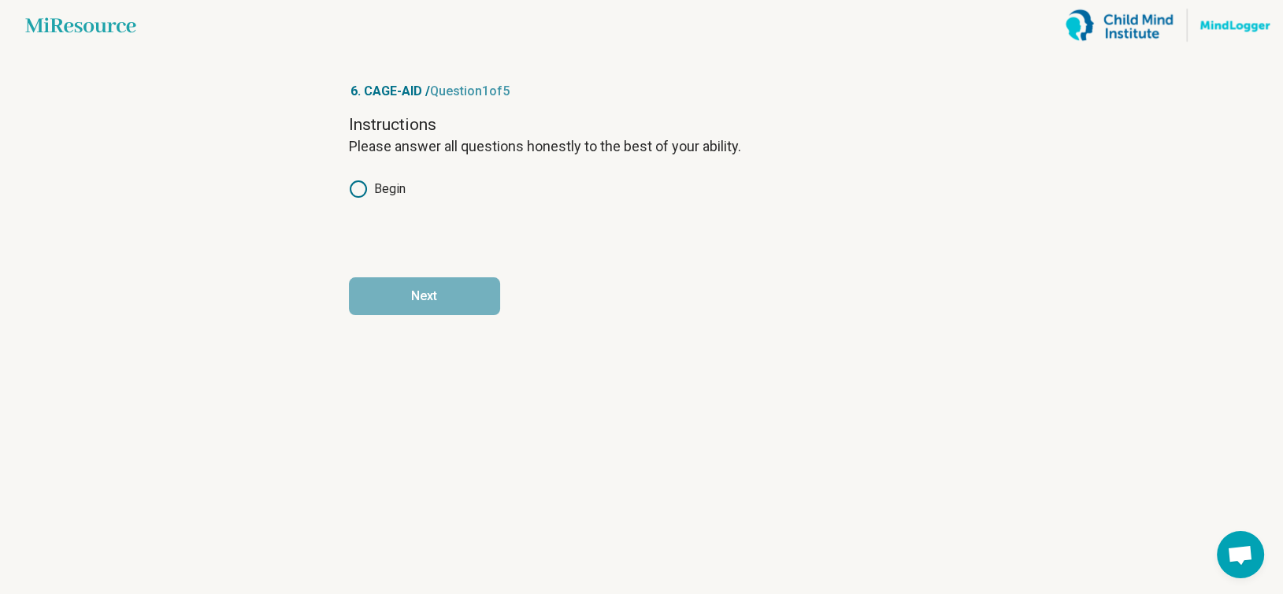
click at [367, 198] on icon at bounding box center [358, 189] width 19 height 19
click at [398, 290] on button "Next" at bounding box center [424, 296] width 151 height 38
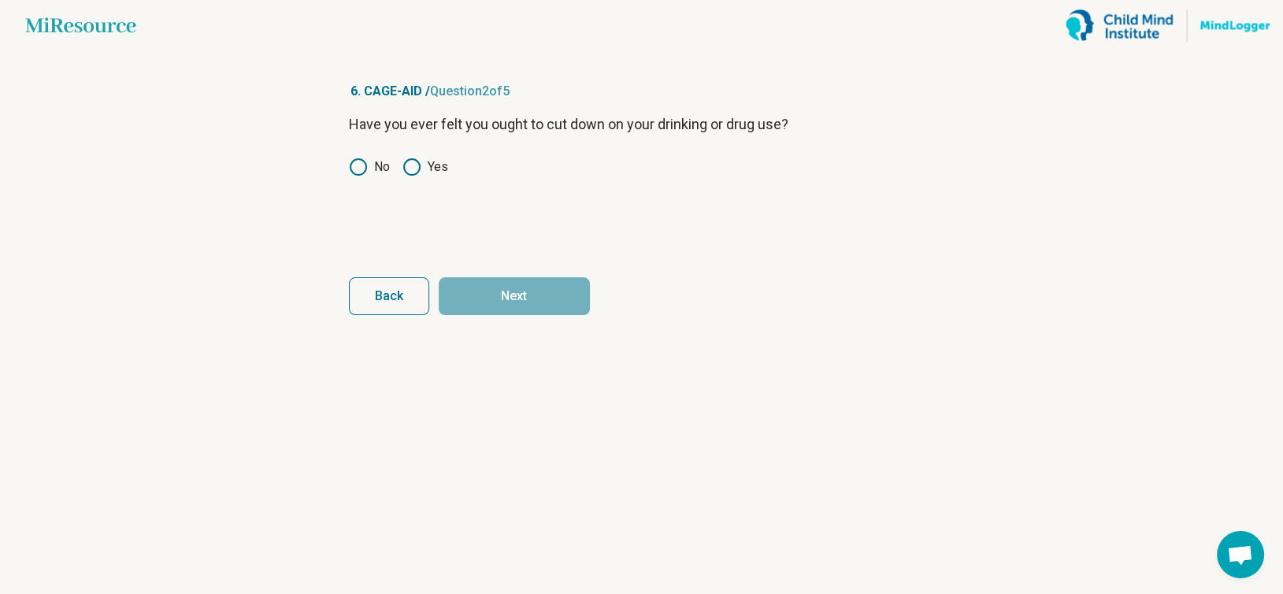
click at [358, 169] on icon at bounding box center [358, 167] width 19 height 19
click at [547, 295] on button "Next" at bounding box center [514, 296] width 151 height 38
click at [361, 167] on icon at bounding box center [358, 167] width 19 height 19
click at [499, 293] on button "Next" at bounding box center [514, 296] width 151 height 38
click at [363, 169] on icon at bounding box center [358, 167] width 19 height 19
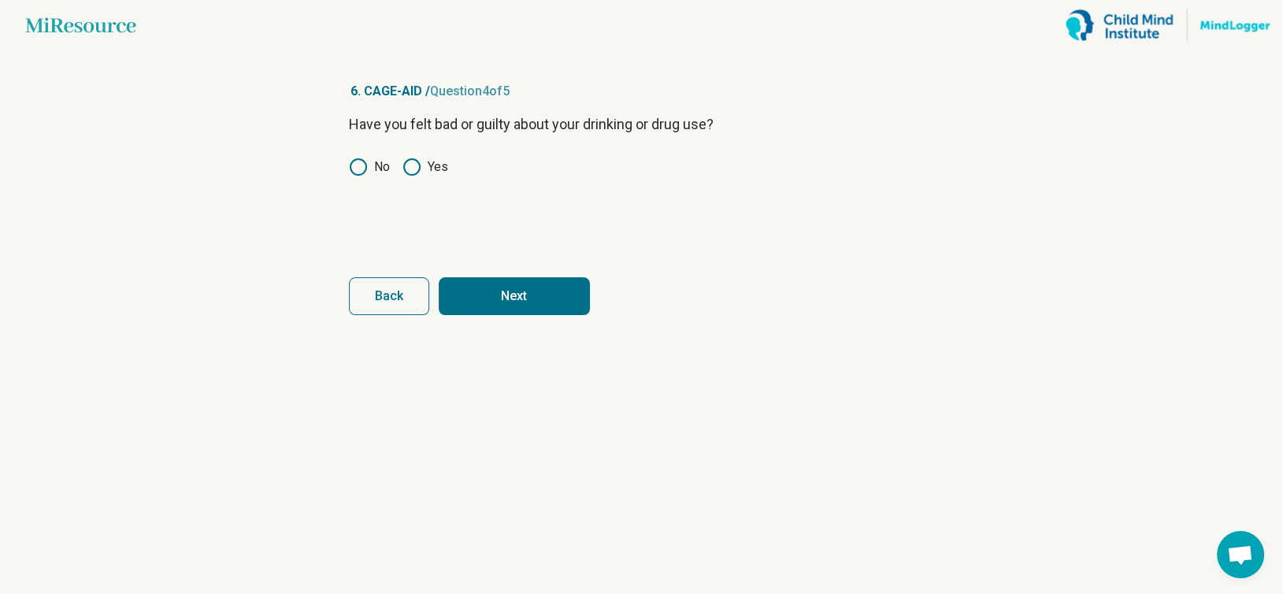
click at [510, 290] on button "Next" at bounding box center [514, 296] width 151 height 38
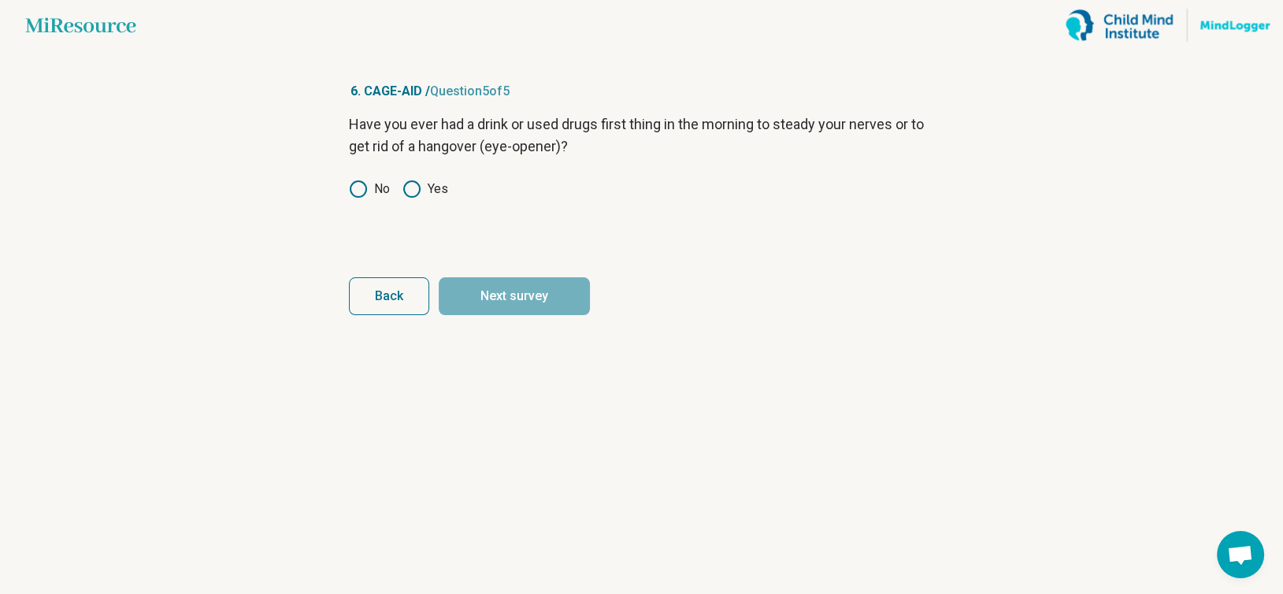
click at [357, 187] on icon at bounding box center [358, 189] width 19 height 19
click at [550, 289] on button "Next survey" at bounding box center [514, 296] width 151 height 38
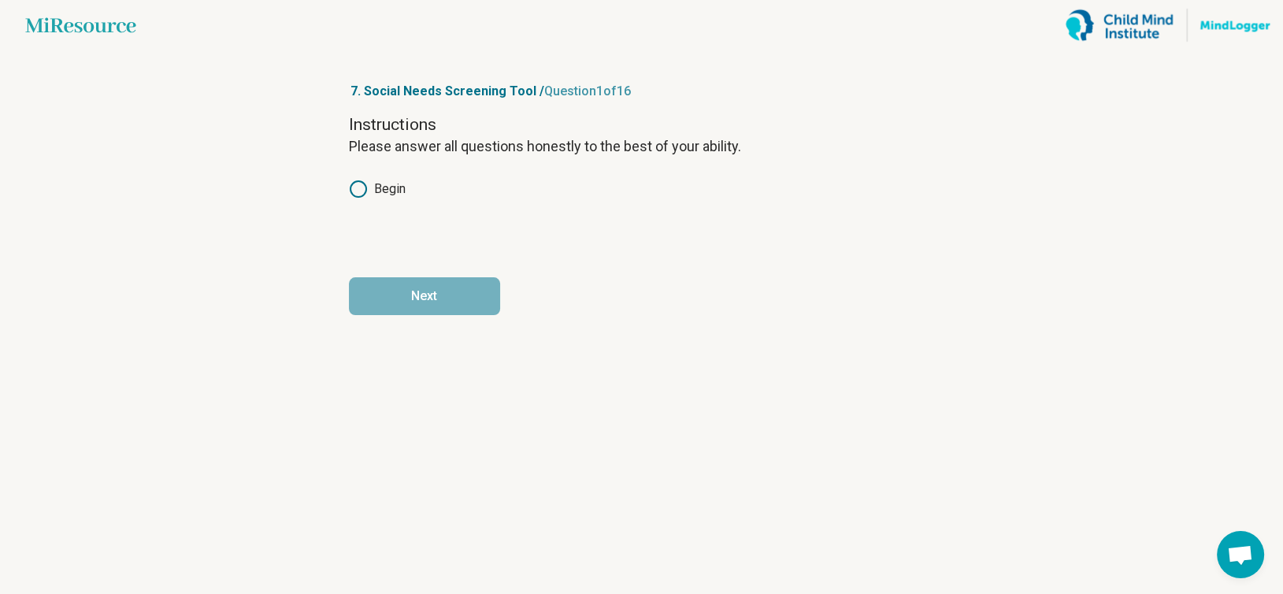
drag, startPoint x: 356, startPoint y: 184, endPoint x: 385, endPoint y: 232, distance: 56.2
click at [355, 184] on icon at bounding box center [358, 189] width 19 height 19
click at [422, 287] on button "Next" at bounding box center [424, 296] width 151 height 38
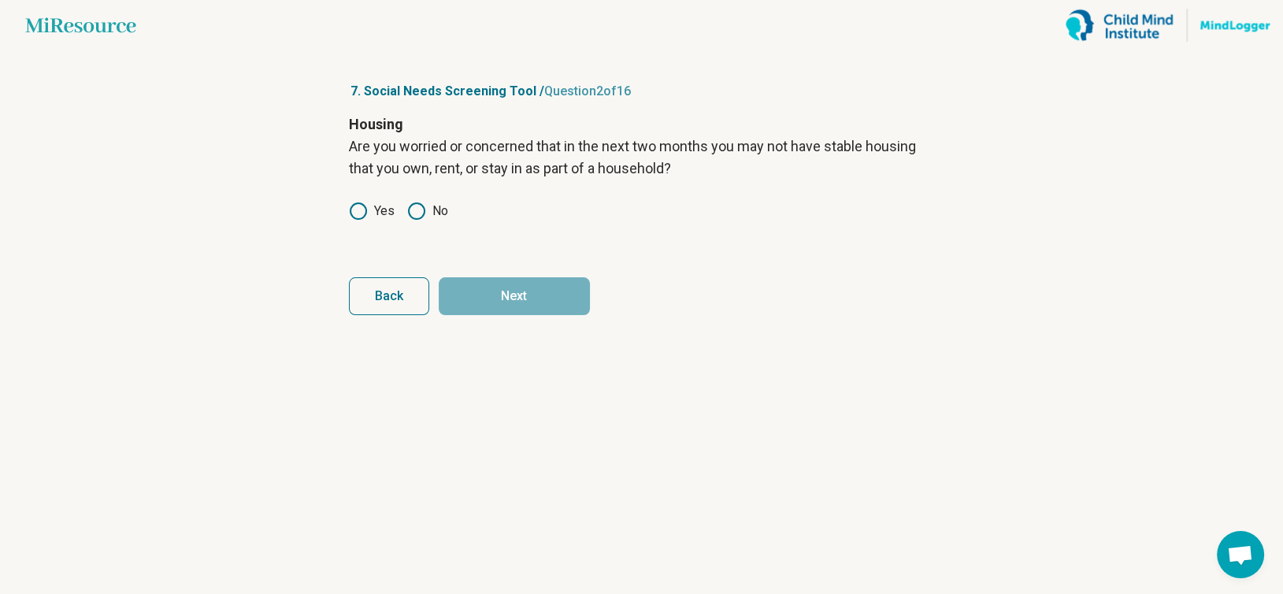
click at [413, 210] on icon at bounding box center [416, 211] width 19 height 19
click at [376, 298] on span "Back" at bounding box center [389, 296] width 28 height 13
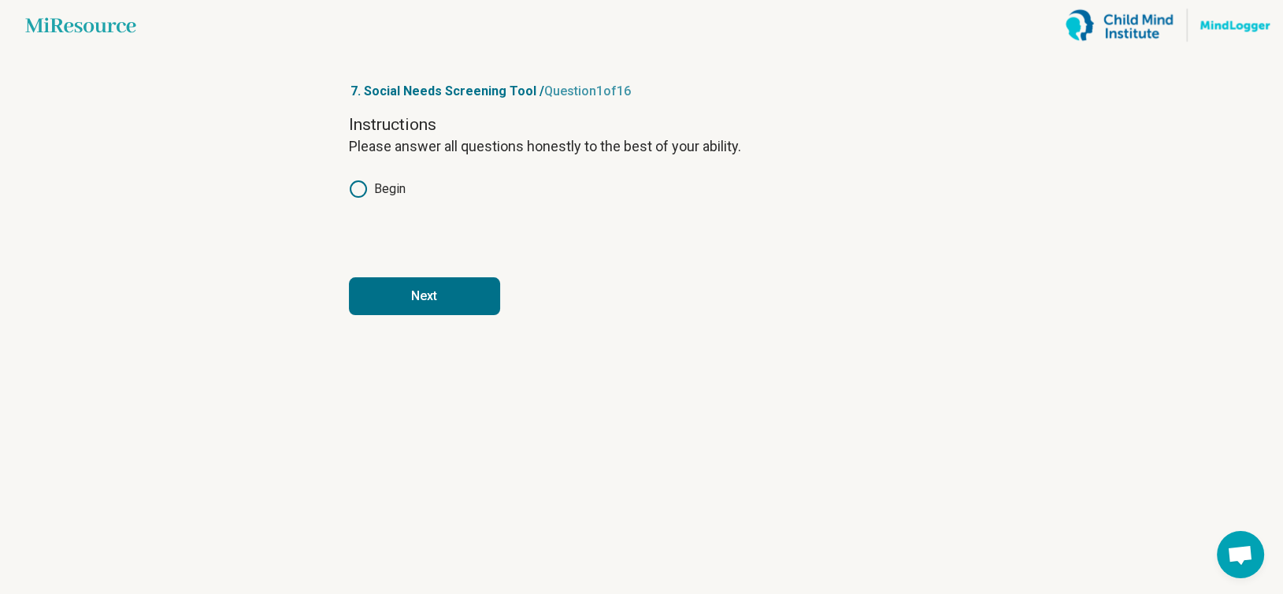
click at [422, 294] on button "Next" at bounding box center [424, 296] width 151 height 38
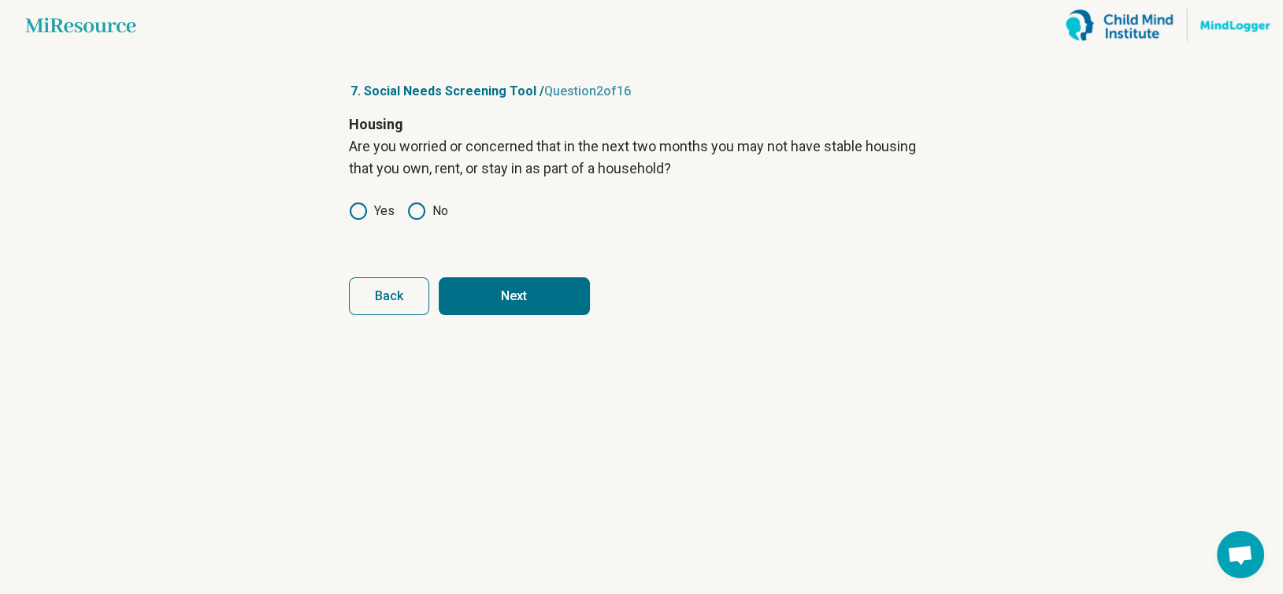
click at [543, 294] on button "Next" at bounding box center [514, 296] width 151 height 38
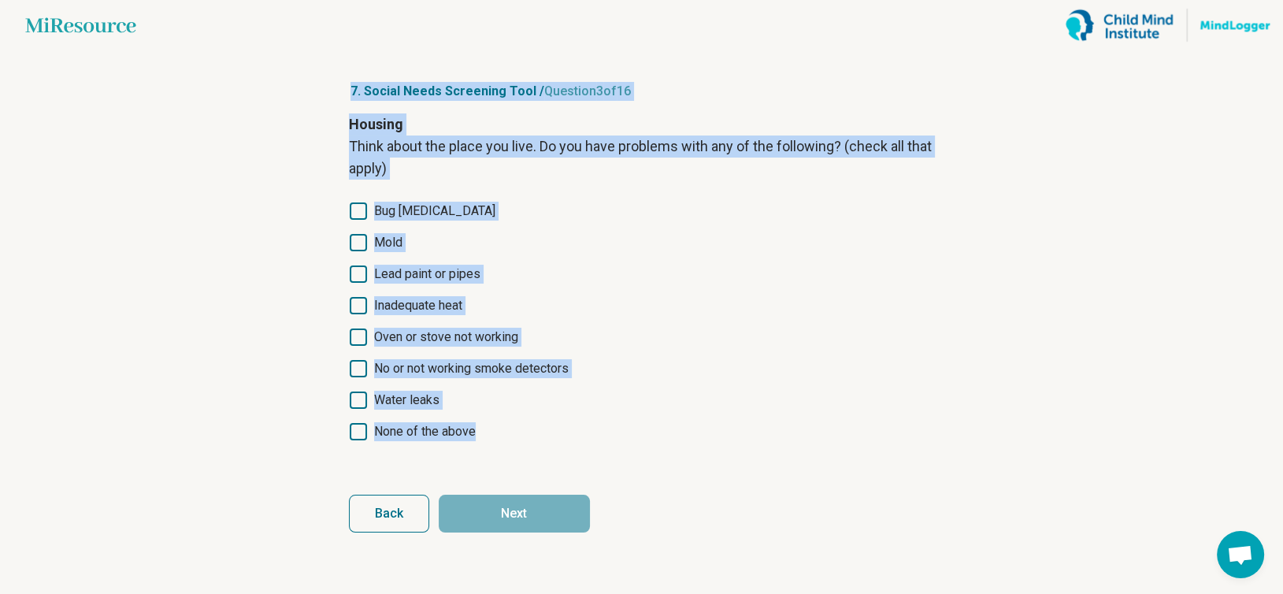
drag, startPoint x: 334, startPoint y: 89, endPoint x: 555, endPoint y: 454, distance: 426.5
click at [555, 454] on article "7. Social Needs Screening Tool / Question 3 of 16 Housing Think about the place…" at bounding box center [642, 321] width 636 height 543
click at [354, 436] on icon at bounding box center [358, 431] width 17 height 17
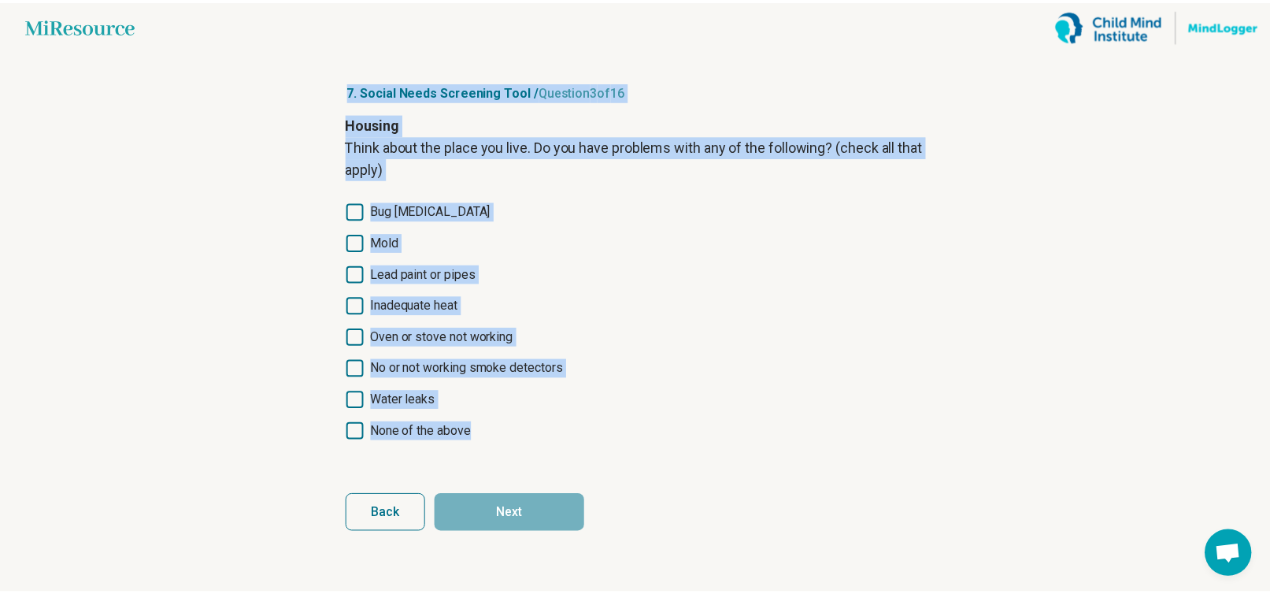
scroll to position [8, 0]
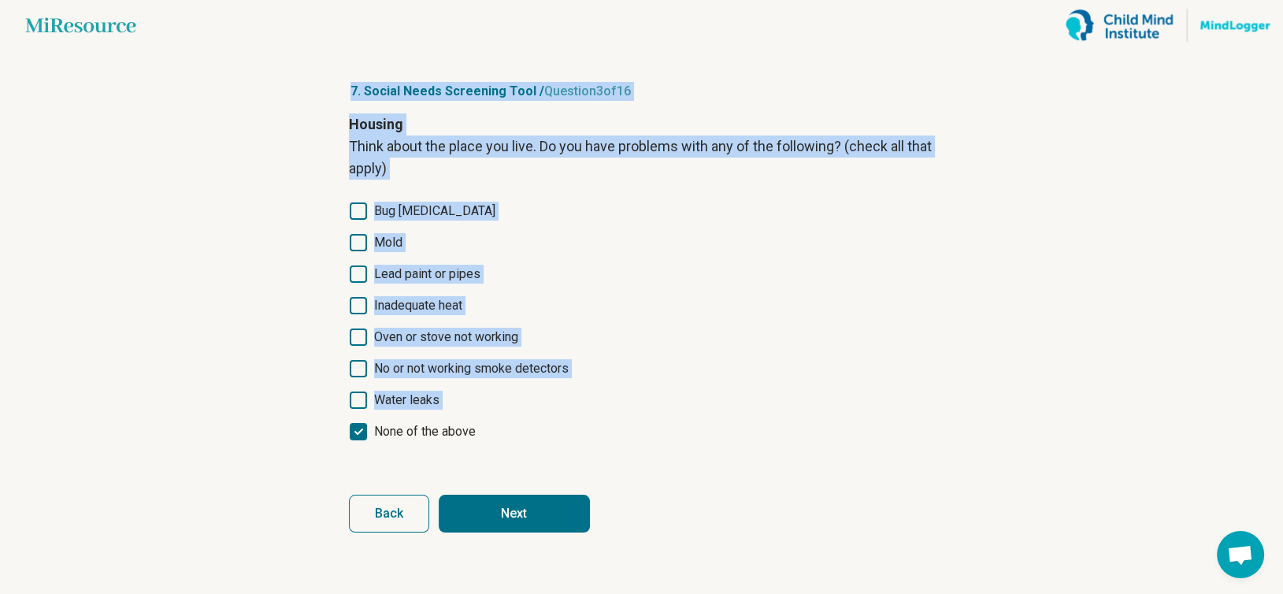
click at [511, 513] on button "Next" at bounding box center [514, 514] width 151 height 38
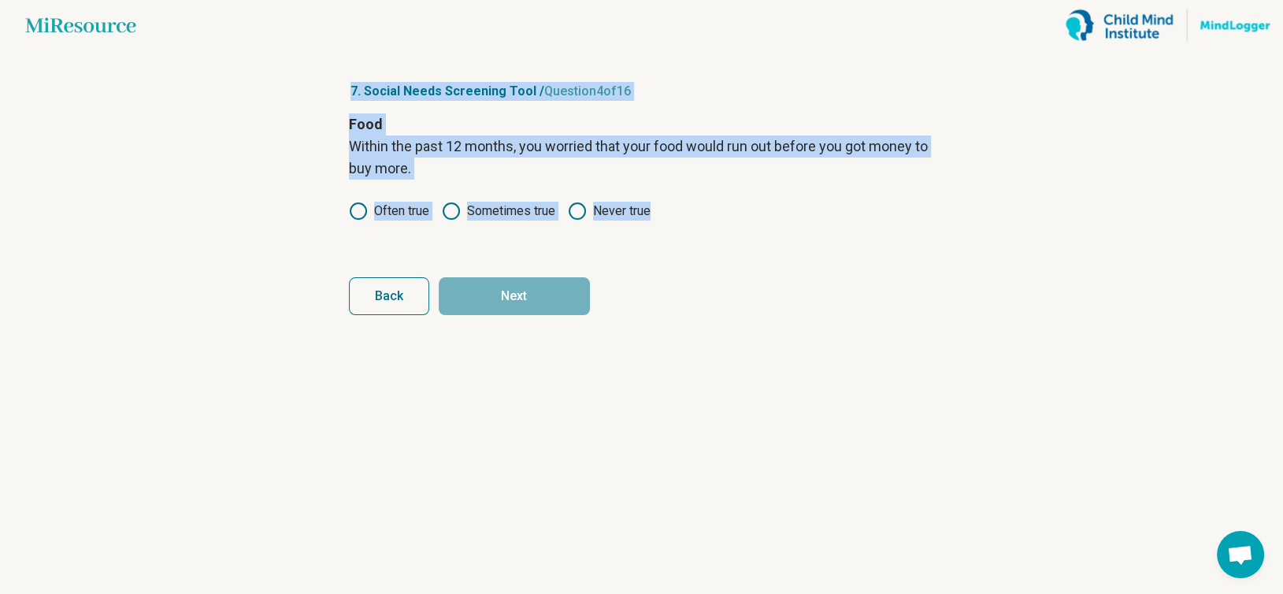
drag, startPoint x: 350, startPoint y: 83, endPoint x: 825, endPoint y: 250, distance: 502.6
click at [825, 250] on article "7. Social Needs Screening Tool / Question 4 of 16 Food Within the past 12 month…" at bounding box center [642, 321] width 636 height 543
click at [606, 208] on label "Never true" at bounding box center [609, 211] width 83 height 19
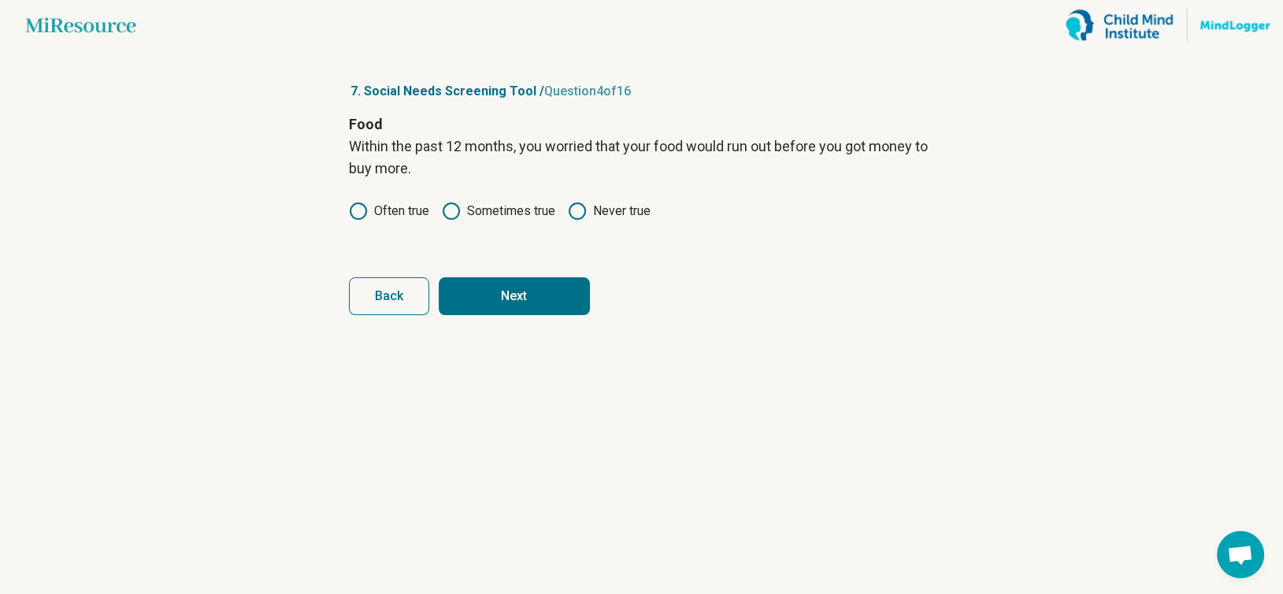
click at [523, 285] on button "Next" at bounding box center [514, 296] width 151 height 38
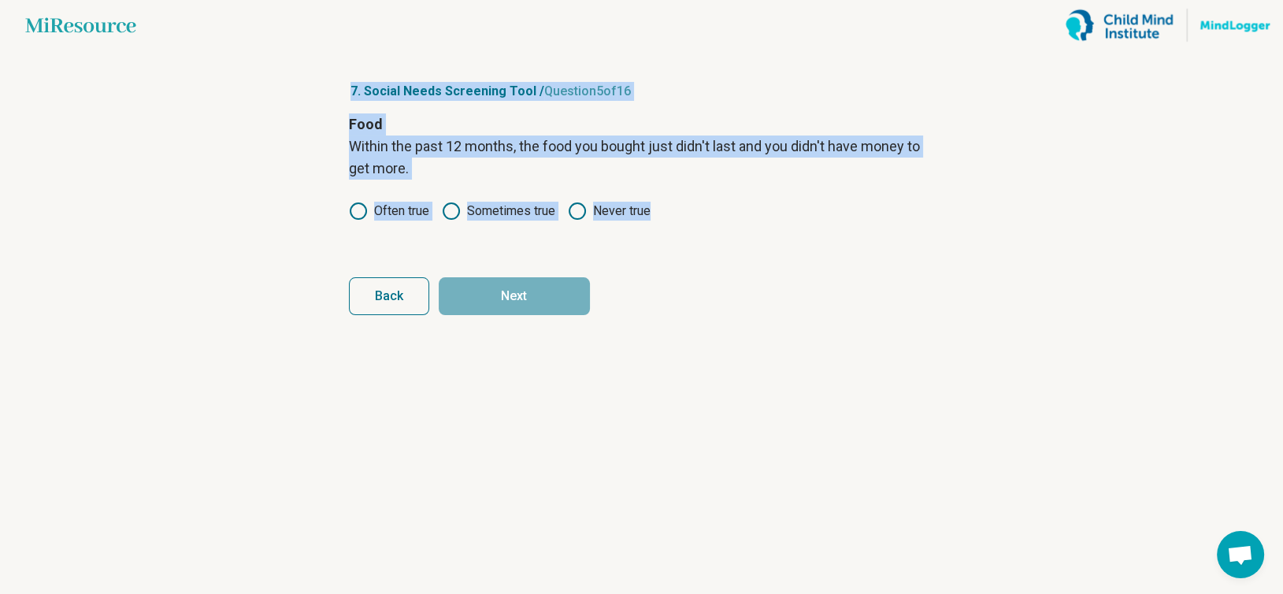
drag, startPoint x: 319, startPoint y: 98, endPoint x: 715, endPoint y: 229, distance: 417.4
click at [715, 229] on main "Miresource logo 7. Social Needs Screening Tool / Question 5 of 16 Food Within t…" at bounding box center [641, 297] width 1283 height 594
click at [572, 209] on icon at bounding box center [577, 211] width 19 height 19
click at [537, 298] on button "Next" at bounding box center [514, 296] width 151 height 38
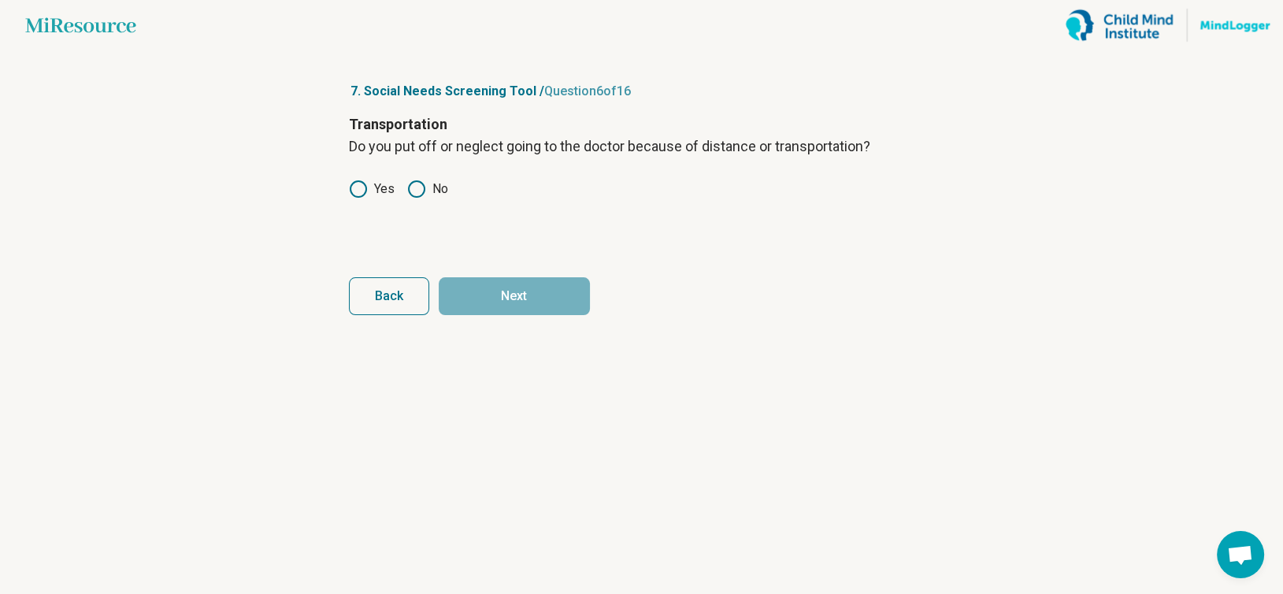
click at [416, 200] on div "Transportation Do you put off or neglect going to the doctor because of distanc…" at bounding box center [642, 179] width 586 height 132
click at [416, 191] on icon at bounding box center [416, 189] width 19 height 19
click at [524, 302] on button "Next" at bounding box center [514, 296] width 151 height 38
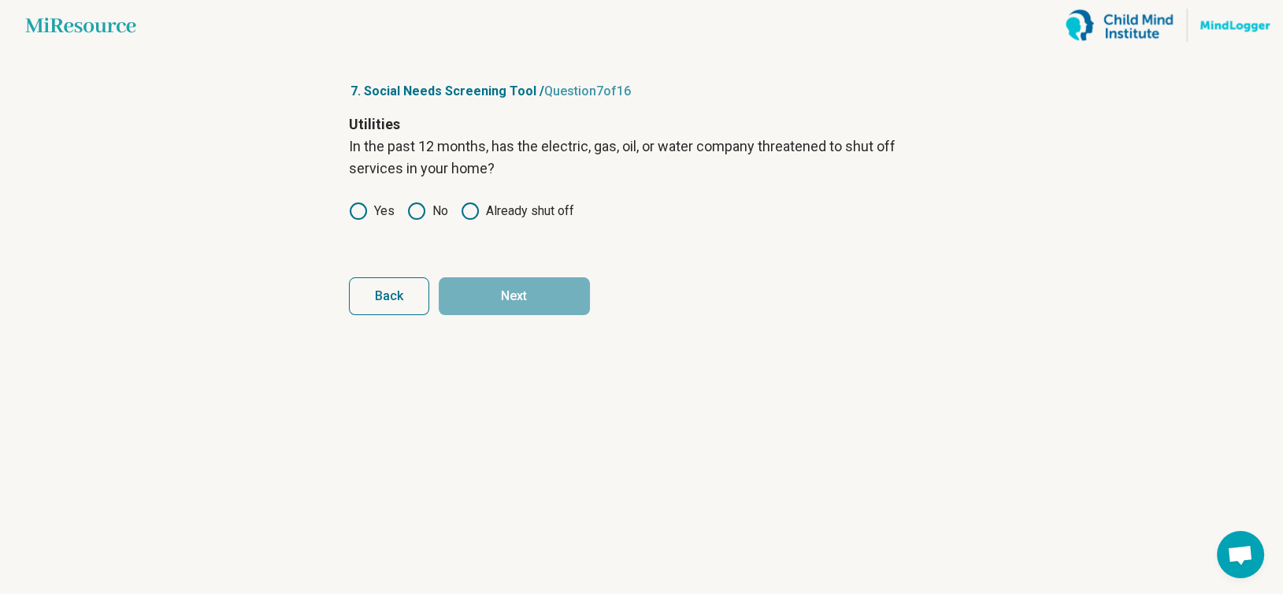
click at [418, 210] on icon at bounding box center [416, 211] width 19 height 19
click at [547, 295] on button "Next" at bounding box center [514, 296] width 151 height 38
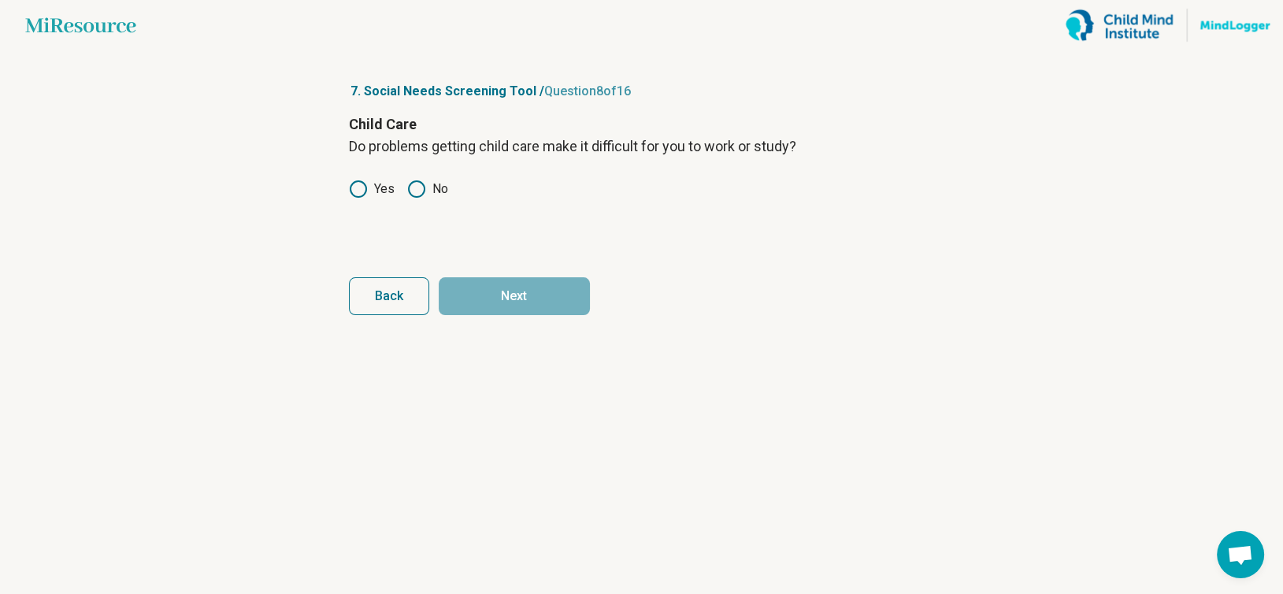
click at [411, 191] on icon at bounding box center [416, 189] width 19 height 19
click at [505, 289] on button "Next" at bounding box center [514, 296] width 151 height 38
drag, startPoint x: 358, startPoint y: 192, endPoint x: 410, endPoint y: 237, distance: 68.1
click at [358, 192] on icon at bounding box center [358, 189] width 19 height 19
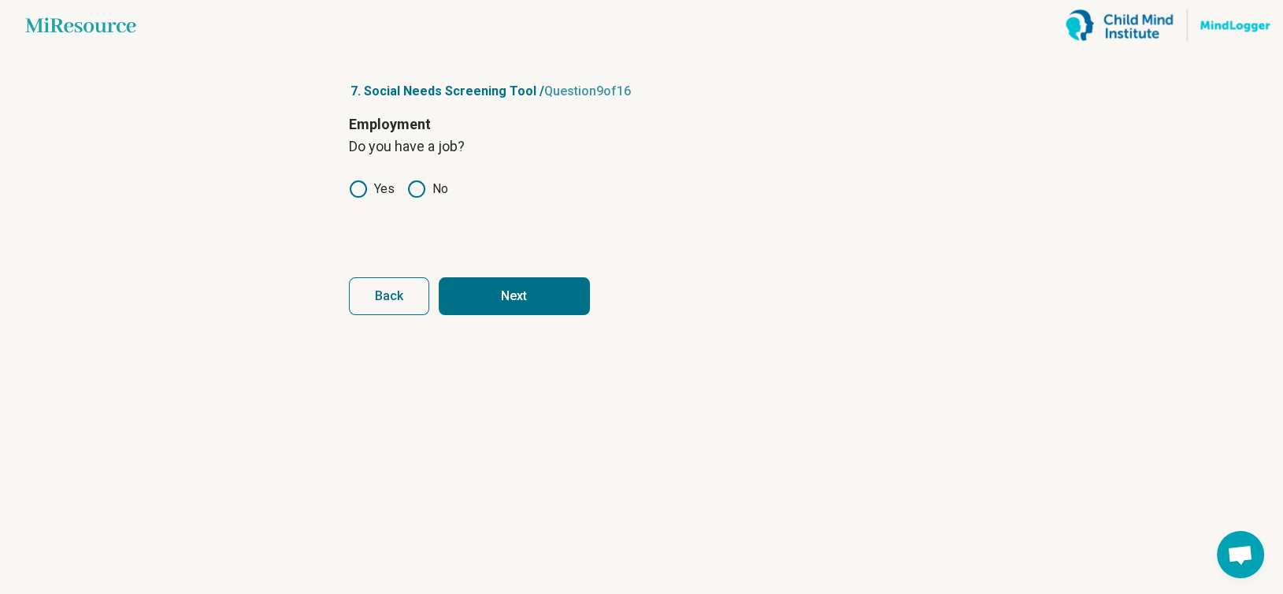
click at [510, 285] on button "Next" at bounding box center [514, 296] width 151 height 38
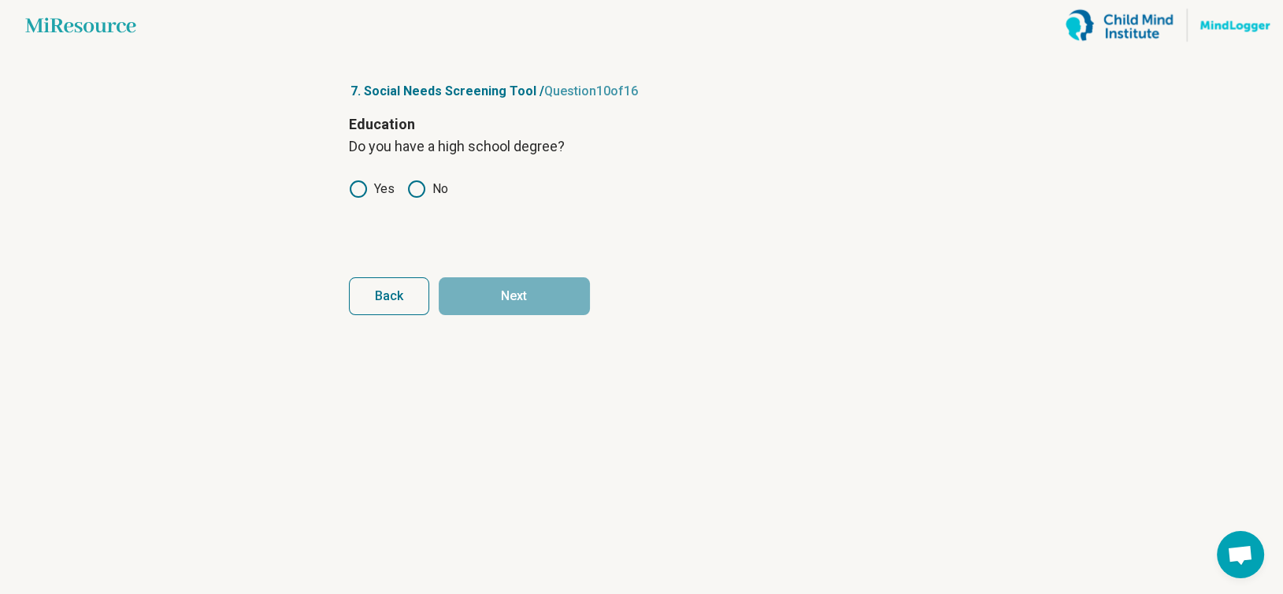
drag, startPoint x: 358, startPoint y: 187, endPoint x: 395, endPoint y: 279, distance: 99.3
click at [358, 187] on icon at bounding box center [358, 189] width 19 height 19
click at [517, 289] on button "Next" at bounding box center [514, 296] width 151 height 38
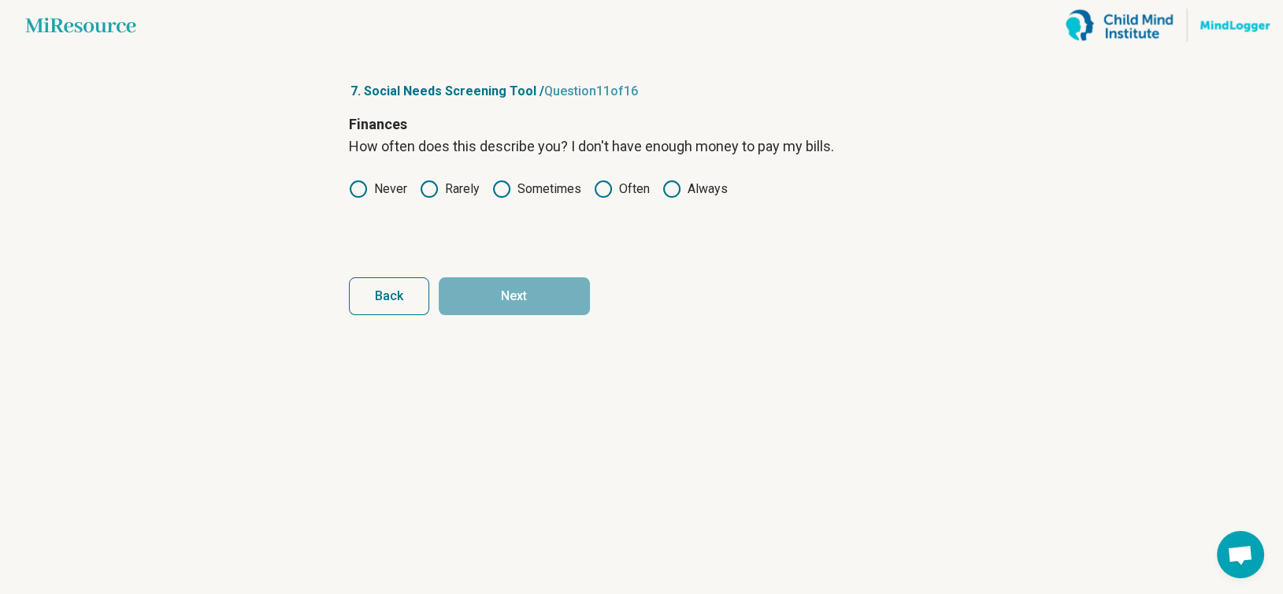
click at [425, 190] on icon at bounding box center [429, 189] width 19 height 19
click at [502, 294] on button "Next" at bounding box center [514, 296] width 151 height 38
click at [354, 196] on circle at bounding box center [358, 189] width 16 height 16
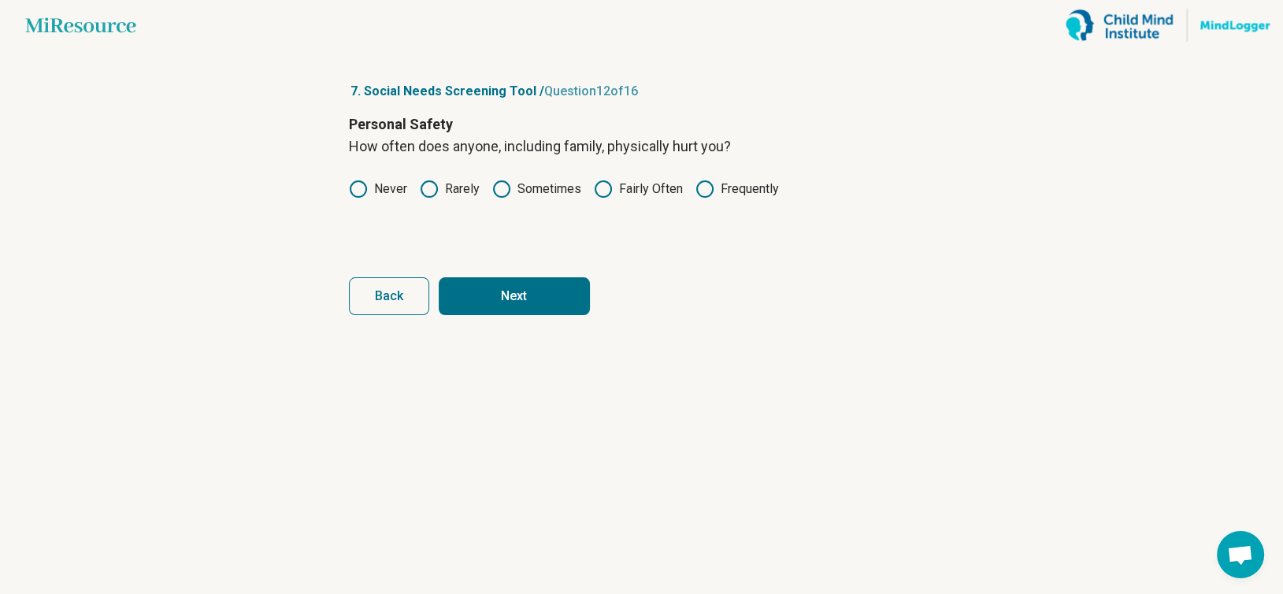
click at [498, 301] on button "Next" at bounding box center [514, 296] width 151 height 38
click at [354, 195] on circle at bounding box center [358, 189] width 16 height 16
click at [500, 288] on button "Next" at bounding box center [514, 296] width 151 height 38
click at [359, 184] on icon at bounding box center [358, 189] width 19 height 19
click at [505, 294] on button "Next" at bounding box center [514, 296] width 151 height 38
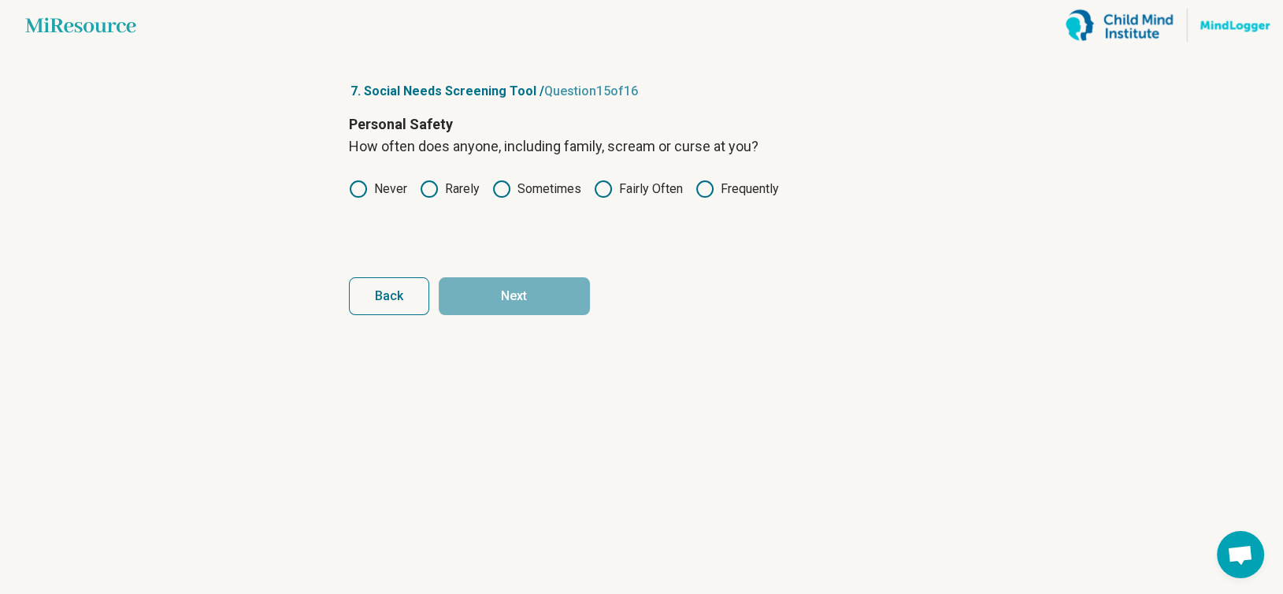
click at [354, 202] on div "Personal Safety How often does anyone, including family, scream or curse at you…" at bounding box center [642, 179] width 586 height 132
click at [361, 187] on icon at bounding box center [358, 189] width 19 height 19
click at [499, 294] on button "Next" at bounding box center [514, 296] width 151 height 38
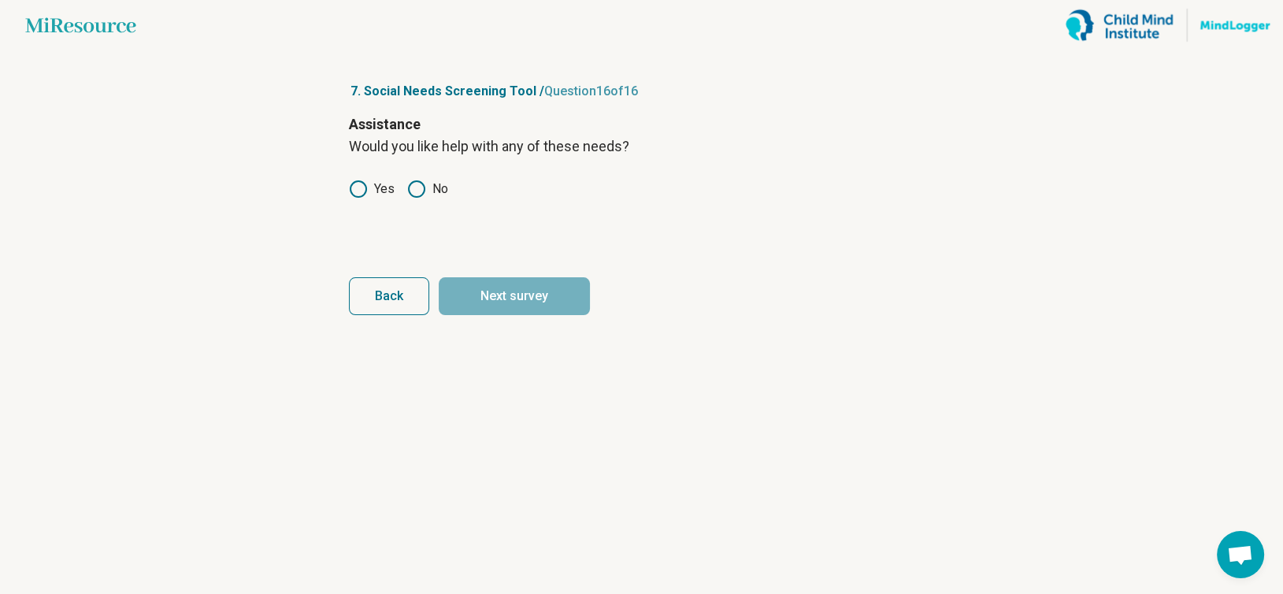
click at [413, 191] on icon at bounding box center [416, 189] width 19 height 19
click at [510, 289] on button "Next survey" at bounding box center [514, 296] width 151 height 38
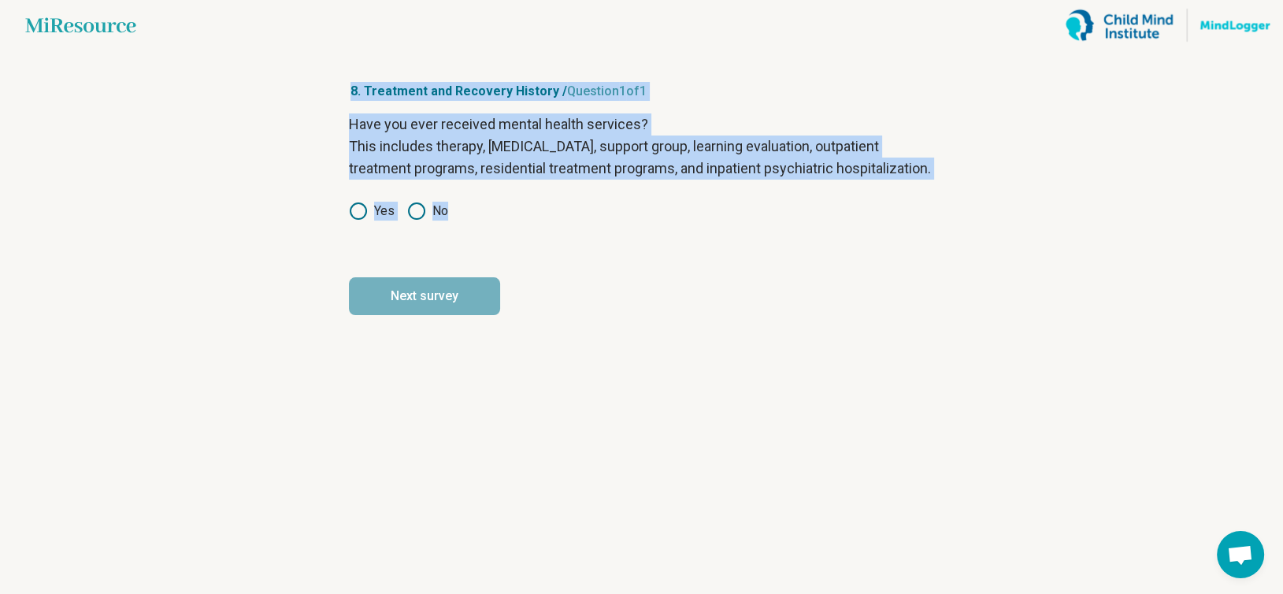
drag, startPoint x: 333, startPoint y: 68, endPoint x: 499, endPoint y: 242, distance: 240.1
click at [499, 242] on article "8. Treatment and Recovery History / Question 1 of 1 Have you ever received ment…" at bounding box center [642, 321] width 636 height 543
click at [630, 269] on form "Have you ever received mental health services? This includes therapy, [MEDICAL_…" at bounding box center [642, 214] width 586 height 202
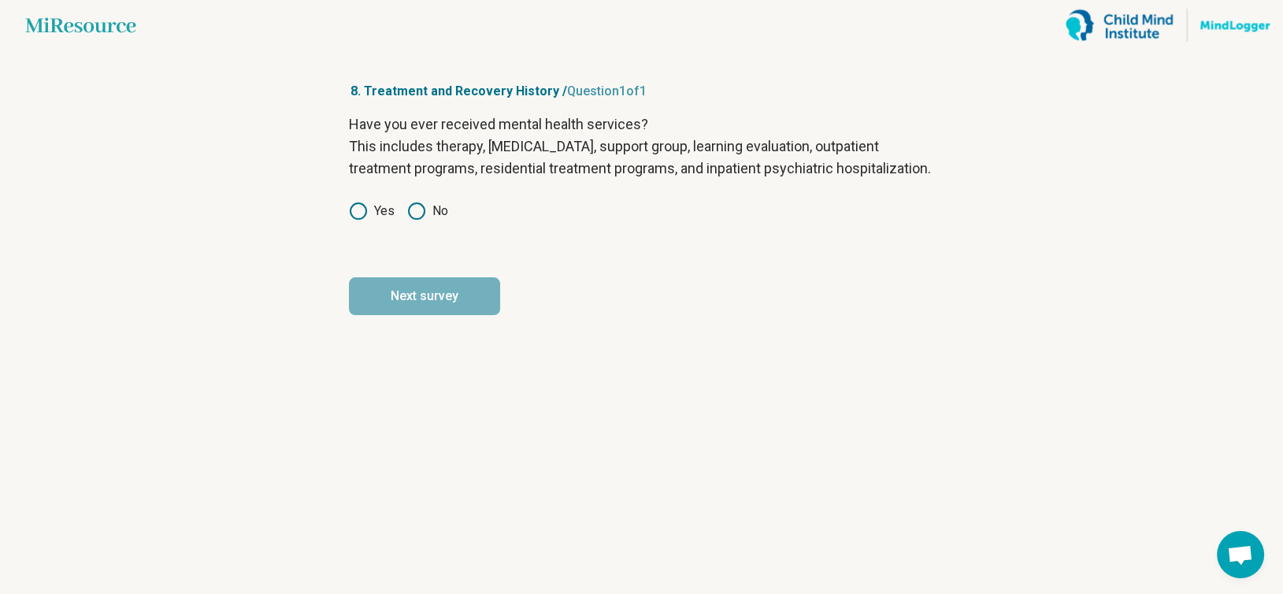
click at [342, 230] on article "8. Treatment and Recovery History / Question 1 of 1 Have you ever received ment…" at bounding box center [642, 321] width 636 height 543
click at [363, 221] on icon at bounding box center [358, 211] width 19 height 19
click at [451, 315] on button "Next survey" at bounding box center [424, 296] width 151 height 38
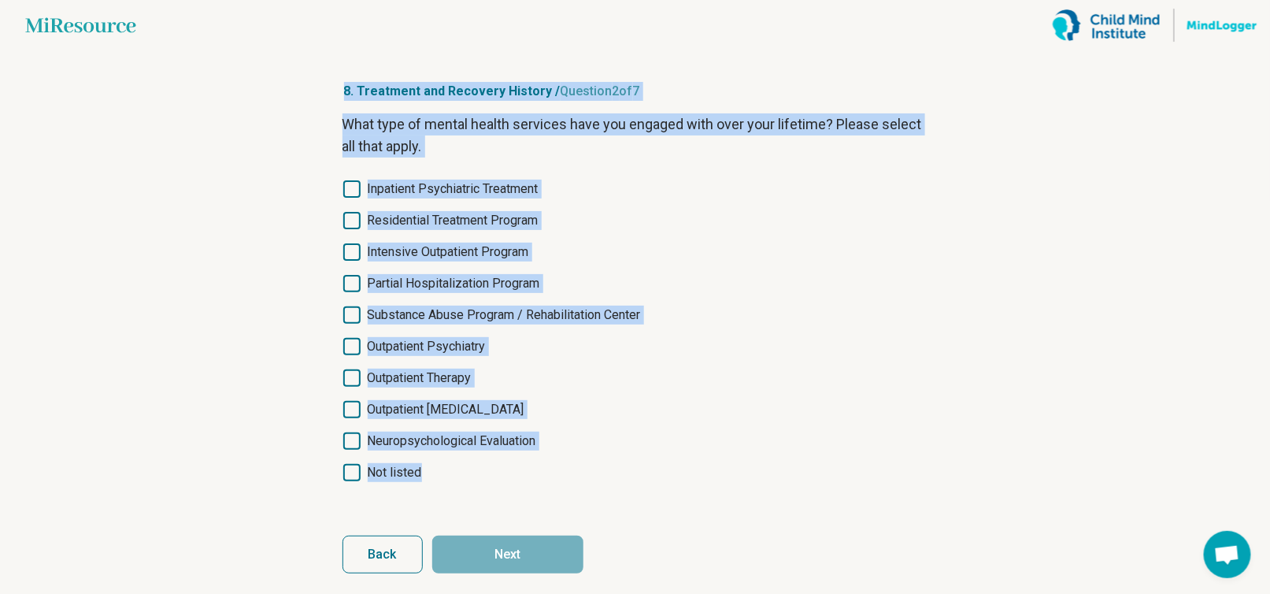
drag, startPoint x: 332, startPoint y: 78, endPoint x: 650, endPoint y: 504, distance: 531.3
click at [650, 504] on article "8. Treatment and Recovery History / Question 2 of 7 What type of mental health …" at bounding box center [635, 327] width 636 height 554
click at [855, 219] on label "Residential Treatment Program" at bounding box center [636, 220] width 586 height 19
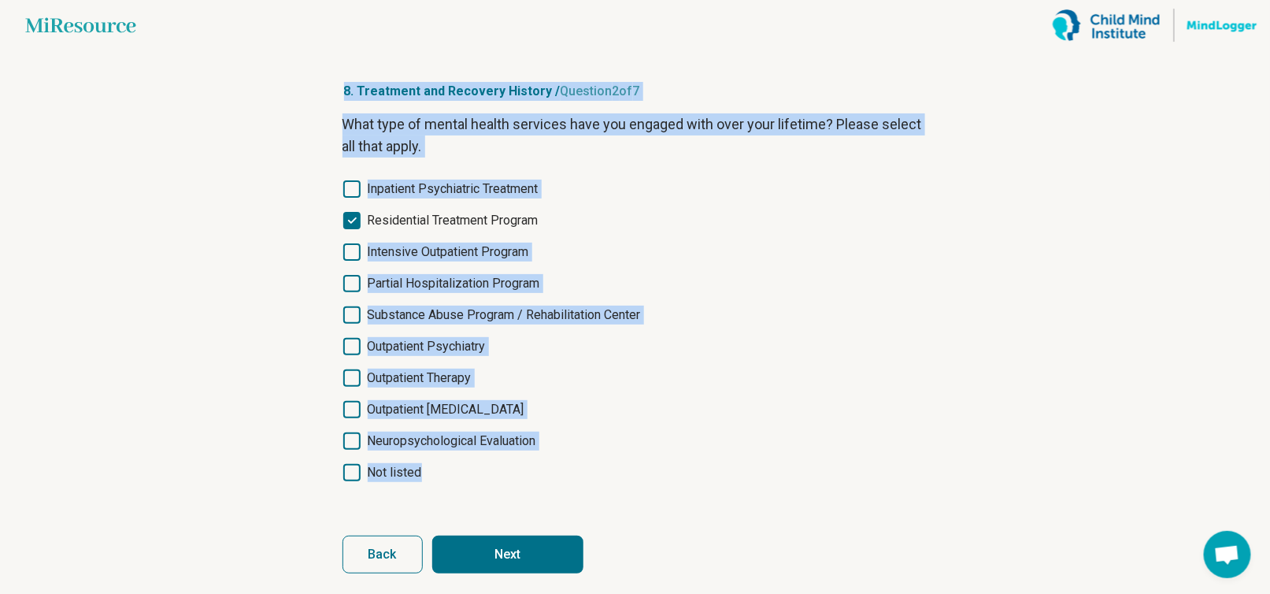
click at [839, 219] on label "Residential Treatment Program" at bounding box center [636, 220] width 586 height 19
click at [260, 210] on main "Miresource logo 8. Treatment and Recovery History / Question 2 of 7 What type o…" at bounding box center [635, 302] width 1270 height 605
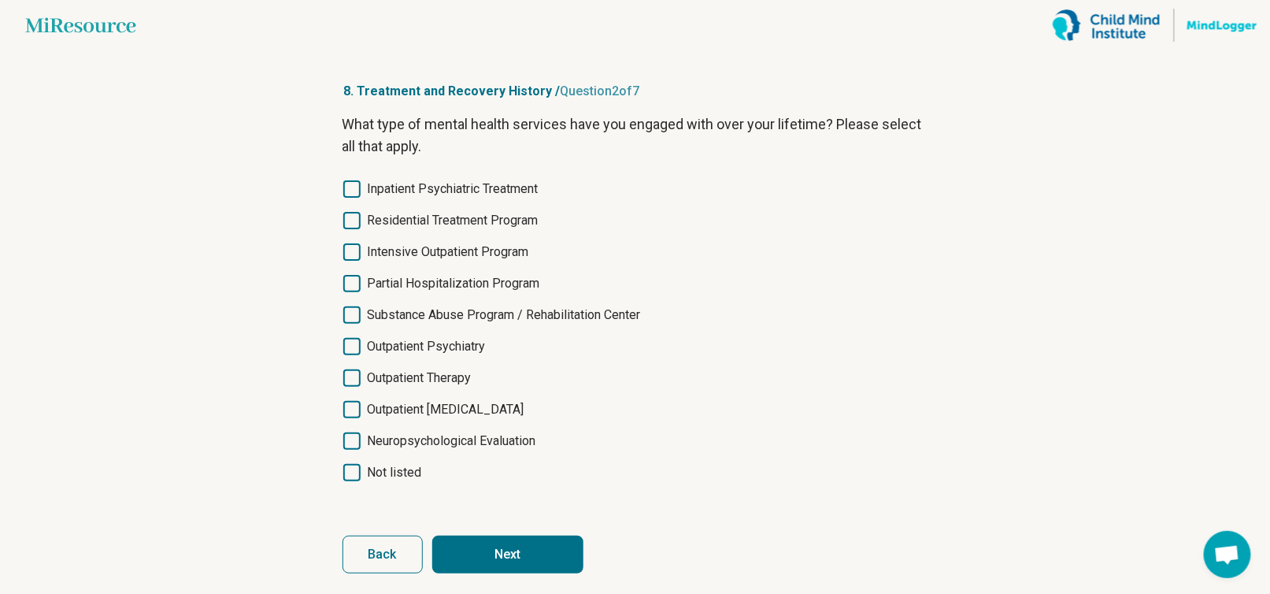
click at [361, 338] on label "Outpatient Psychiatry" at bounding box center [636, 346] width 586 height 19
click at [358, 375] on icon at bounding box center [351, 377] width 17 height 17
click at [530, 554] on button "Next" at bounding box center [507, 555] width 151 height 38
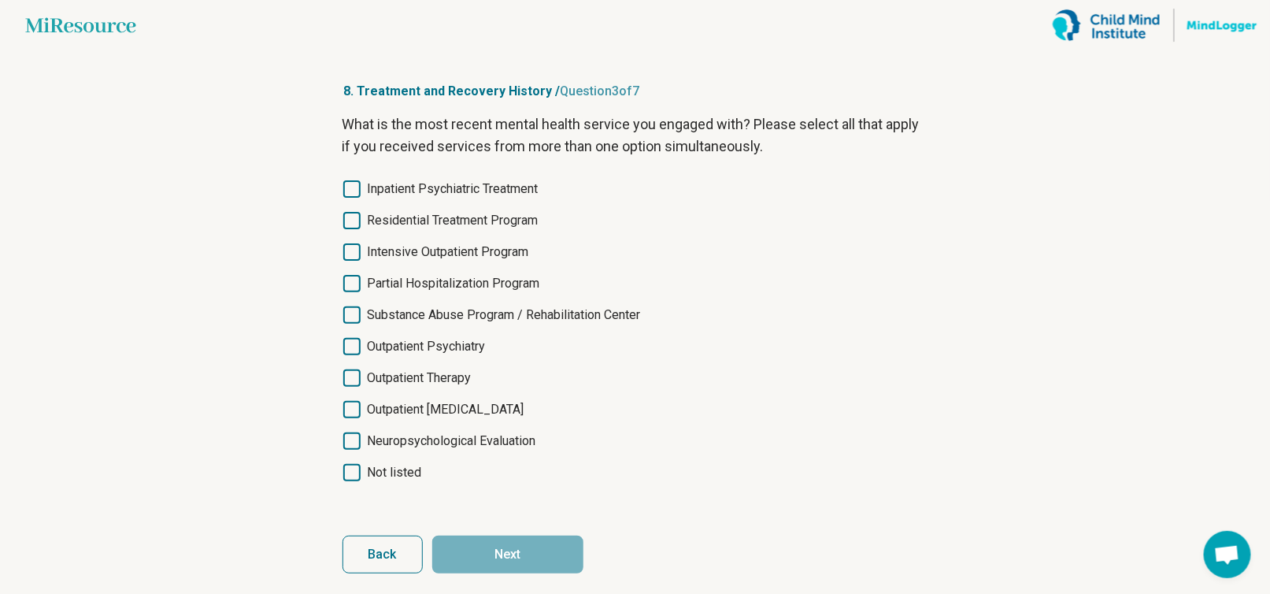
click at [394, 543] on button "Back" at bounding box center [383, 555] width 80 height 38
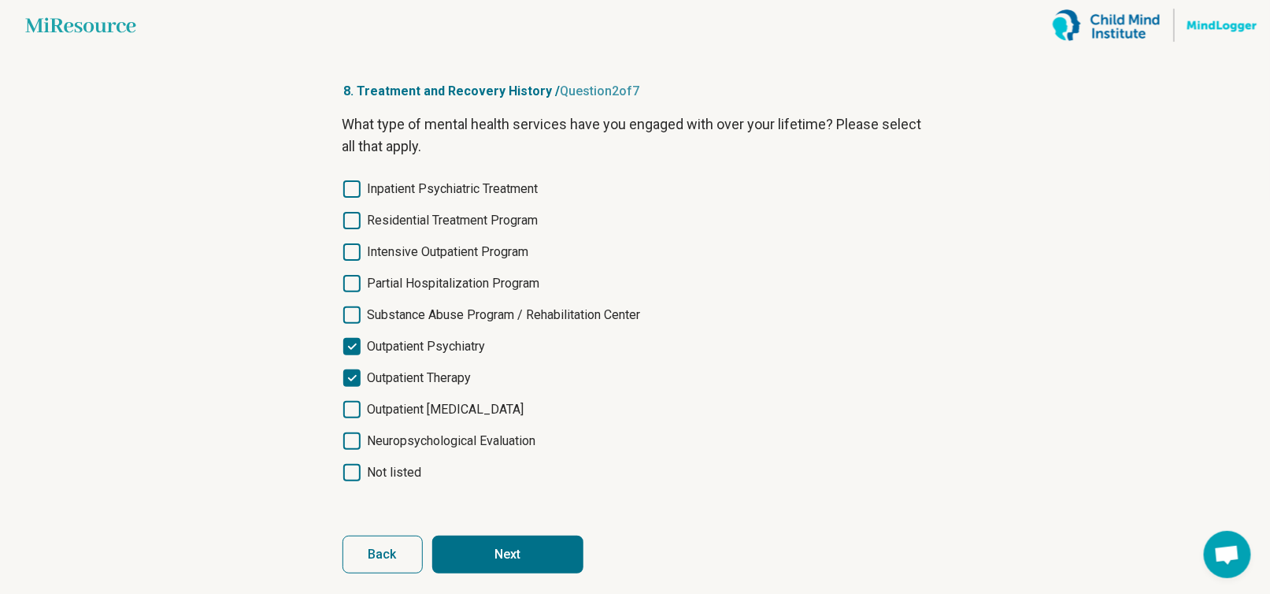
click at [391, 544] on button "Back" at bounding box center [383, 555] width 80 height 38
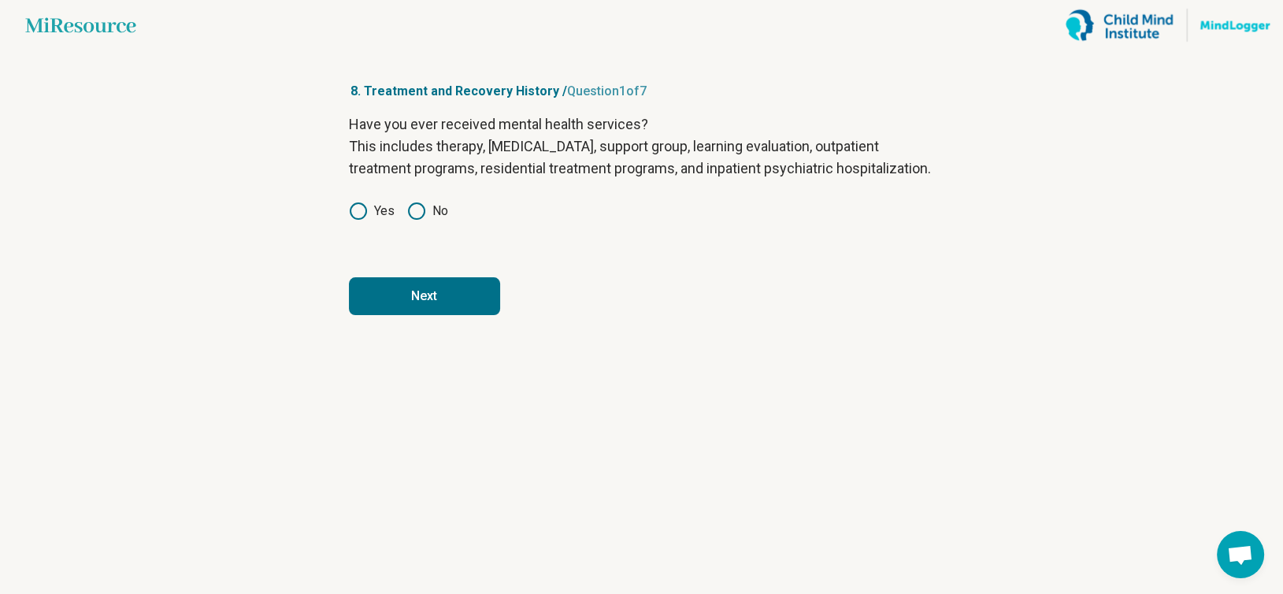
click at [424, 309] on button "Next" at bounding box center [424, 296] width 151 height 38
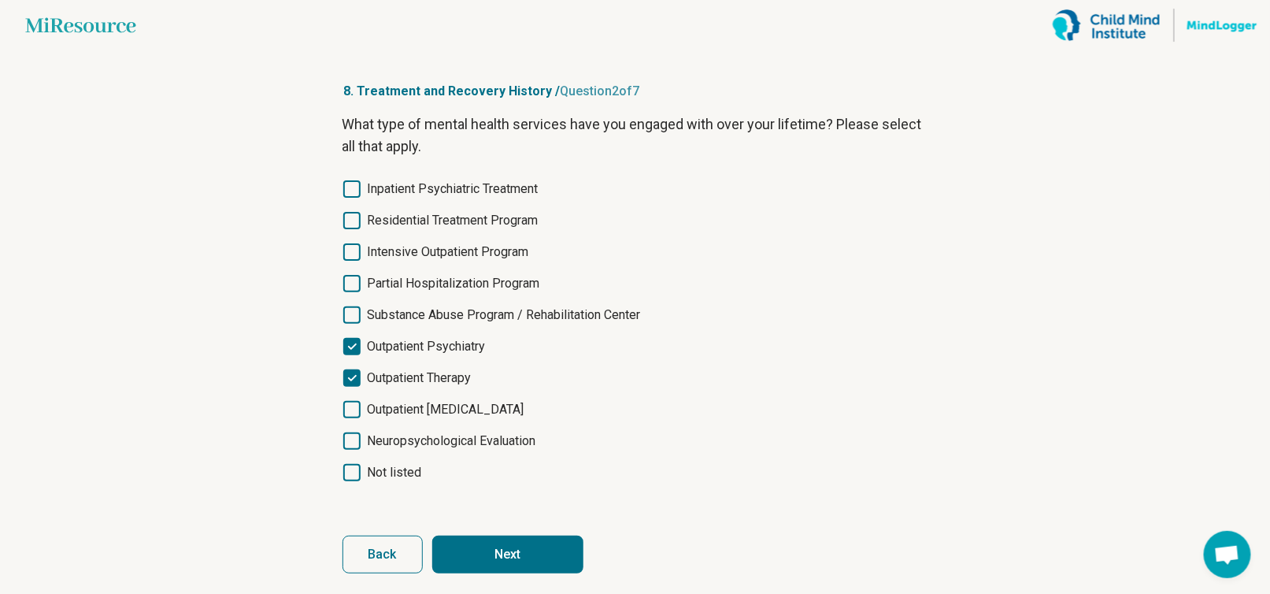
click at [511, 549] on button "Next" at bounding box center [507, 555] width 151 height 38
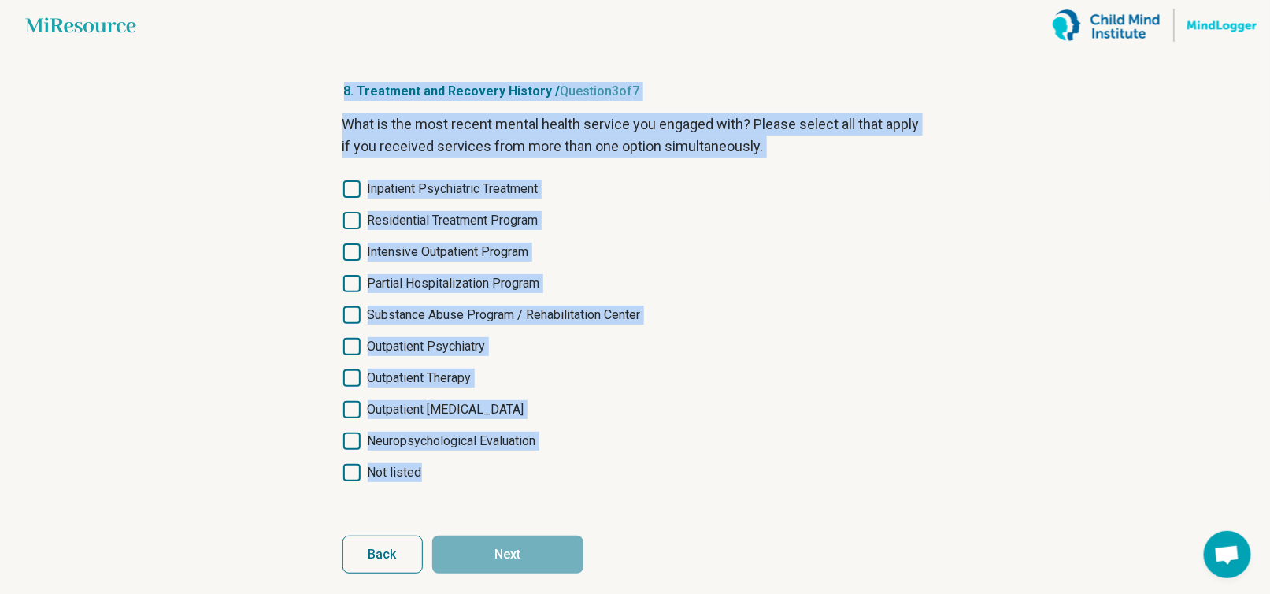
drag, startPoint x: 310, startPoint y: 65, endPoint x: 601, endPoint y: 470, distance: 498.9
click at [601, 470] on main "Miresource logo 8. Treatment and Recovery History / Question 3 of 7 What is the…" at bounding box center [635, 302] width 1270 height 605
drag, startPoint x: 354, startPoint y: 352, endPoint x: 350, endPoint y: 380, distance: 28.6
click at [354, 354] on icon at bounding box center [351, 346] width 17 height 17
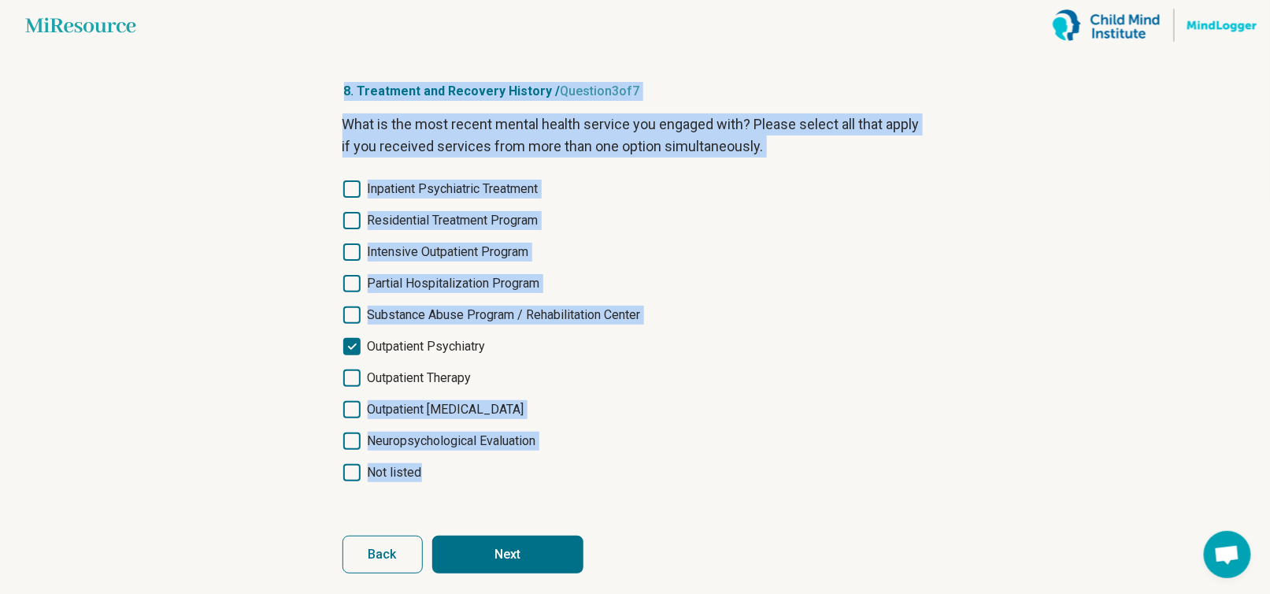
click at [350, 380] on icon at bounding box center [351, 377] width 17 height 17
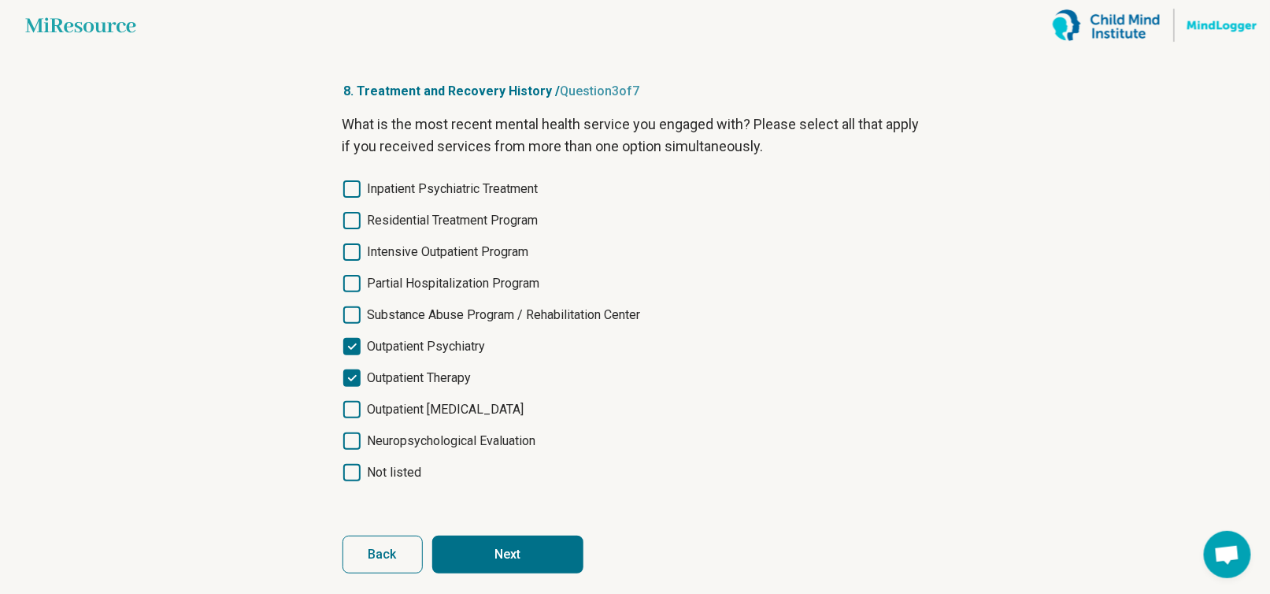
click at [508, 529] on form "What is the most recent mental health service you engaged with? Please select a…" at bounding box center [636, 343] width 586 height 460
click at [524, 557] on button "Next" at bounding box center [507, 555] width 151 height 38
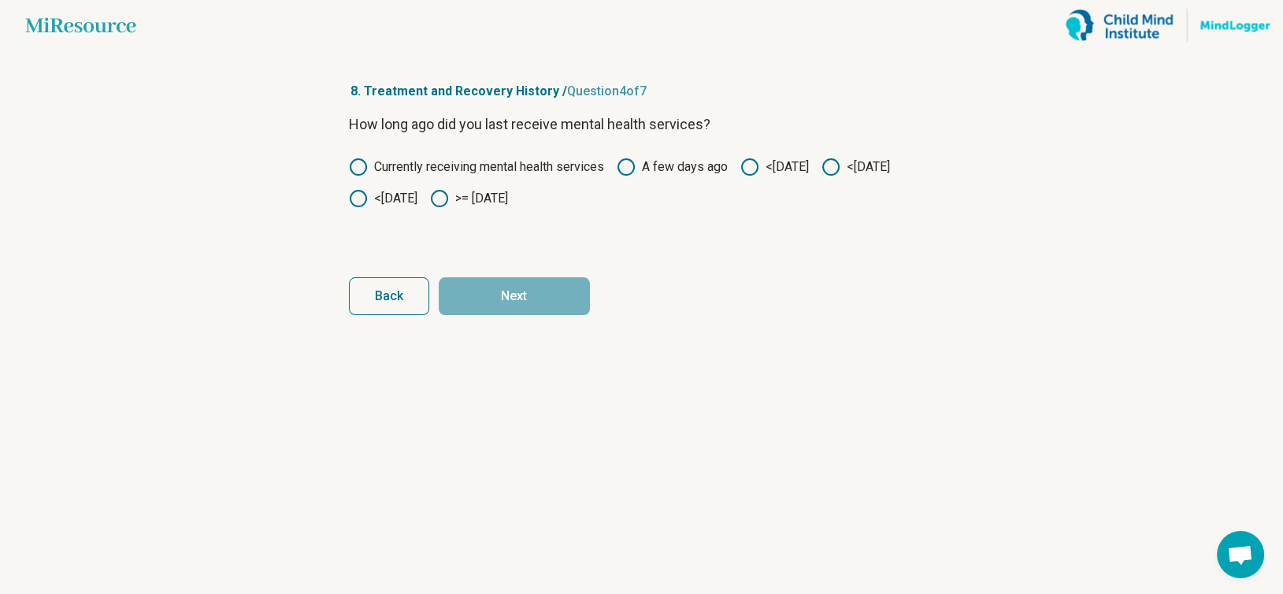
click at [368, 193] on icon at bounding box center [358, 198] width 19 height 19
click at [513, 294] on button "Next" at bounding box center [514, 296] width 151 height 38
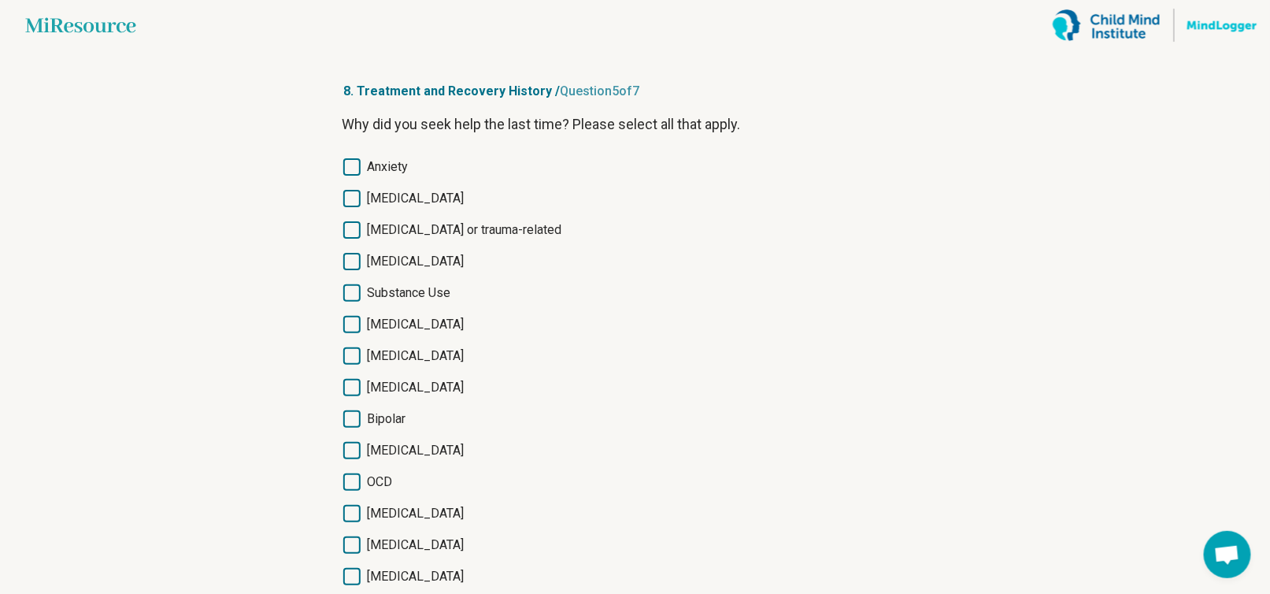
click at [360, 167] on icon at bounding box center [351, 166] width 17 height 17
click at [358, 190] on icon at bounding box center [351, 198] width 17 height 17
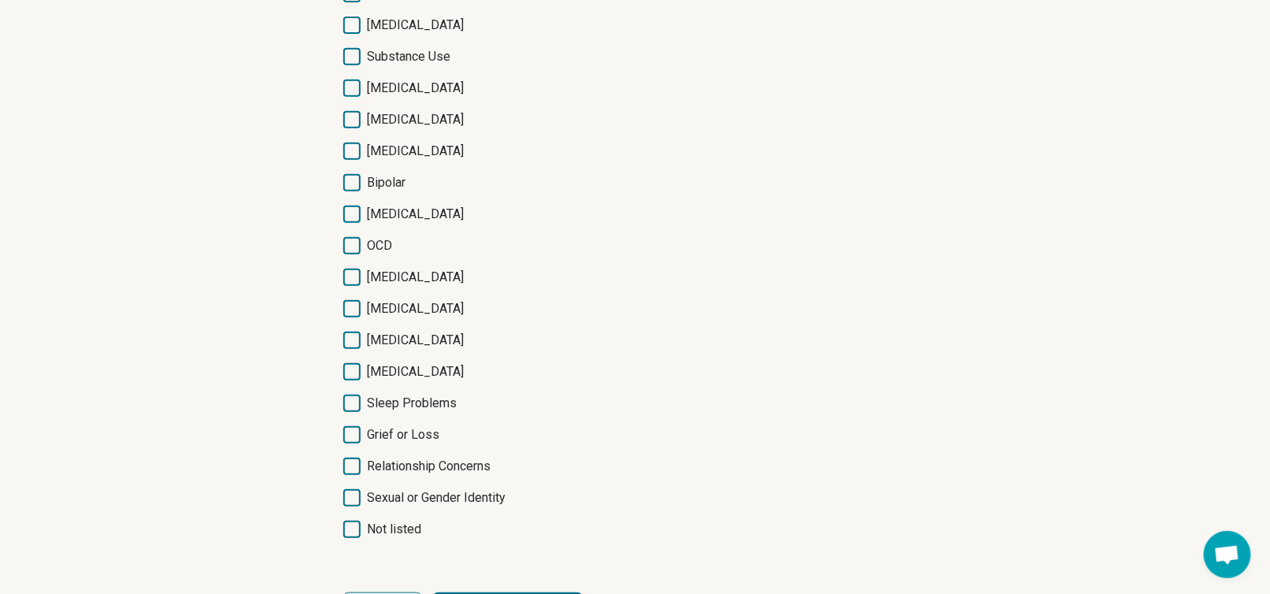
scroll to position [158, 0]
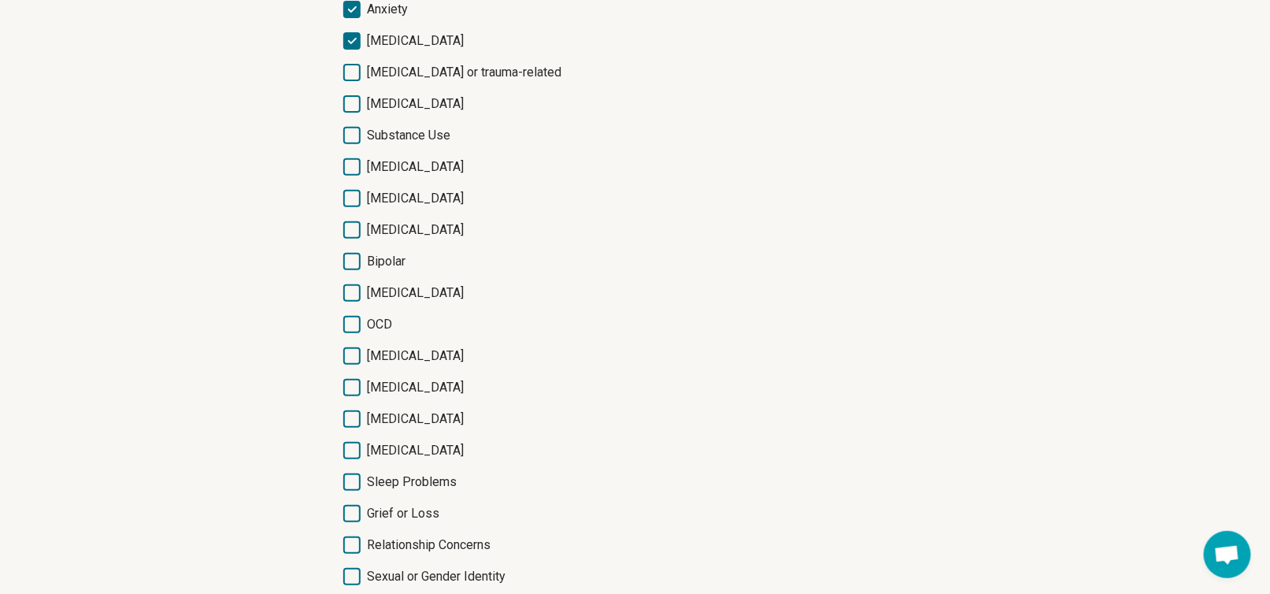
click at [352, 229] on icon at bounding box center [351, 229] width 17 height 17
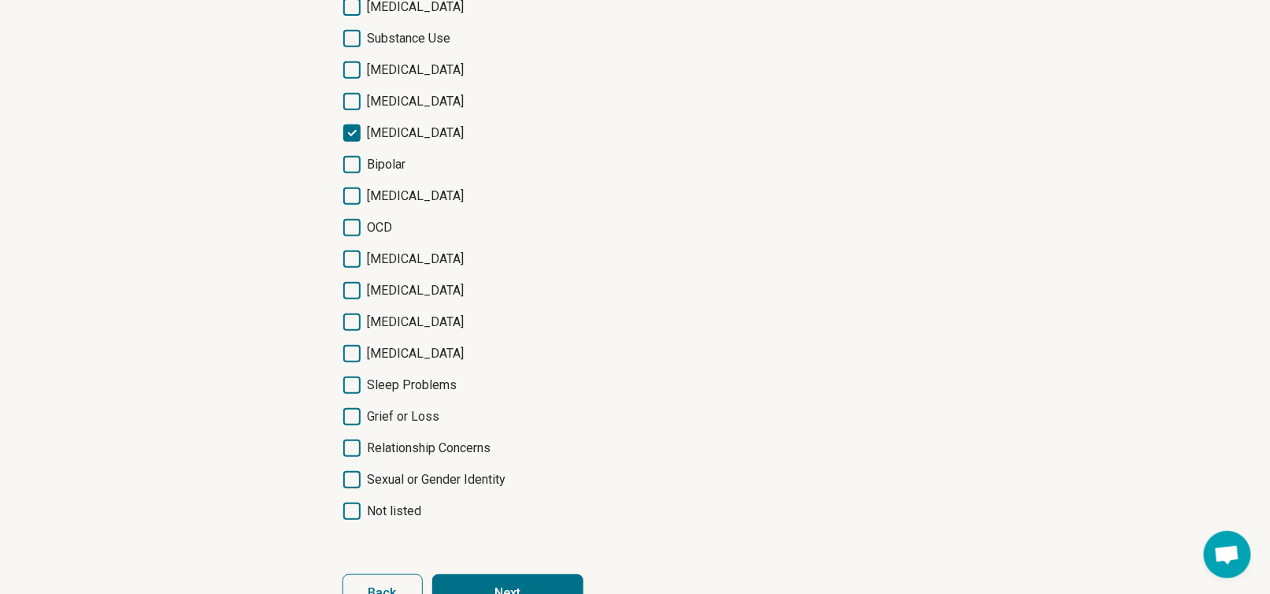
scroll to position [303, 0]
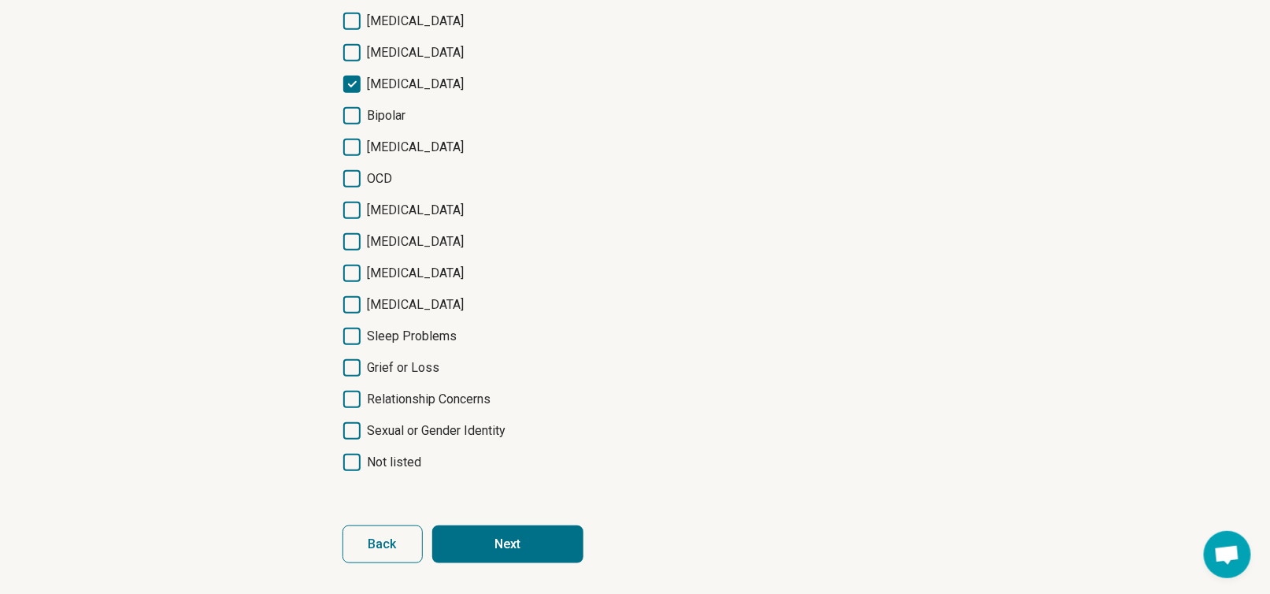
click at [516, 547] on button "Next" at bounding box center [507, 544] width 151 height 38
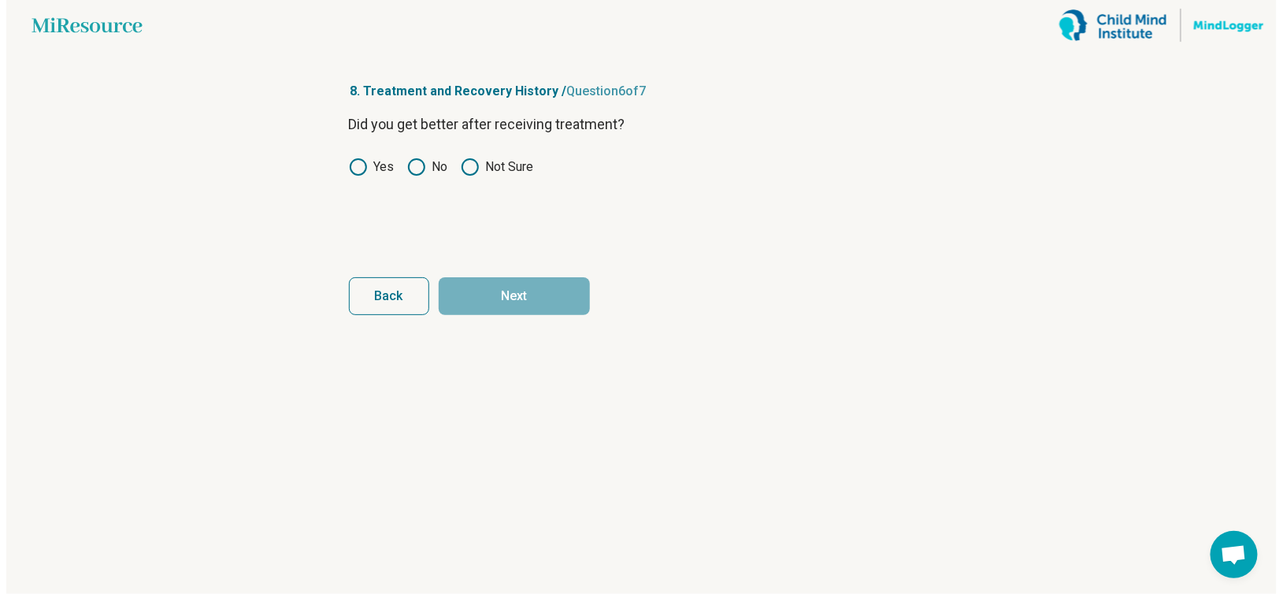
scroll to position [0, 0]
click at [371, 165] on label "Yes" at bounding box center [372, 167] width 46 height 19
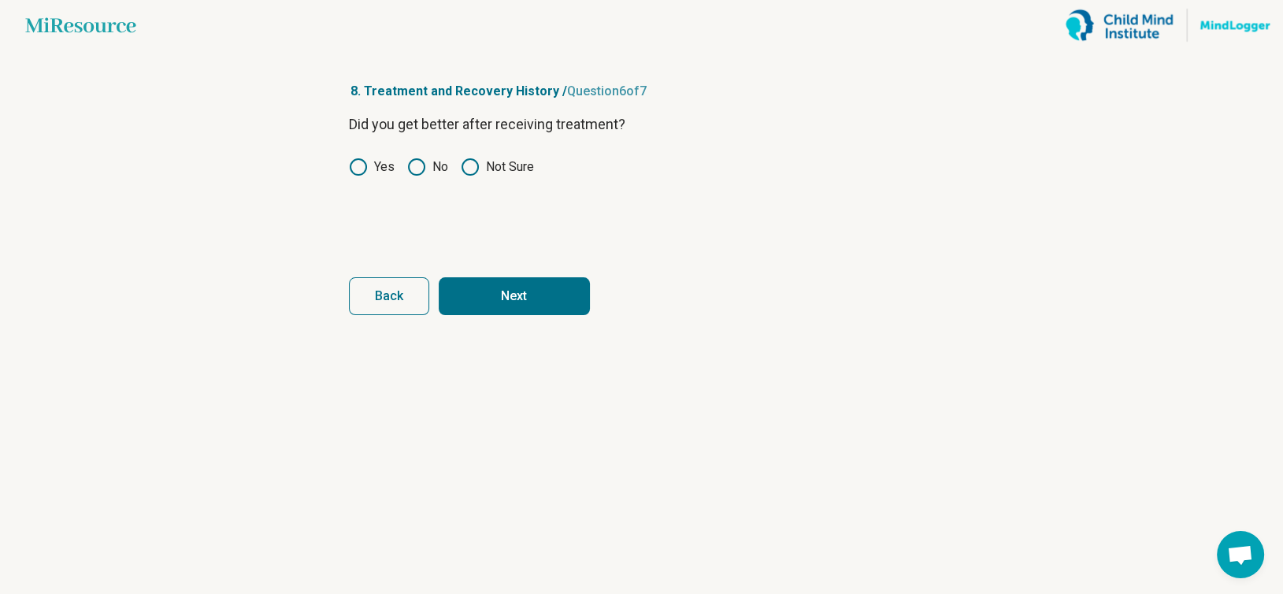
click at [504, 296] on button "Next" at bounding box center [514, 296] width 151 height 38
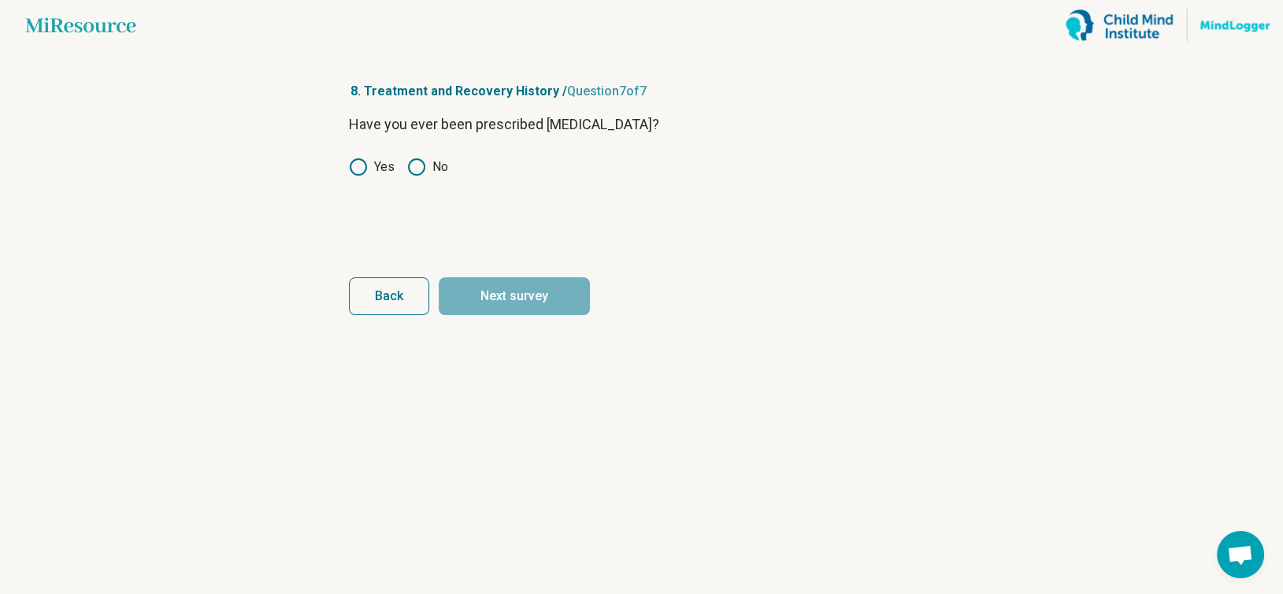
click at [364, 170] on circle at bounding box center [358, 167] width 16 height 16
click at [517, 288] on button "Next survey" at bounding box center [514, 296] width 151 height 38
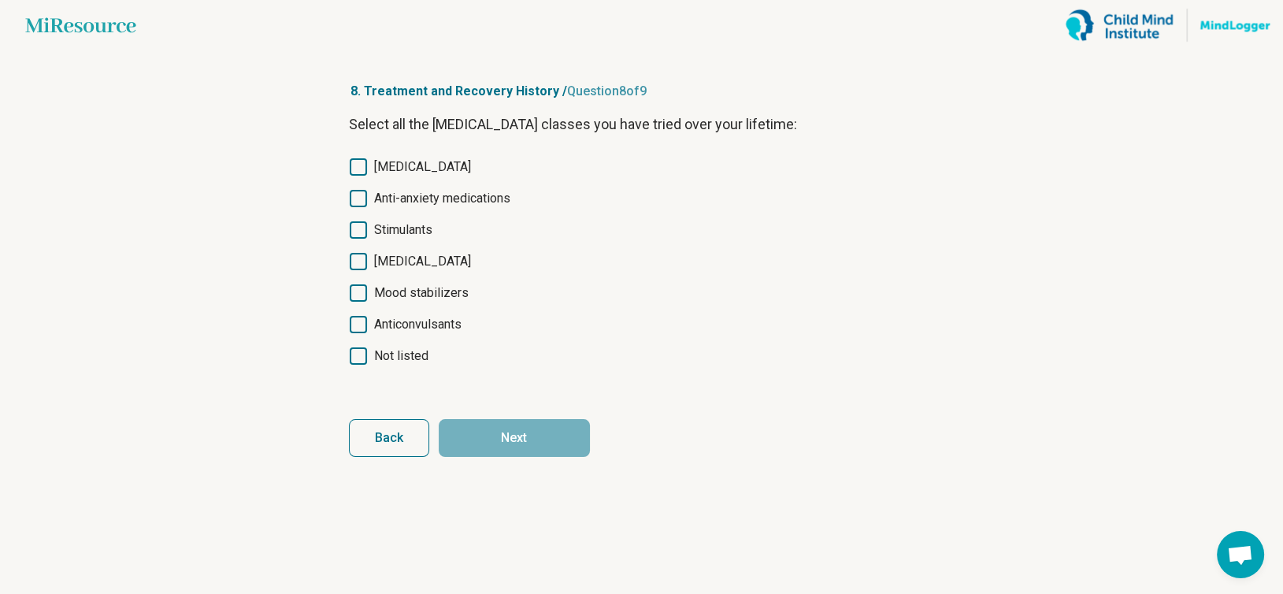
click at [350, 168] on icon at bounding box center [358, 166] width 17 height 17
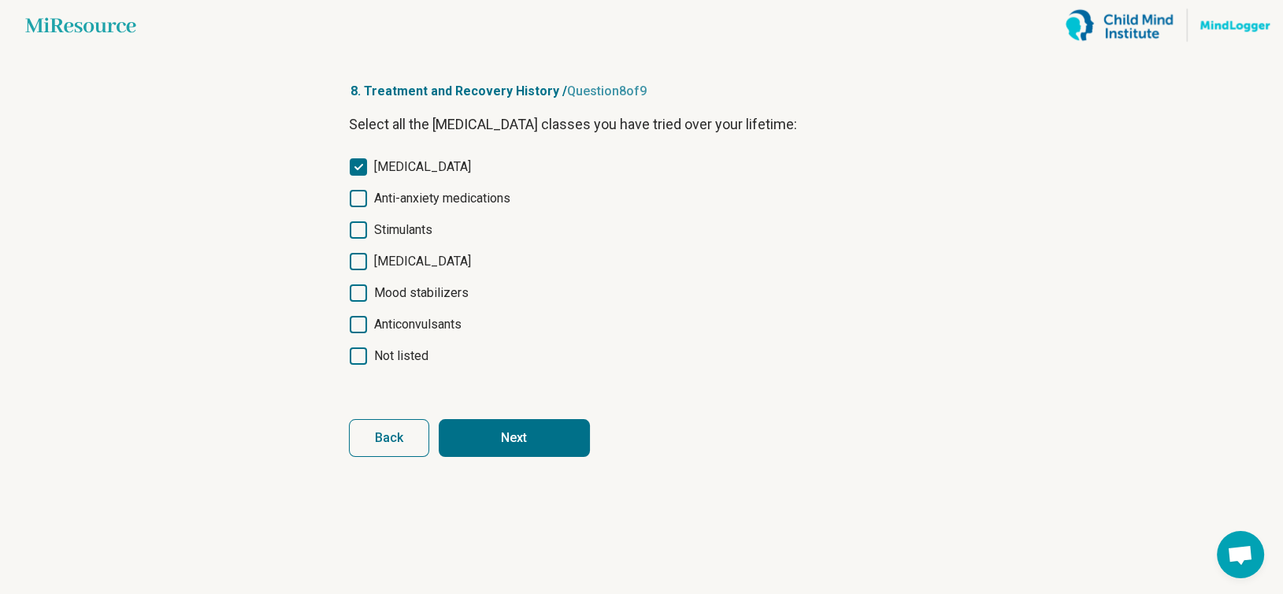
click at [358, 196] on icon at bounding box center [358, 198] width 17 height 17
click at [532, 425] on button "Next" at bounding box center [514, 438] width 151 height 38
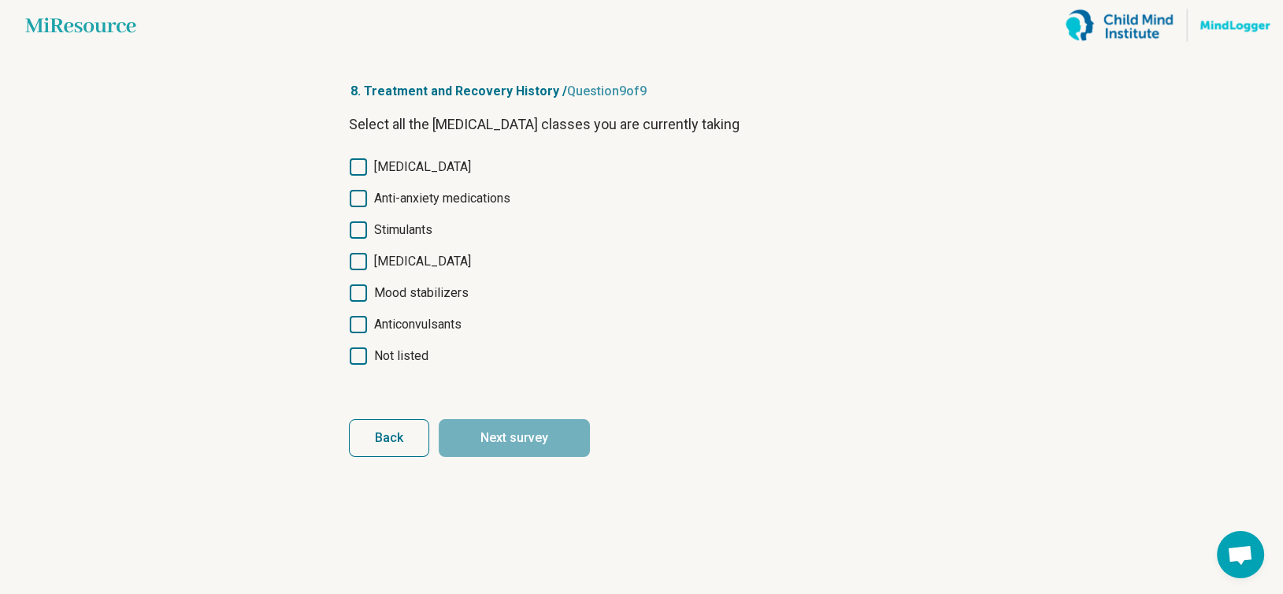
click at [361, 171] on icon at bounding box center [358, 166] width 17 height 17
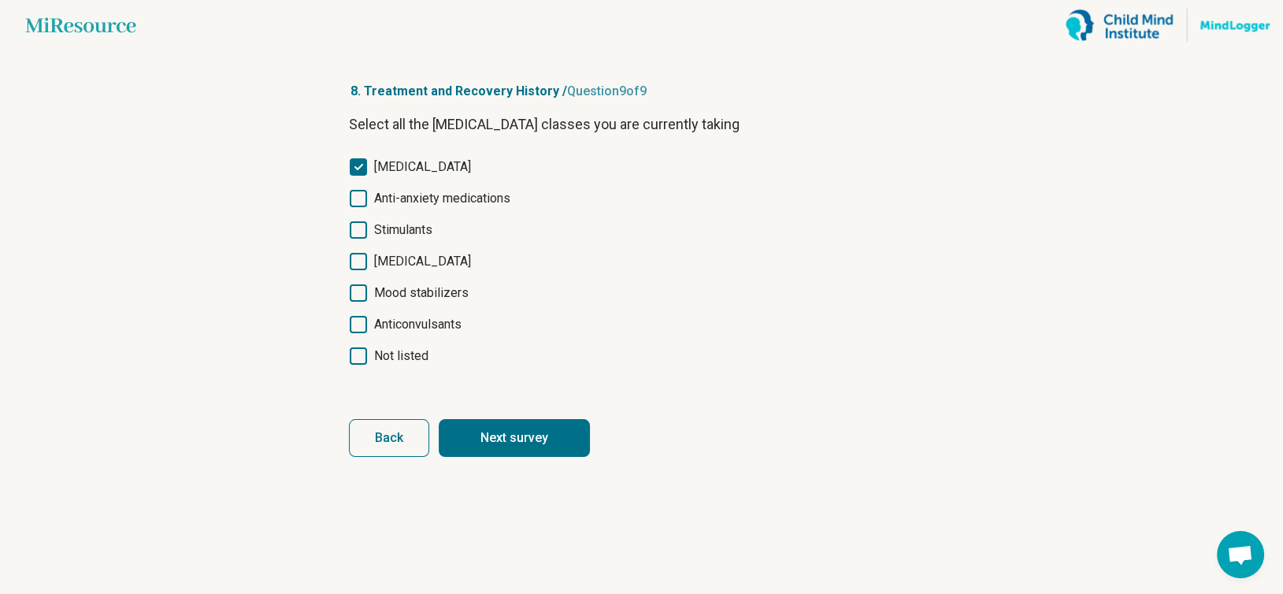
click at [542, 447] on button "Next survey" at bounding box center [514, 438] width 151 height 38
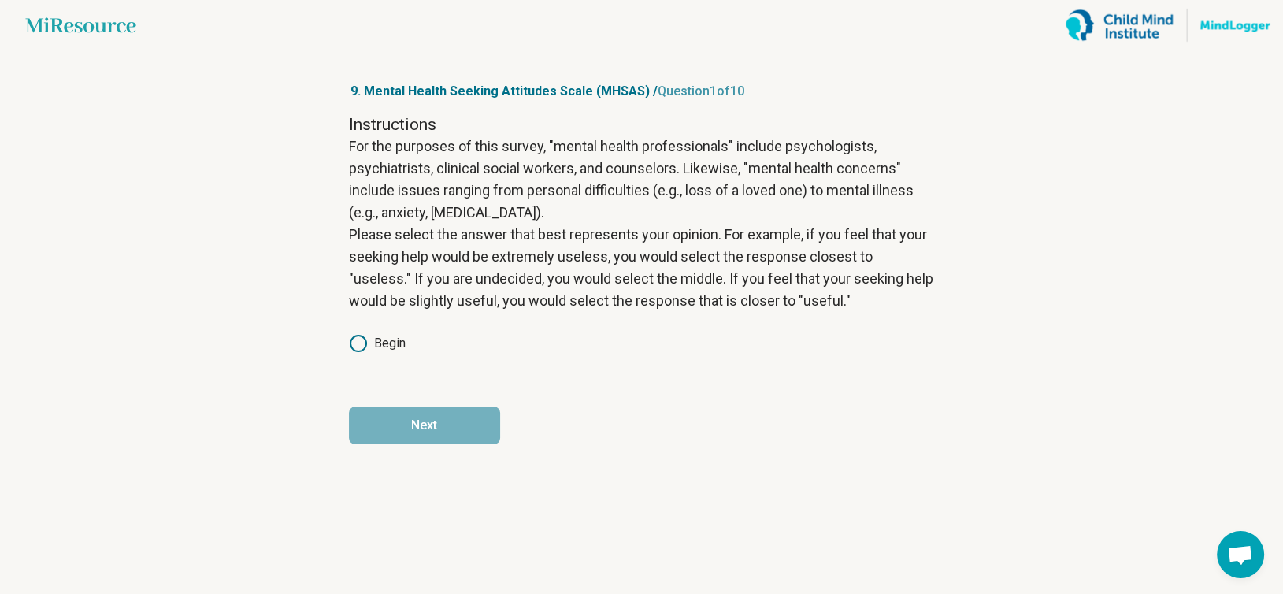
click at [356, 334] on icon at bounding box center [358, 343] width 19 height 19
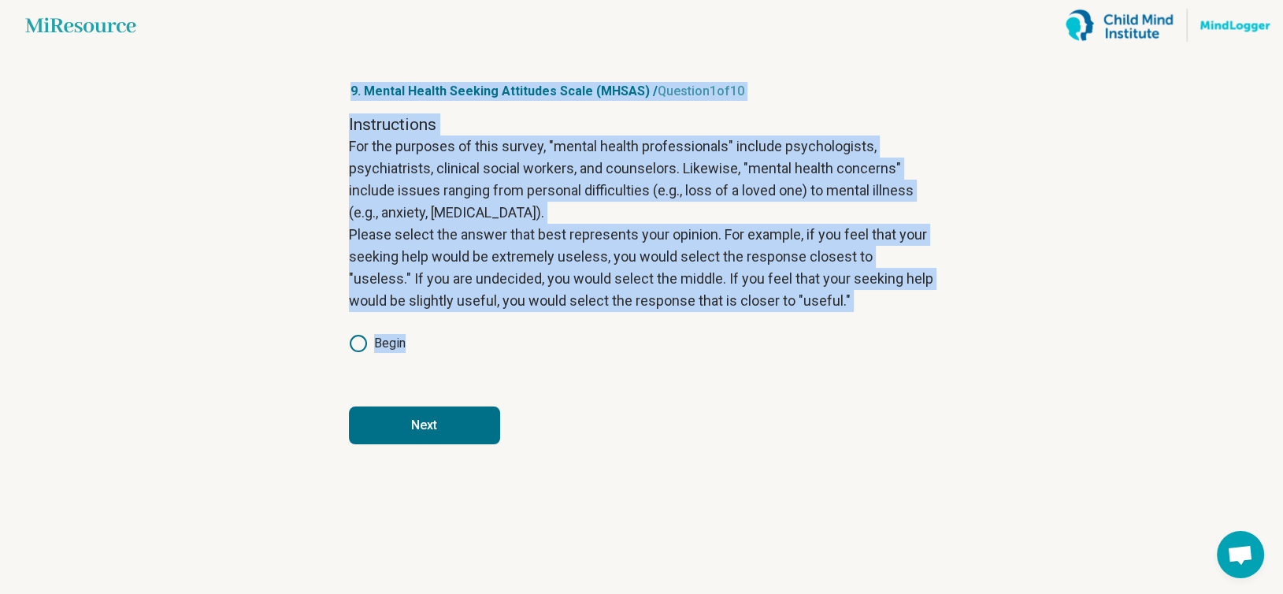
drag, startPoint x: 336, startPoint y: 84, endPoint x: 1006, endPoint y: 325, distance: 711.5
click at [1006, 325] on main "Miresource logo 9. Mental Health Seeking Attitudes Scale (MHSAS) / Question 1 o…" at bounding box center [641, 297] width 1283 height 594
click at [459, 429] on button "Next" at bounding box center [424, 425] width 151 height 38
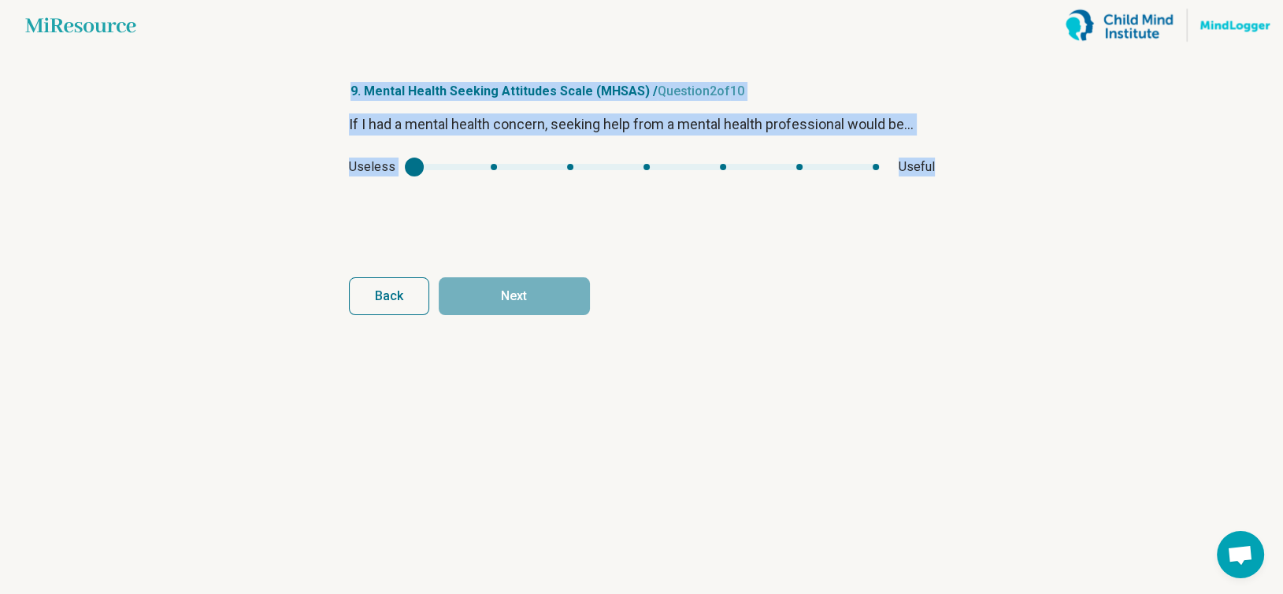
drag, startPoint x: 340, startPoint y: 75, endPoint x: 996, endPoint y: 198, distance: 667.4
click at [996, 198] on main "Miresource logo 9. Mental Health Seeking Attitudes Scale (MHSAS) / Question 2 o…" at bounding box center [641, 297] width 1283 height 594
type input "*"
click at [872, 164] on div "mhsas1" at bounding box center [646, 167] width 465 height 6
click at [553, 290] on button "Next" at bounding box center [514, 296] width 151 height 38
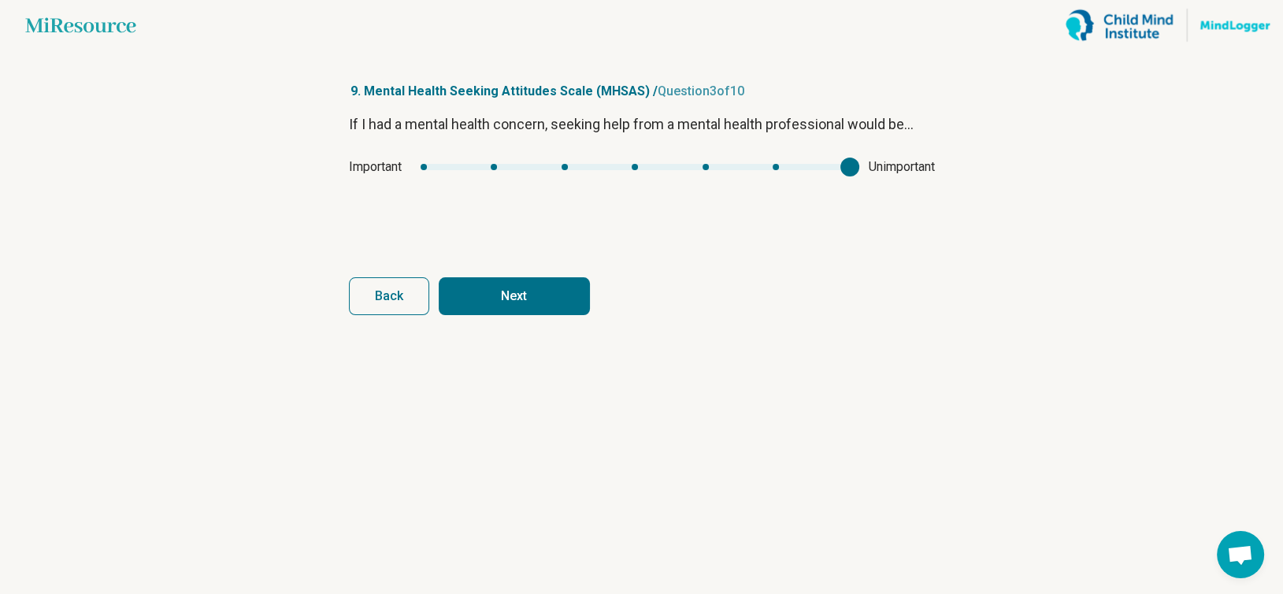
click at [844, 167] on div "mhsas2" at bounding box center [635, 167] width 429 height 6
type input "*"
click at [424, 166] on div "mhsas2" at bounding box center [635, 167] width 429 height 6
click at [538, 289] on button "Next" at bounding box center [514, 296] width 151 height 38
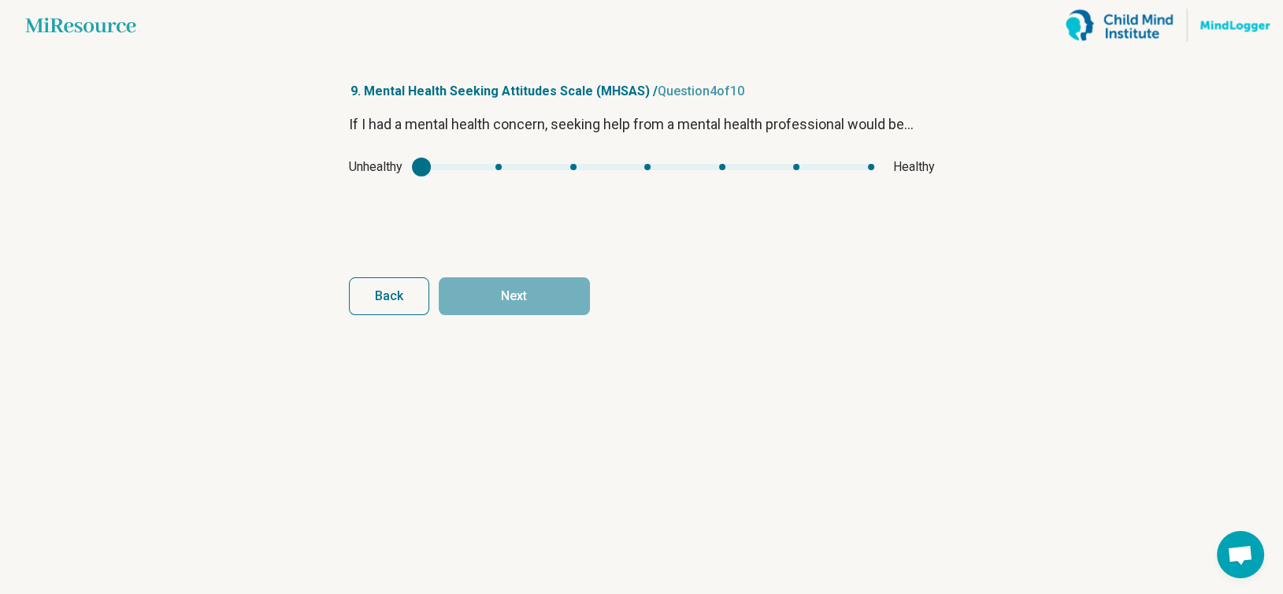
click at [865, 161] on div "Unhealthy Healthy" at bounding box center [642, 167] width 586 height 19
click at [869, 165] on div "Unhealthy Healthy" at bounding box center [642, 167] width 586 height 19
type input "*"
click at [869, 169] on div "mhsas3" at bounding box center [647, 167] width 453 height 6
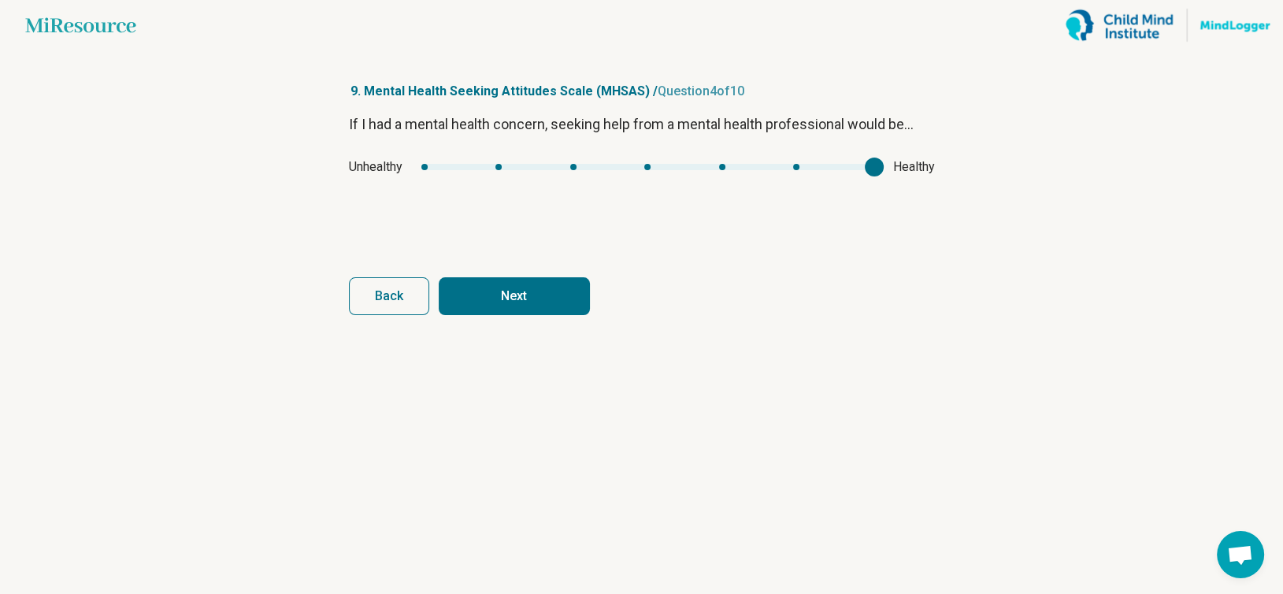
click at [558, 297] on button "Next" at bounding box center [514, 296] width 151 height 38
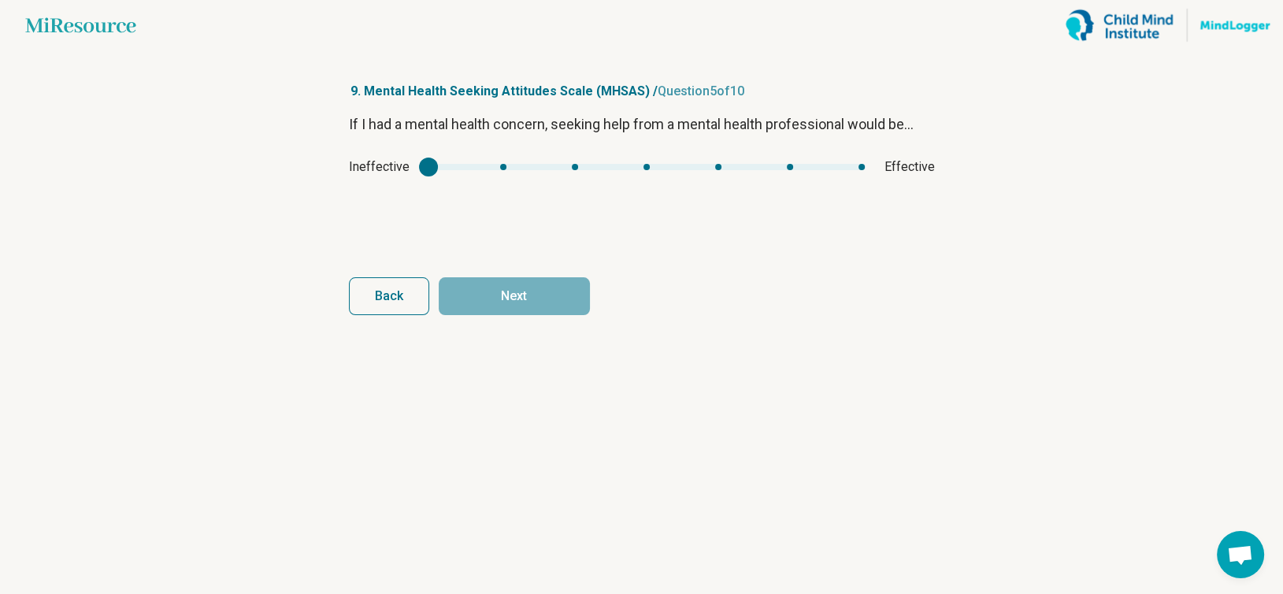
type input "*"
click at [860, 168] on div "mhsas4" at bounding box center [646, 167] width 437 height 6
click at [390, 301] on span "Back" at bounding box center [389, 296] width 28 height 13
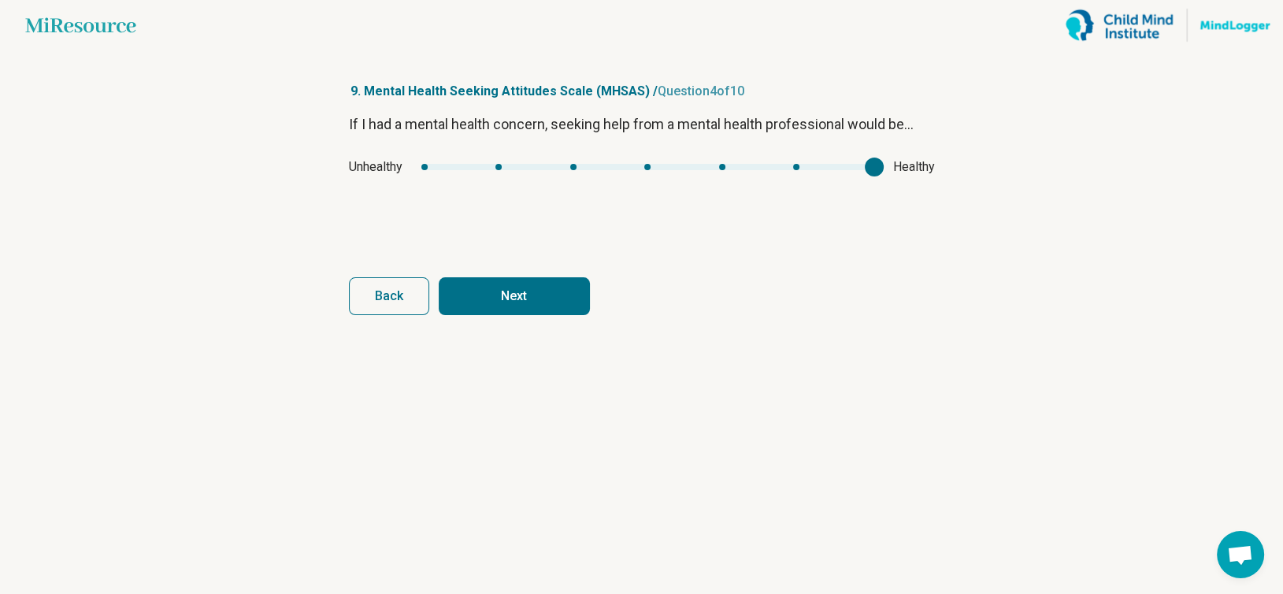
click at [389, 299] on span "Back" at bounding box center [389, 296] width 28 height 13
click at [389, 298] on span "Back" at bounding box center [389, 296] width 28 height 13
click at [512, 288] on button "Next" at bounding box center [514, 296] width 151 height 38
click at [514, 291] on button "Next" at bounding box center [514, 296] width 151 height 38
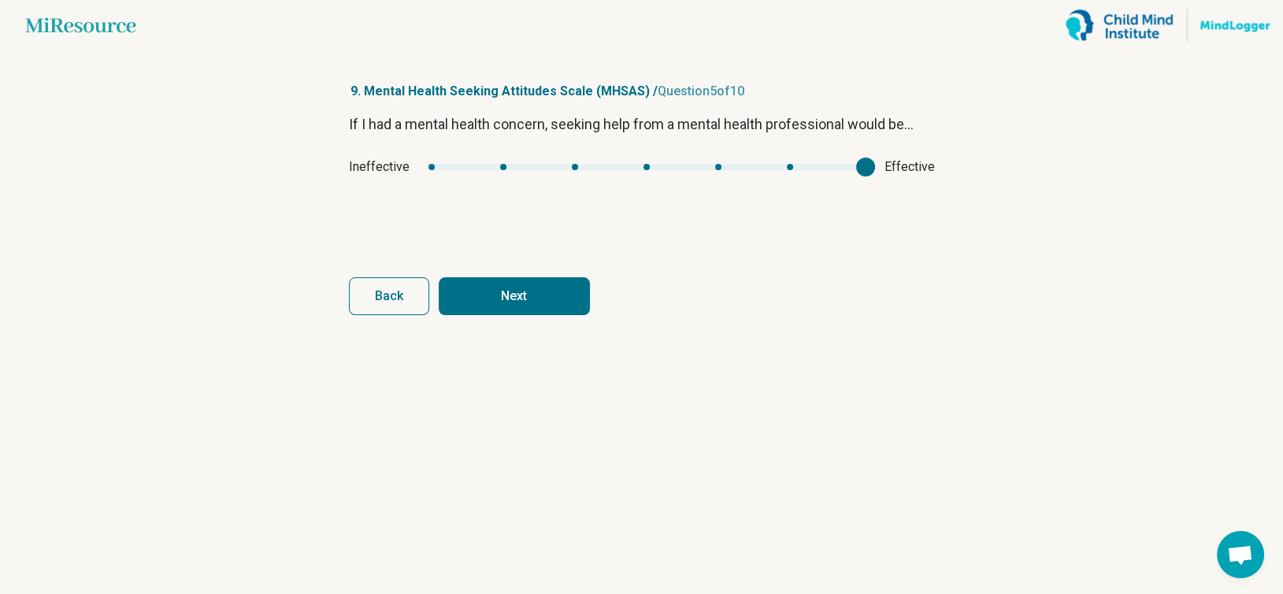
click at [514, 291] on button "Next" at bounding box center [514, 296] width 151 height 38
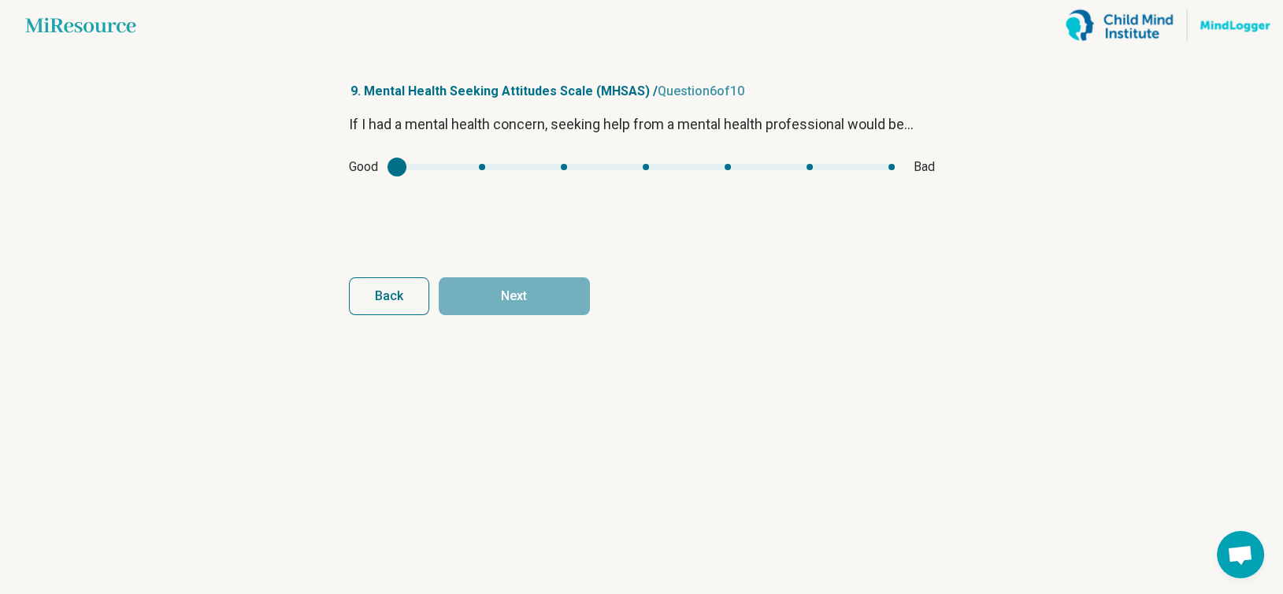
click at [406, 166] on div "mhsas5" at bounding box center [646, 167] width 498 height 6
click at [458, 166] on div "mhsas5" at bounding box center [646, 167] width 498 height 6
type input "*"
click at [408, 169] on div "mhsas5" at bounding box center [646, 167] width 498 height 6
click at [499, 296] on button "Next" at bounding box center [514, 296] width 151 height 38
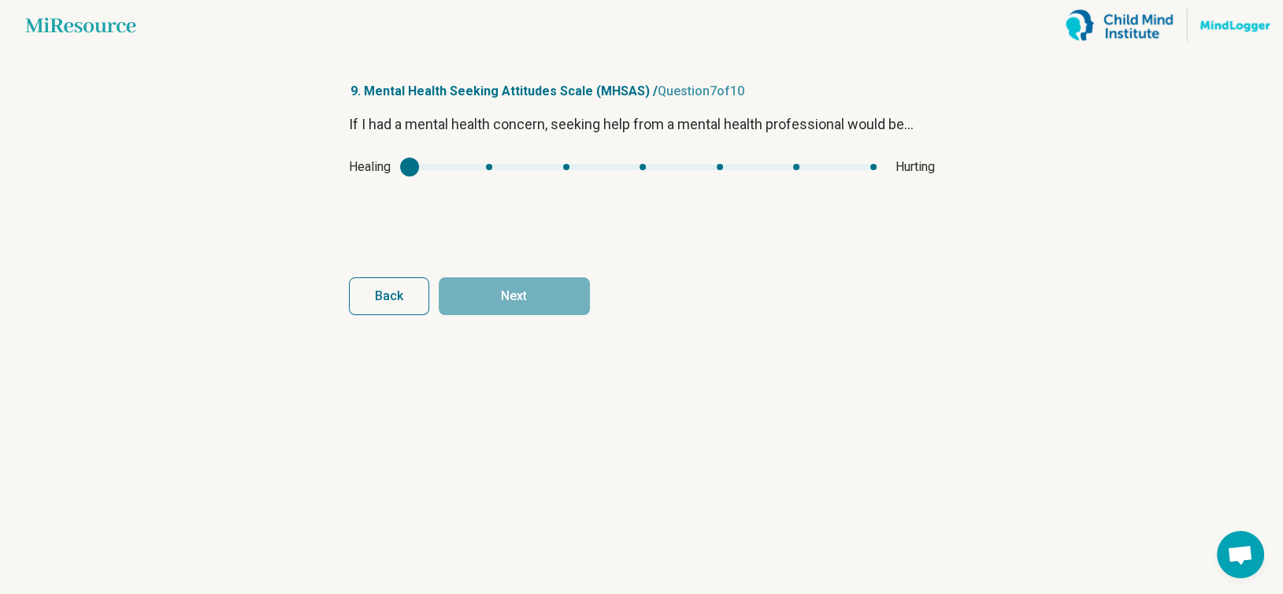
click at [490, 169] on div "mhsas6" at bounding box center [643, 167] width 467 height 6
click at [417, 170] on div "Healing Hurting" at bounding box center [642, 167] width 586 height 19
type input "*"
click at [417, 169] on div "mhsas6" at bounding box center [643, 167] width 467 height 6
click at [505, 298] on button "Next" at bounding box center [514, 296] width 151 height 38
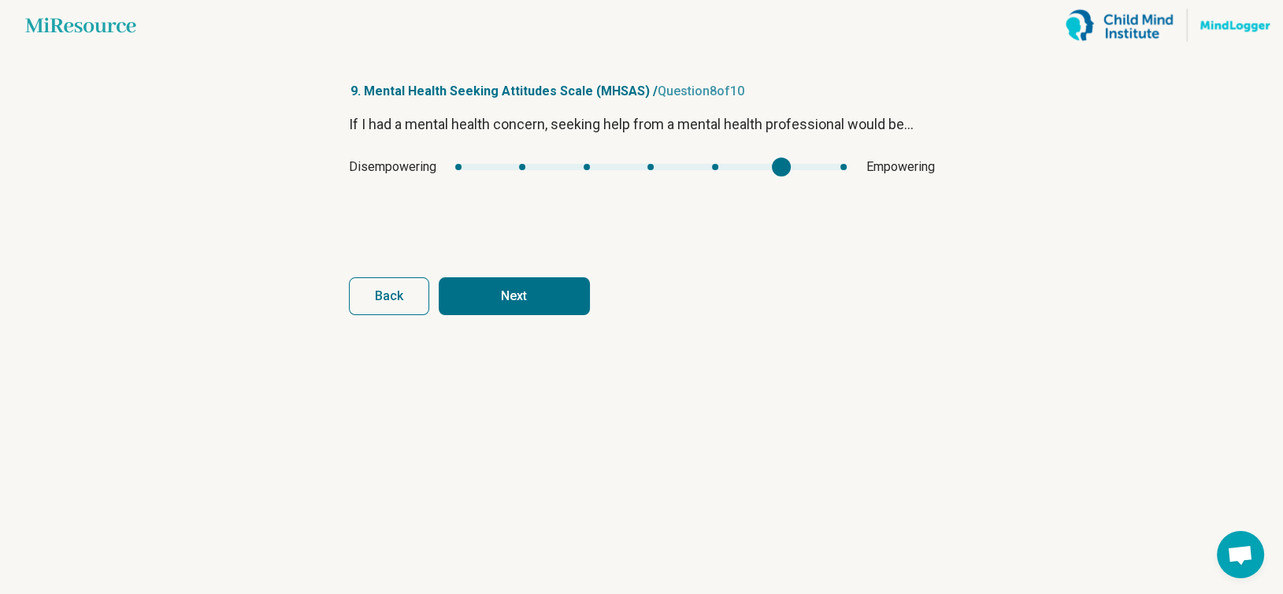
click at [776, 167] on div "mhsas7" at bounding box center [651, 167] width 392 height 6
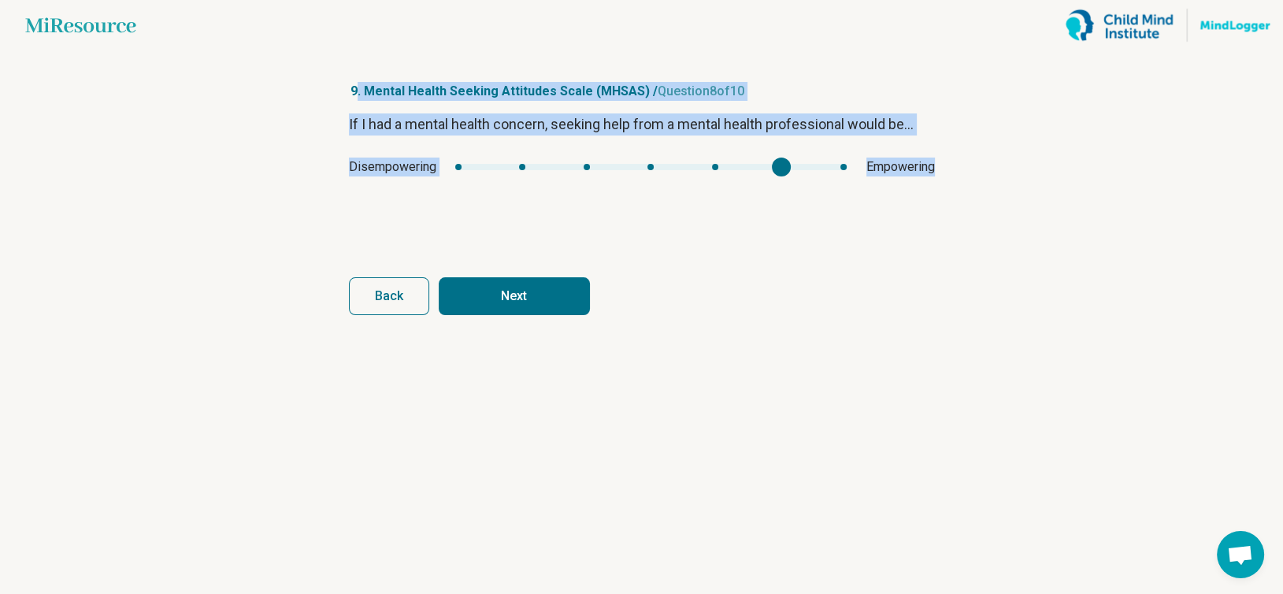
drag, startPoint x: 357, startPoint y: 84, endPoint x: 941, endPoint y: 234, distance: 603.2
click at [941, 234] on article "9. Mental Health Seeking Attitudes Scale (MHSAS) / Question 8 of 10 If I had a …" at bounding box center [642, 321] width 636 height 543
type input "*"
click at [857, 164] on div "Disempowering Empowering" at bounding box center [642, 167] width 586 height 19
click at [544, 290] on button "Next" at bounding box center [514, 296] width 151 height 38
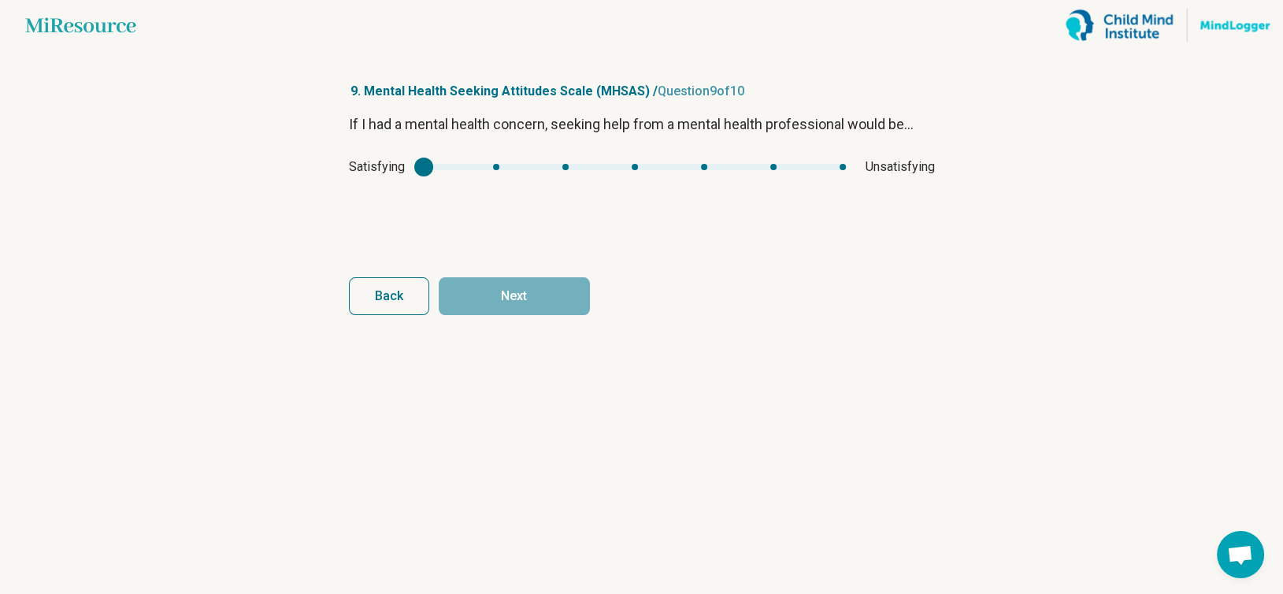
type input "*"
click at [458, 162] on div "Satisfying Unsatisfying" at bounding box center [642, 167] width 586 height 19
click at [480, 161] on div "Satisfying Unsatisfying" at bounding box center [642, 167] width 586 height 19
click at [521, 291] on button "Next" at bounding box center [514, 296] width 151 height 38
click at [483, 162] on div "Desirable Undesirable" at bounding box center [642, 167] width 586 height 19
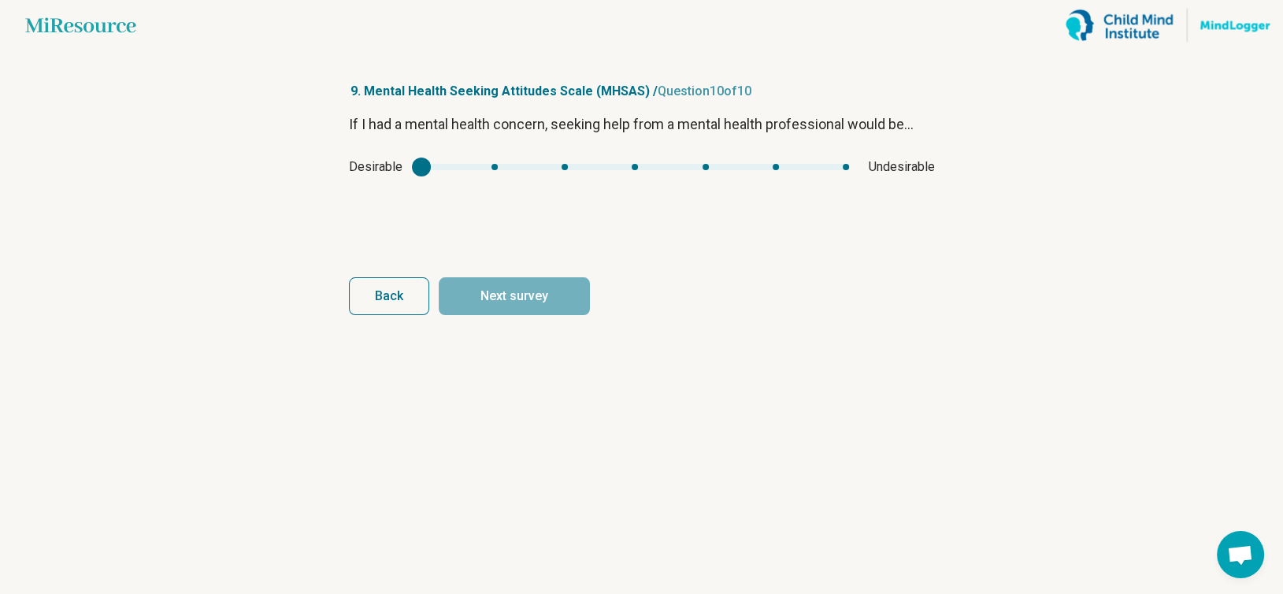
click at [425, 167] on div "mhsas9" at bounding box center [421, 167] width 19 height 19
click at [419, 168] on div "mhsas9" at bounding box center [421, 167] width 19 height 19
click at [490, 166] on div "mhsas9" at bounding box center [635, 167] width 428 height 6
type input "*"
click at [435, 166] on div "mhsas9" at bounding box center [635, 167] width 428 height 6
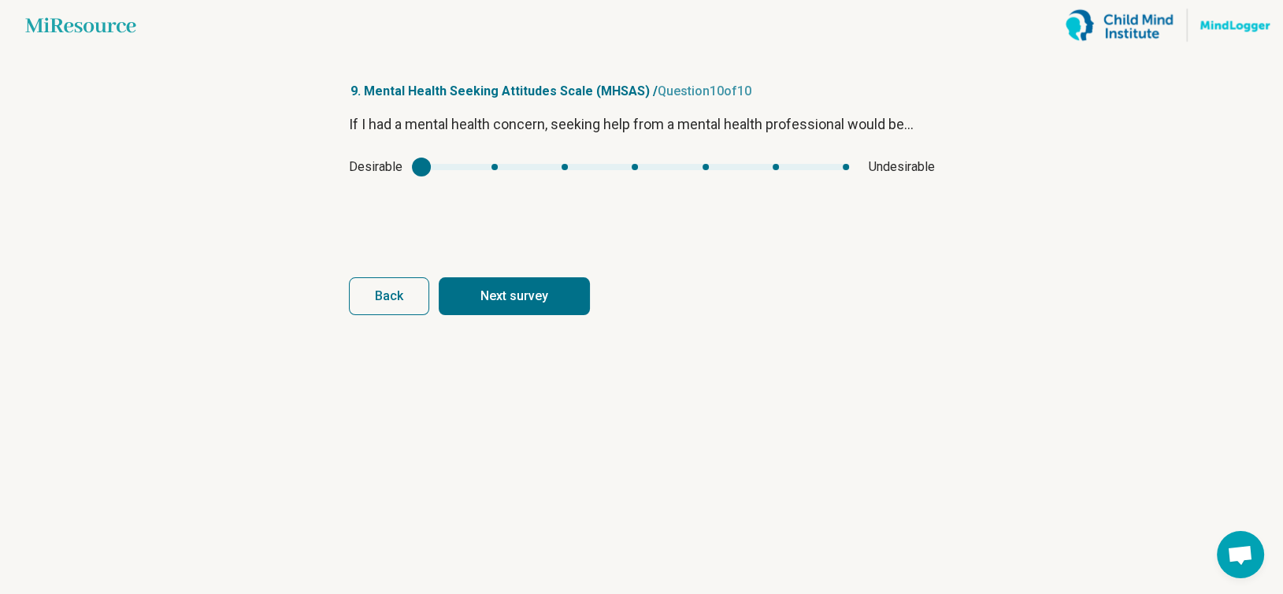
click at [529, 306] on button "Next survey" at bounding box center [514, 296] width 151 height 38
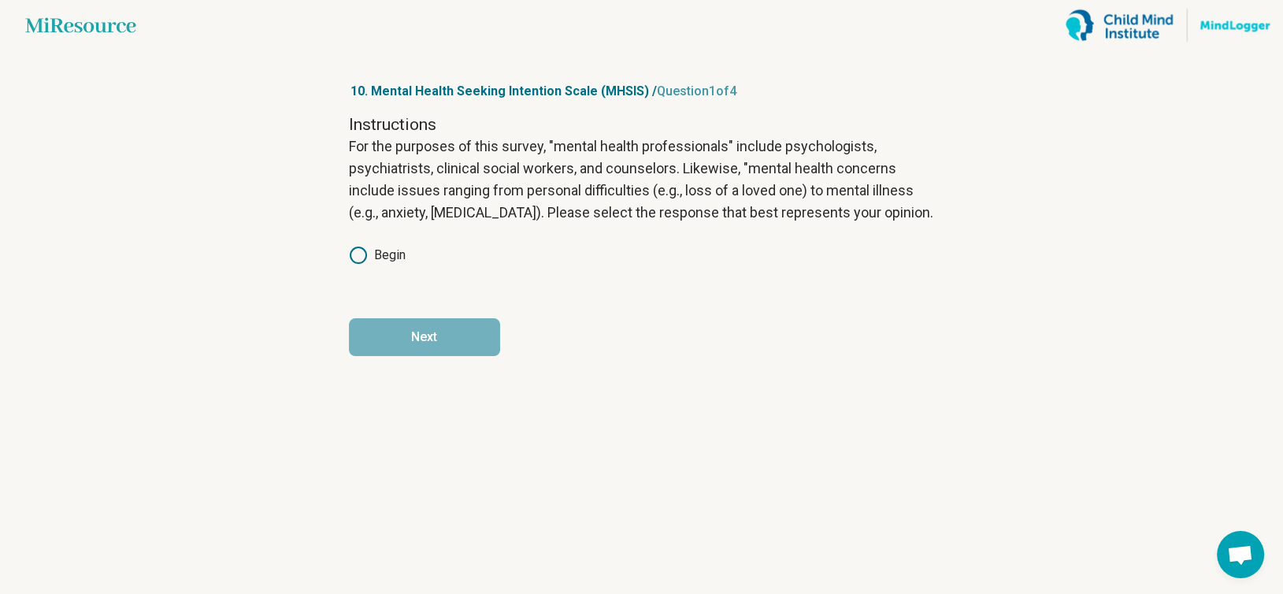
click at [352, 263] on icon at bounding box center [358, 255] width 19 height 19
click at [420, 335] on button "Next" at bounding box center [424, 337] width 151 height 38
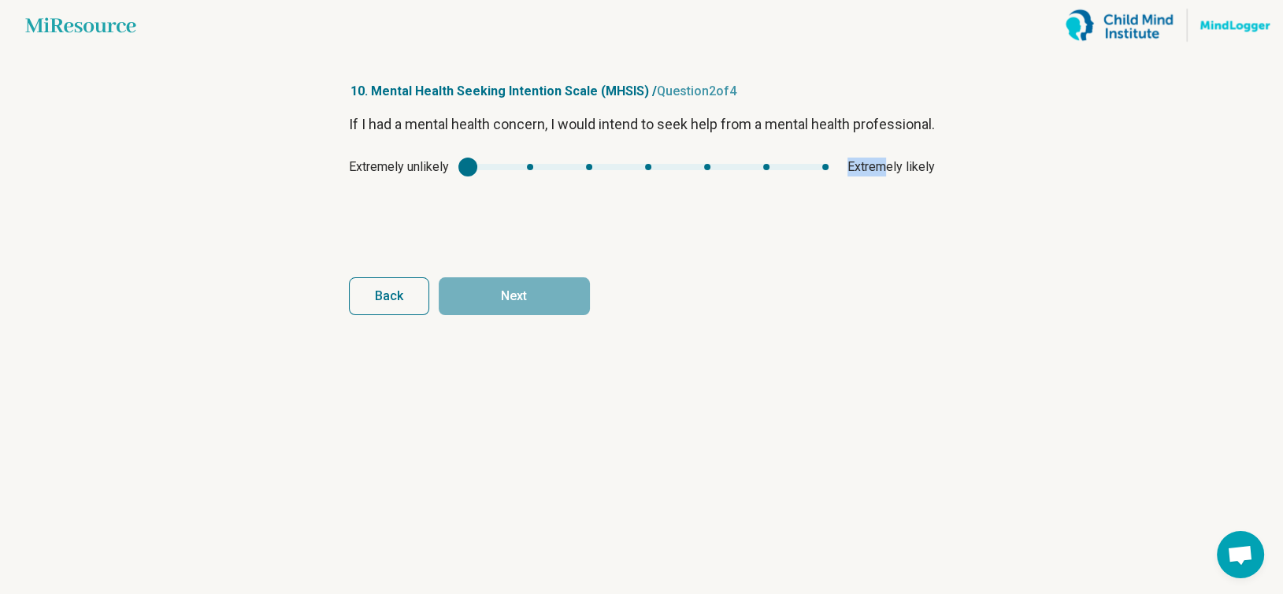
drag, startPoint x: 461, startPoint y: 180, endPoint x: 885, endPoint y: 180, distance: 424.5
click at [885, 176] on div "Extremely unlikely Extremely likely" at bounding box center [642, 167] width 586 height 19
click at [833, 176] on div "Extremely unlikely Extremely likely" at bounding box center [642, 167] width 586 height 19
type input "*"
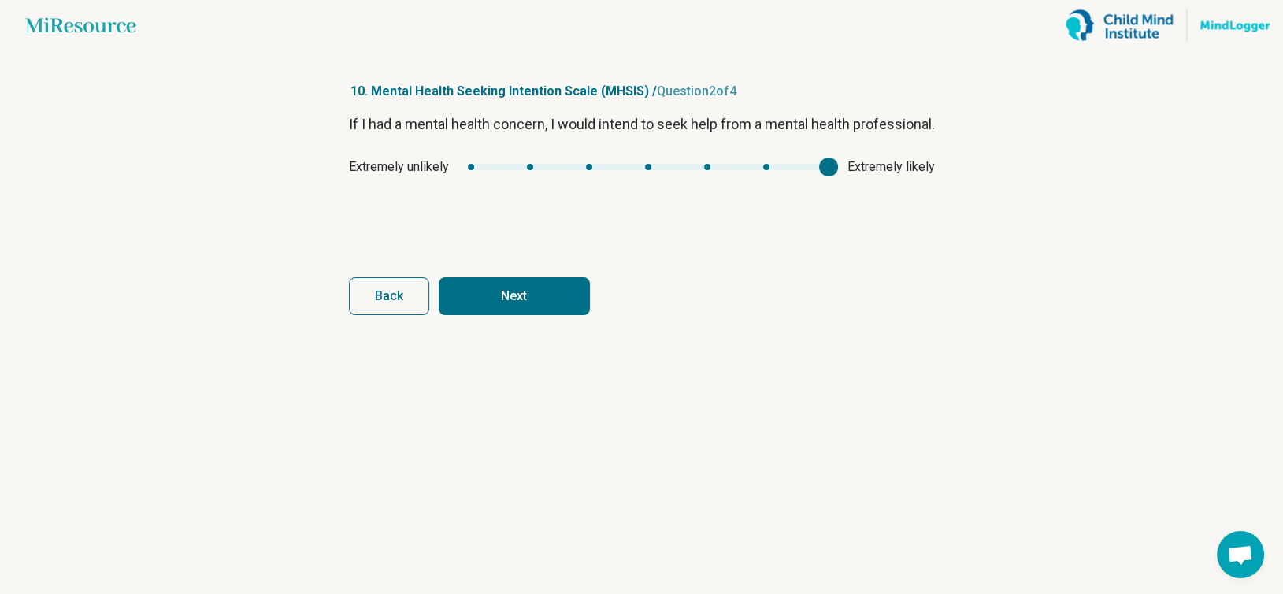
click at [817, 170] on div "mhsis1" at bounding box center [648, 167] width 361 height 6
click at [502, 298] on button "Next" at bounding box center [514, 296] width 151 height 38
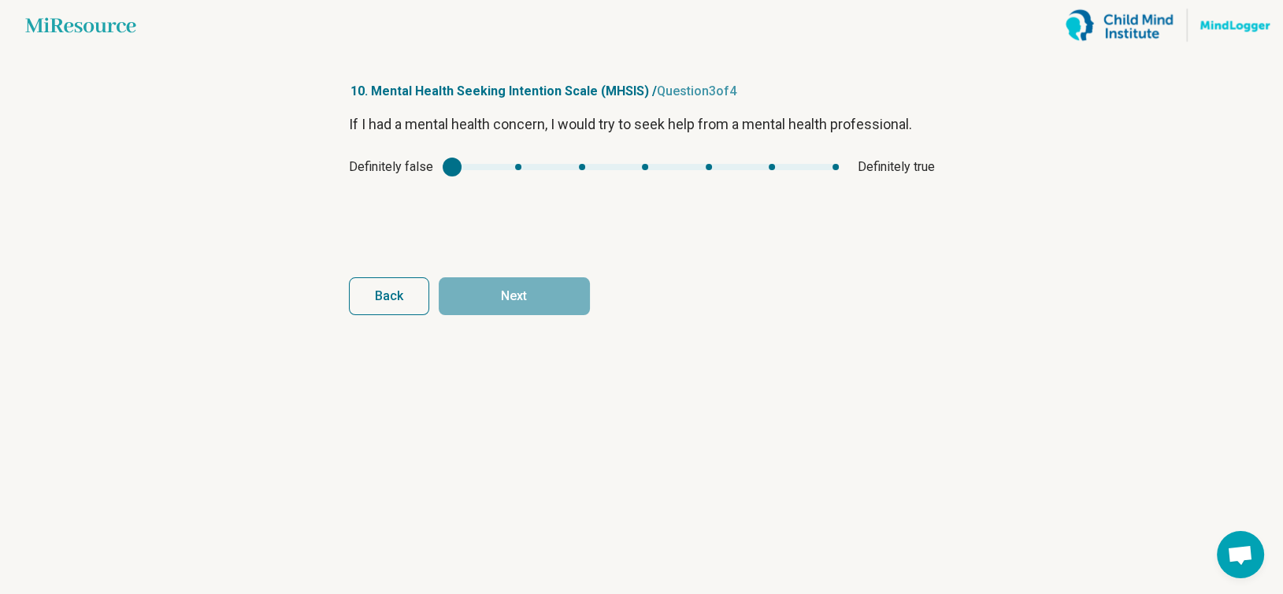
click at [843, 165] on div "Definitely false Definitely true" at bounding box center [642, 167] width 586 height 19
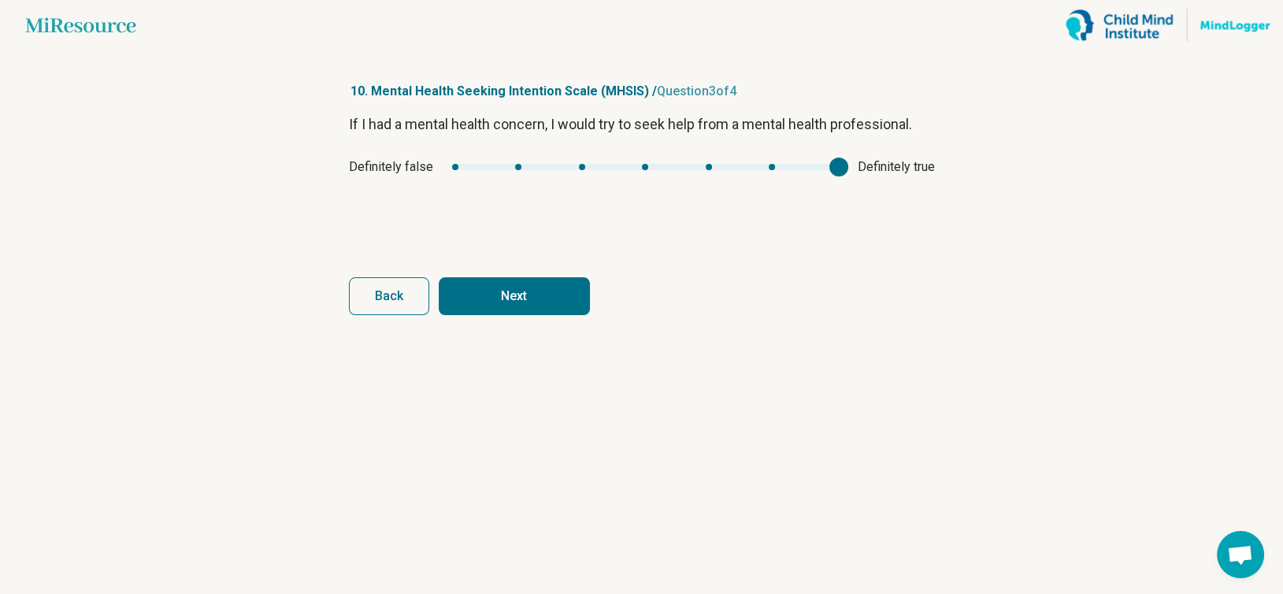
click at [833, 164] on div "mhsis2" at bounding box center [645, 167] width 387 height 6
click at [771, 170] on div "Definitely false Definitely true" at bounding box center [642, 167] width 586 height 19
click at [769, 161] on div "Definitely false Definitely true" at bounding box center [642, 167] width 586 height 19
type input "*"
click at [765, 167] on div "mhsis2" at bounding box center [645, 167] width 387 height 6
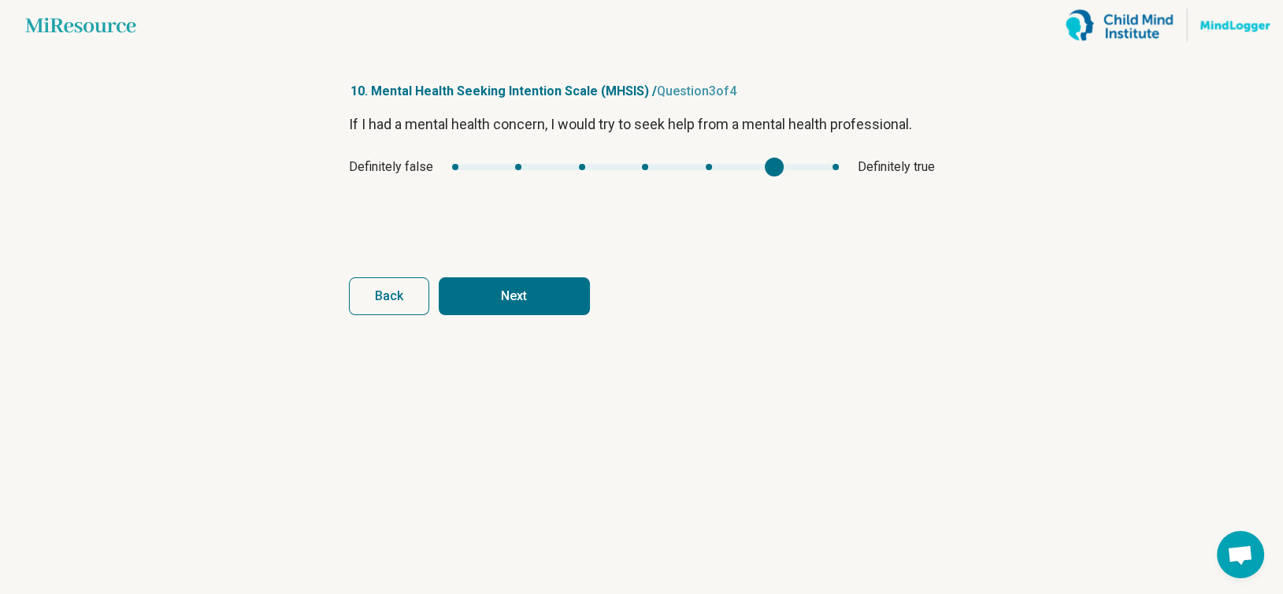
click at [542, 284] on button "Next" at bounding box center [514, 296] width 151 height 38
click at [771, 164] on div "mhsis3" at bounding box center [650, 167] width 370 height 6
click at [537, 307] on button "Finish" at bounding box center [514, 296] width 151 height 38
type input "*"
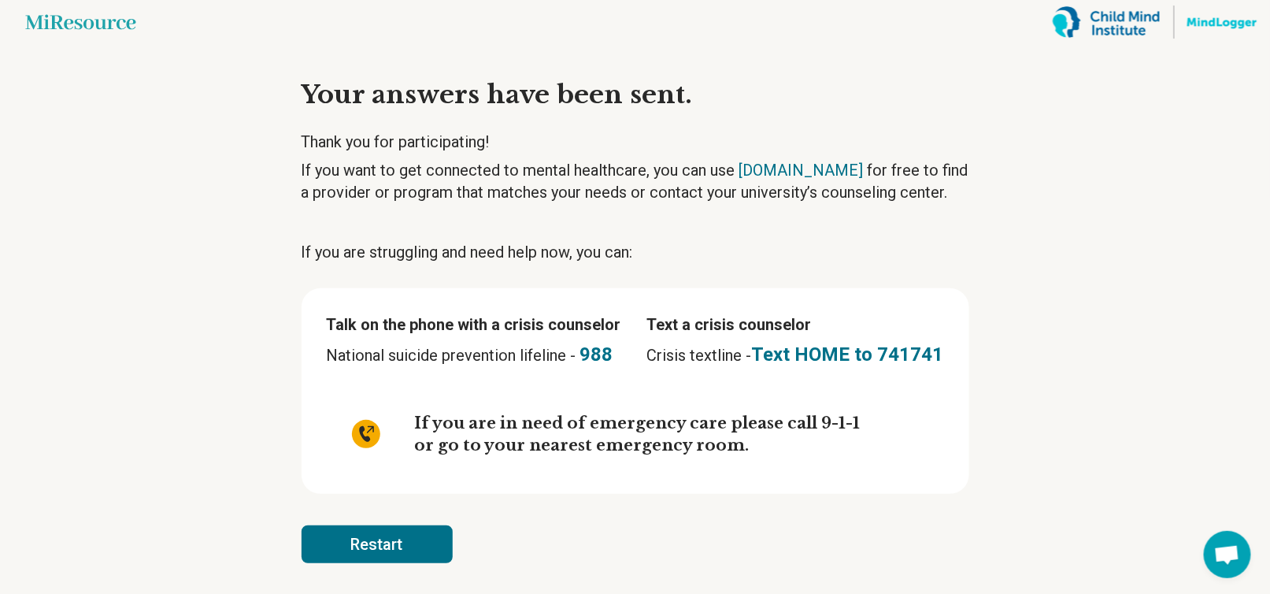
scroll to position [4, 0]
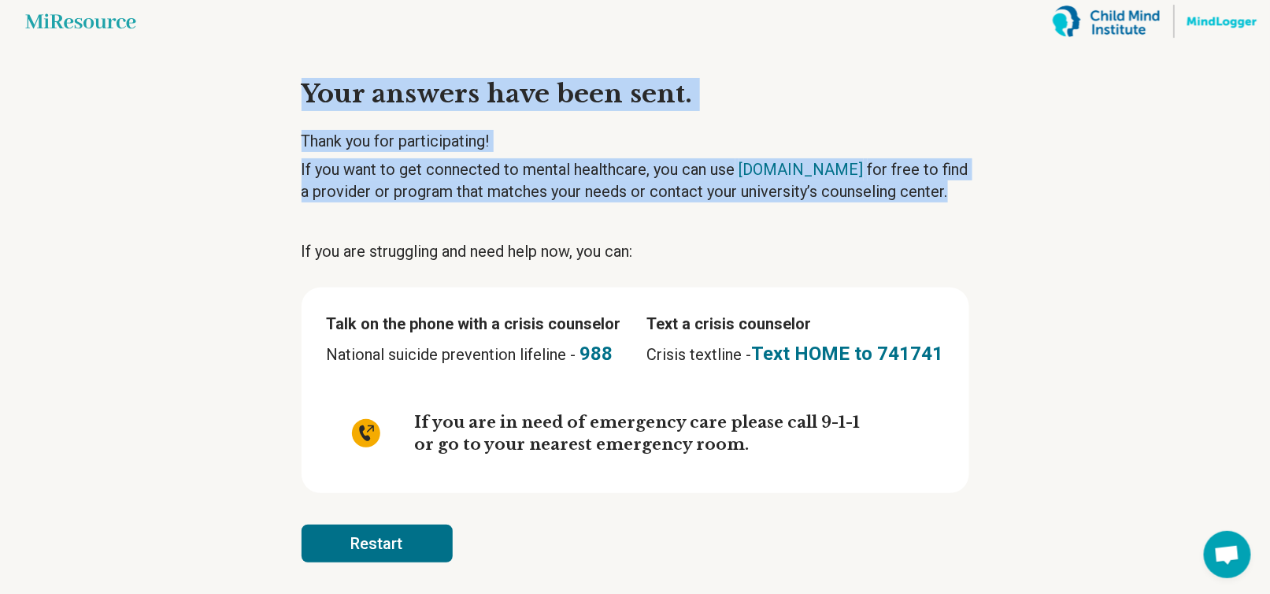
drag, startPoint x: 297, startPoint y: 76, endPoint x: 997, endPoint y: 182, distance: 708.0
click at [997, 182] on main "Miresource logo Your answers have been sent. Thank you for participating! If yo…" at bounding box center [635, 295] width 1270 height 598
click at [336, 532] on button "Restart" at bounding box center [377, 543] width 151 height 38
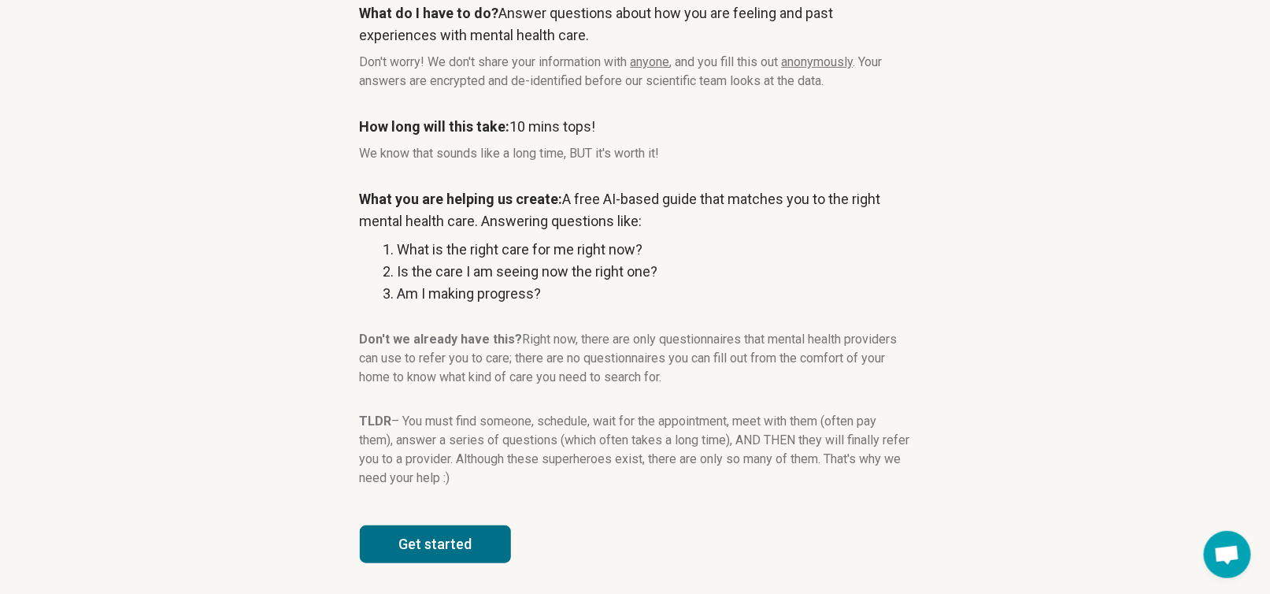
scroll to position [13, 0]
